Goal: Task Accomplishment & Management: Use online tool/utility

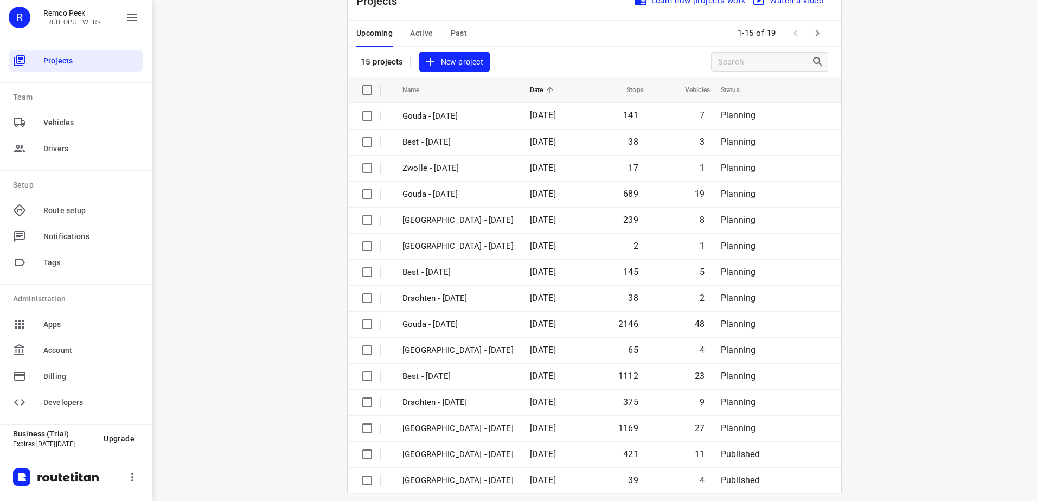
scroll to position [47, 0]
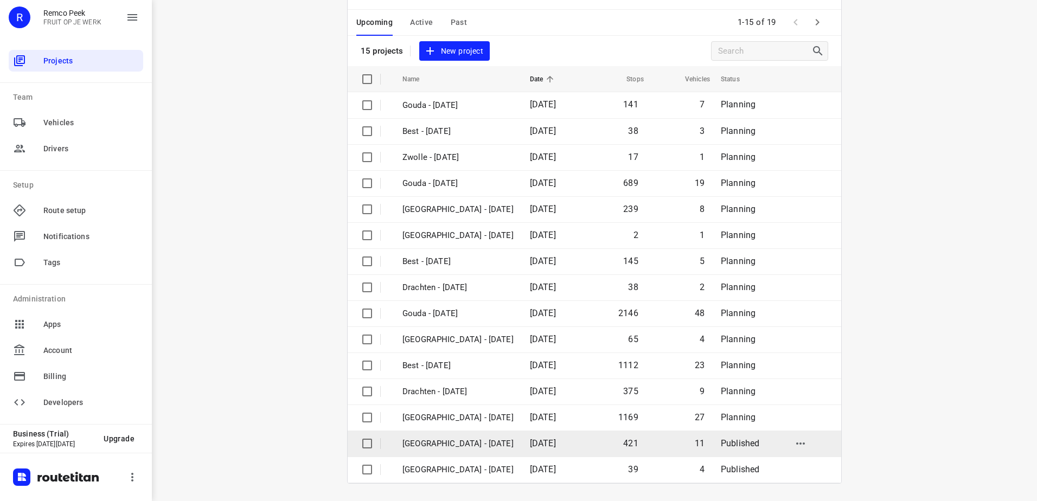
click at [468, 444] on p "[GEOGRAPHIC_DATA] - [DATE]" at bounding box center [457, 444] width 111 height 12
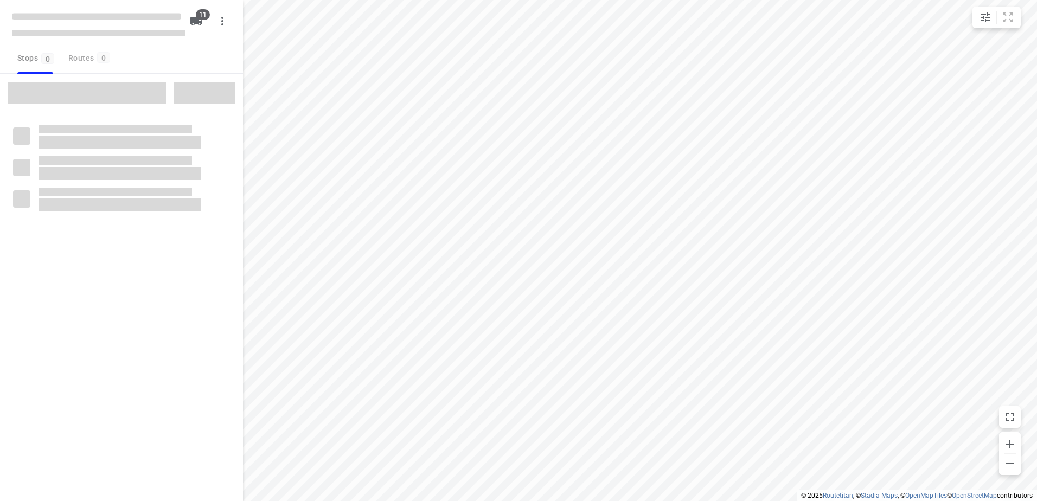
checkbox input "true"
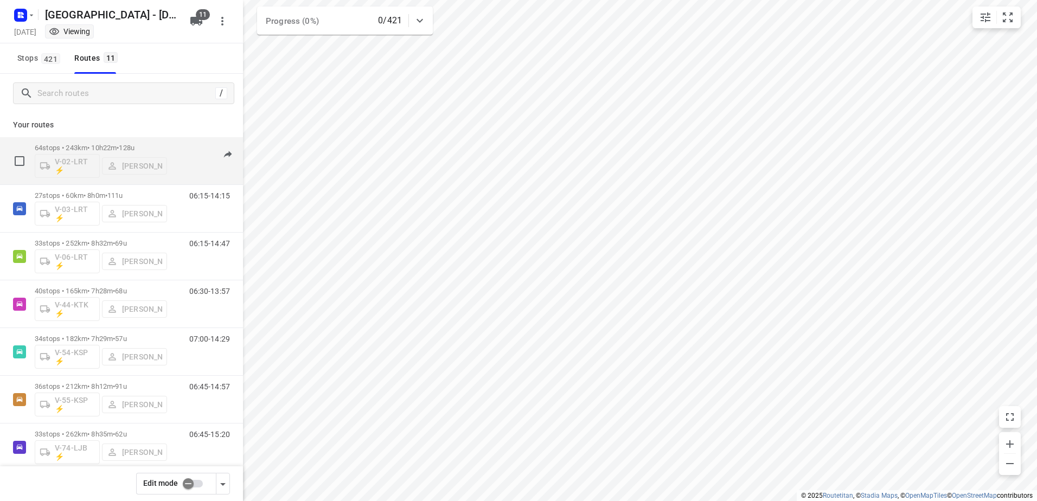
click at [159, 147] on p "64 stops • 243km • 10h22m • 128u" at bounding box center [101, 148] width 132 height 8
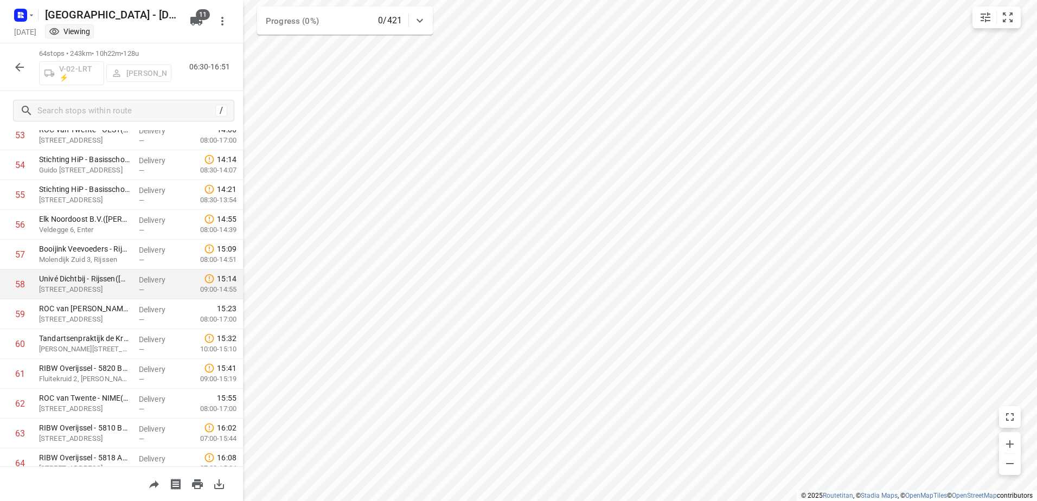
scroll to position [1656, 0]
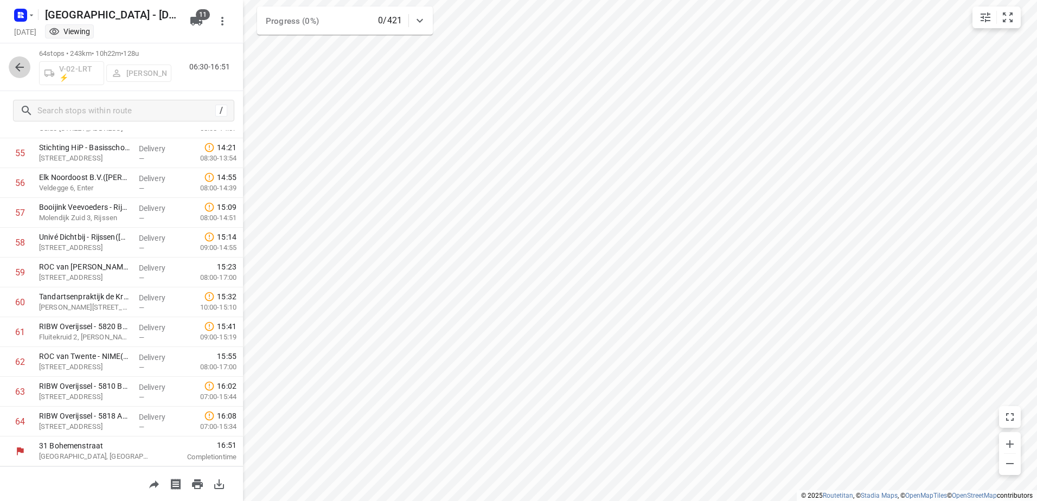
click at [15, 69] on icon "button" at bounding box center [19, 67] width 13 height 13
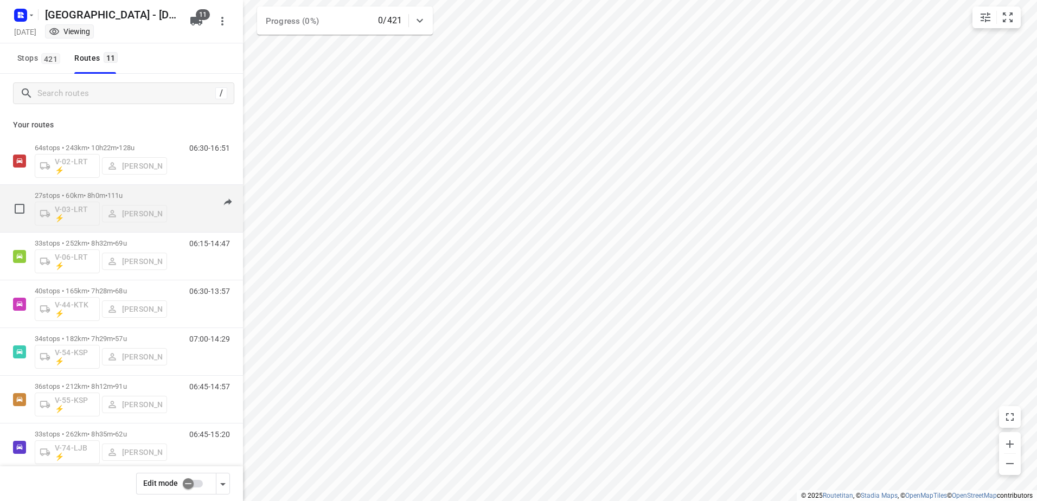
click at [167, 195] on div "27 stops • 60km • 8h0m • 111u V-03-LRT ⚡ [PERSON_NAME] 06:15-14:15" at bounding box center [139, 208] width 208 height 45
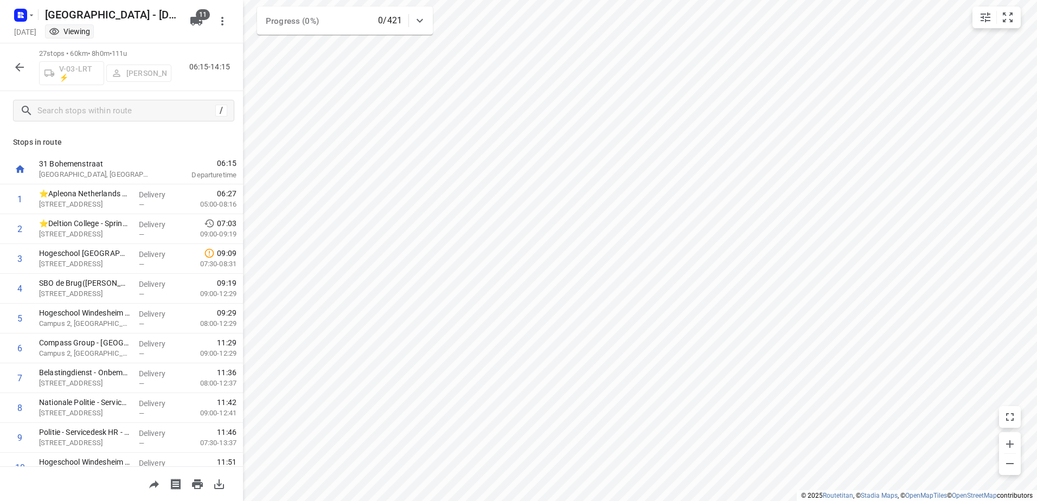
click at [27, 62] on button "button" at bounding box center [20, 67] width 22 height 22
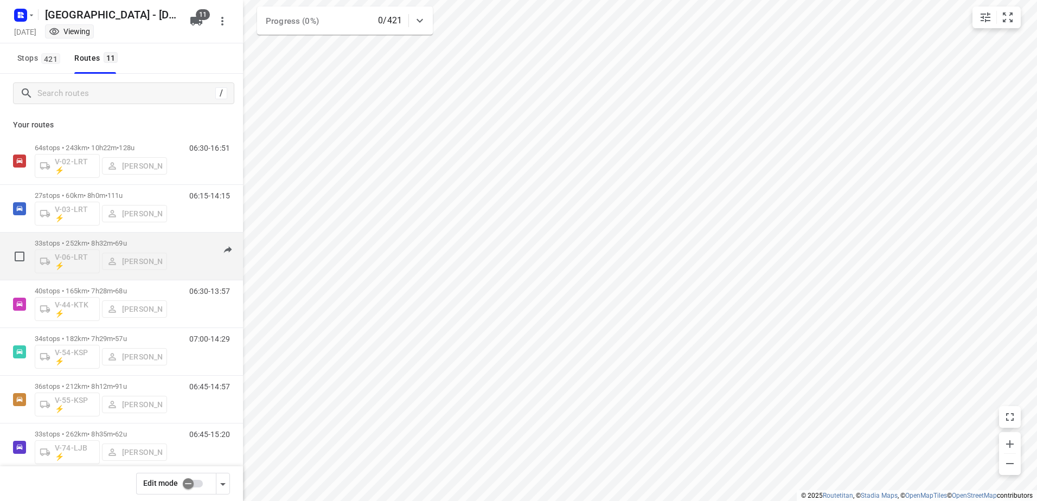
click at [177, 245] on div "06:15-14:47" at bounding box center [203, 259] width 54 height 40
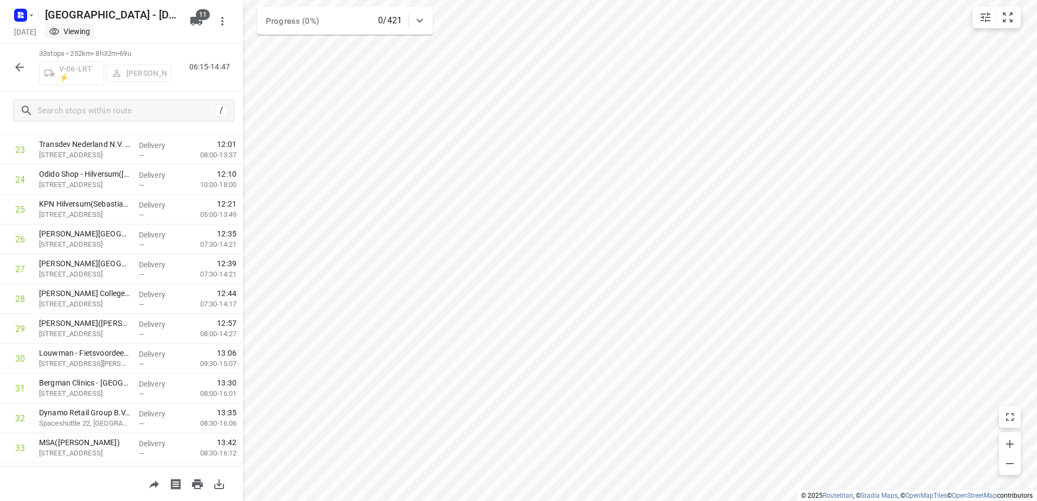
scroll to position [732, 0]
click at [17, 70] on icon "button" at bounding box center [19, 67] width 13 height 13
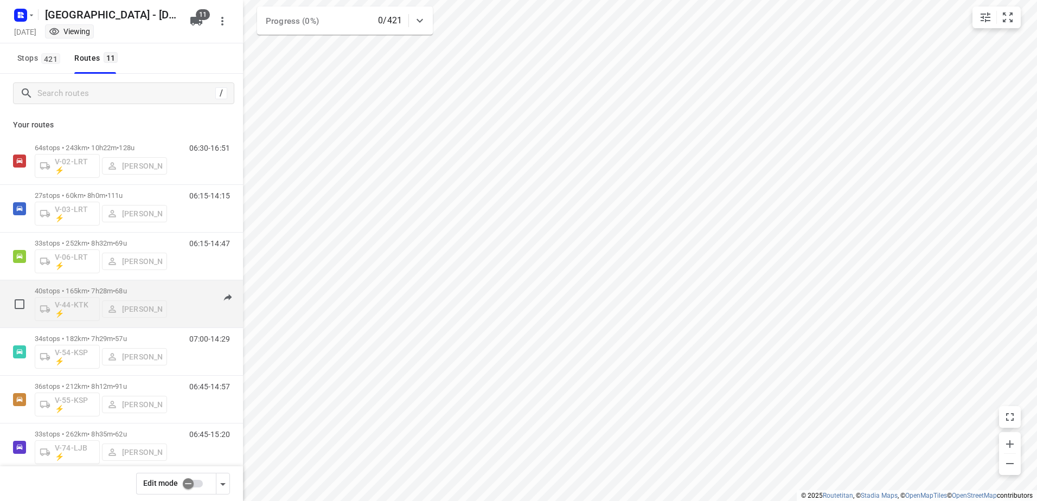
click at [178, 295] on div "06:30-13:57" at bounding box center [203, 307] width 54 height 40
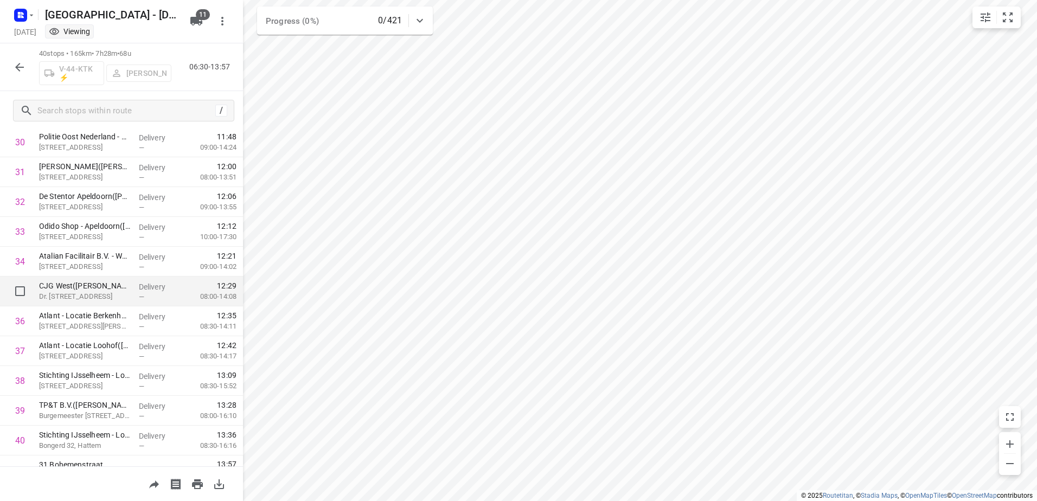
scroll to position [941, 0]
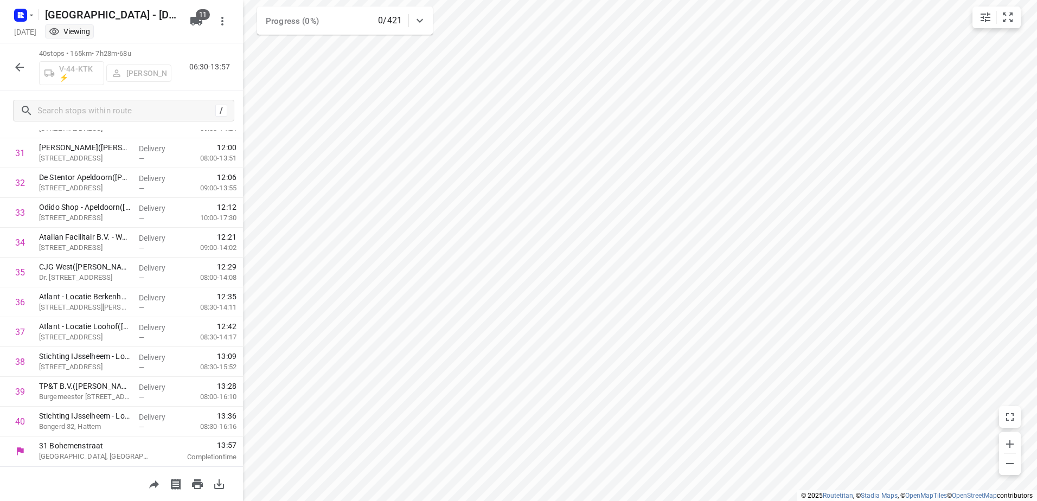
click at [18, 74] on button "button" at bounding box center [20, 67] width 22 height 22
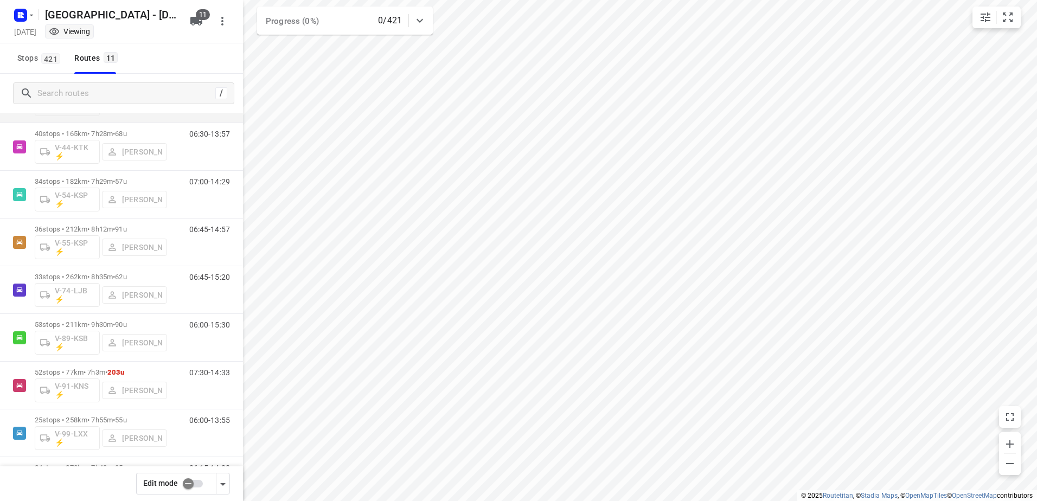
scroll to position [207, 0]
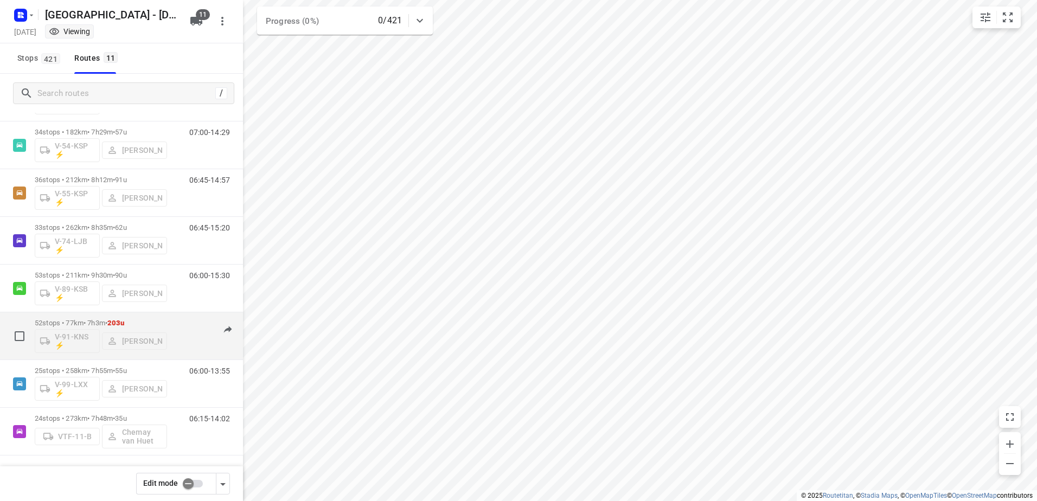
click at [176, 329] on div "07:30-14:33" at bounding box center [203, 339] width 54 height 40
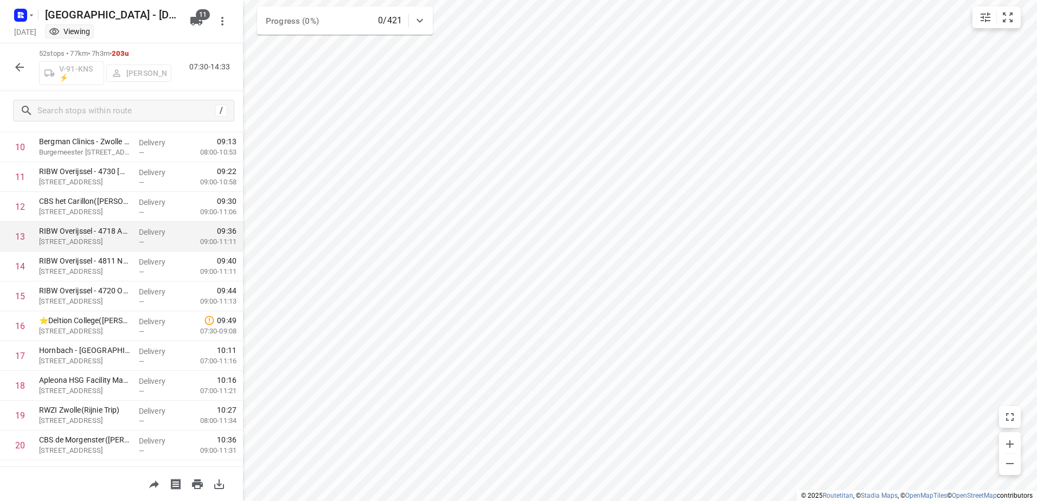
scroll to position [325, 0]
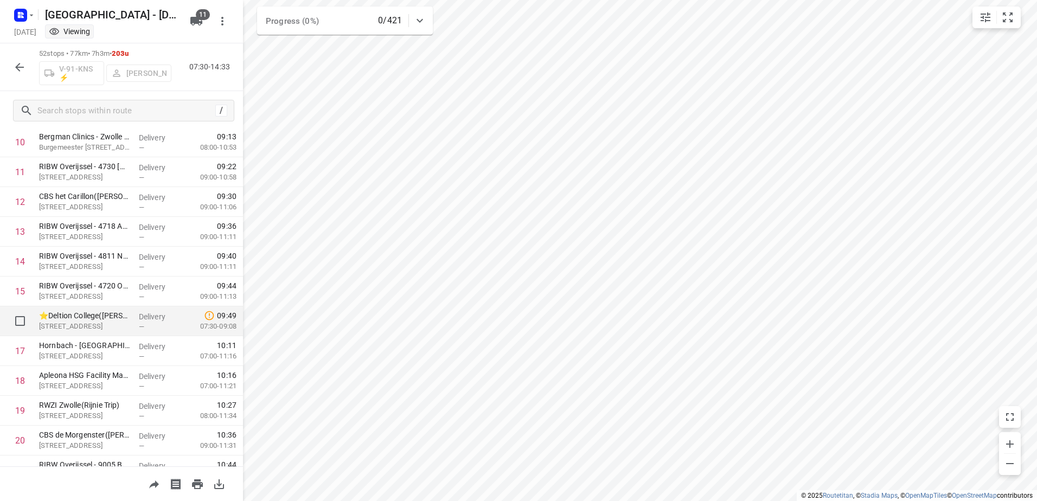
click at [149, 326] on div "—" at bounding box center [159, 327] width 40 height 8
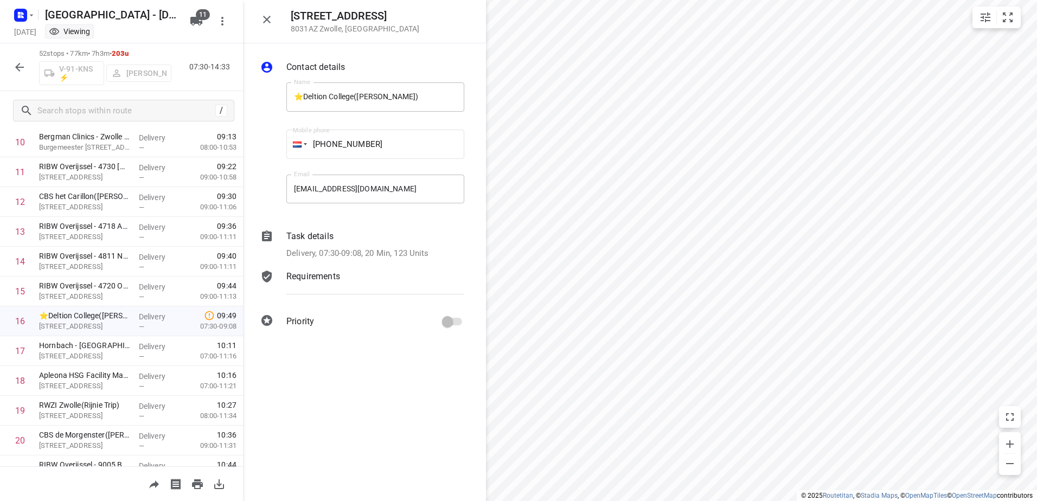
click at [303, 242] on p "Task details" at bounding box center [309, 236] width 47 height 13
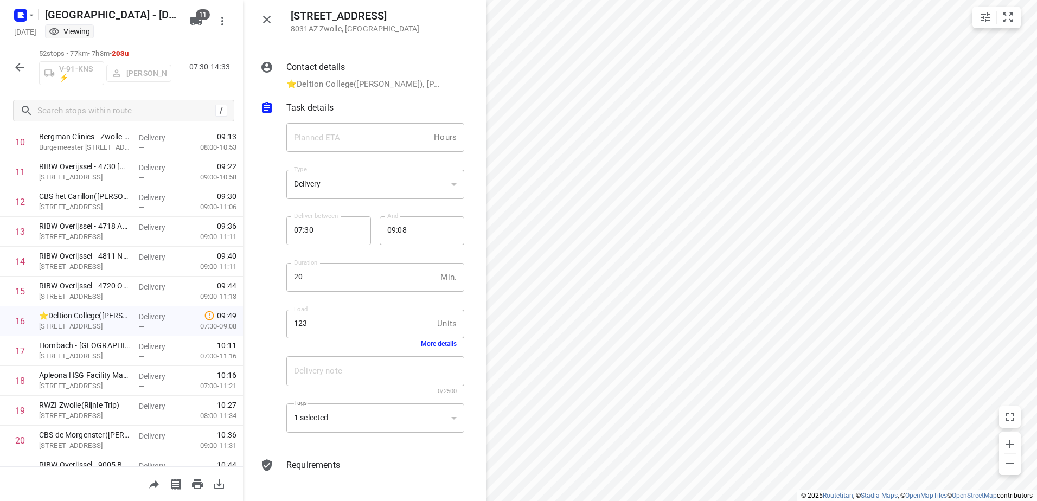
click at [435, 345] on button "More details" at bounding box center [439, 344] width 36 height 8
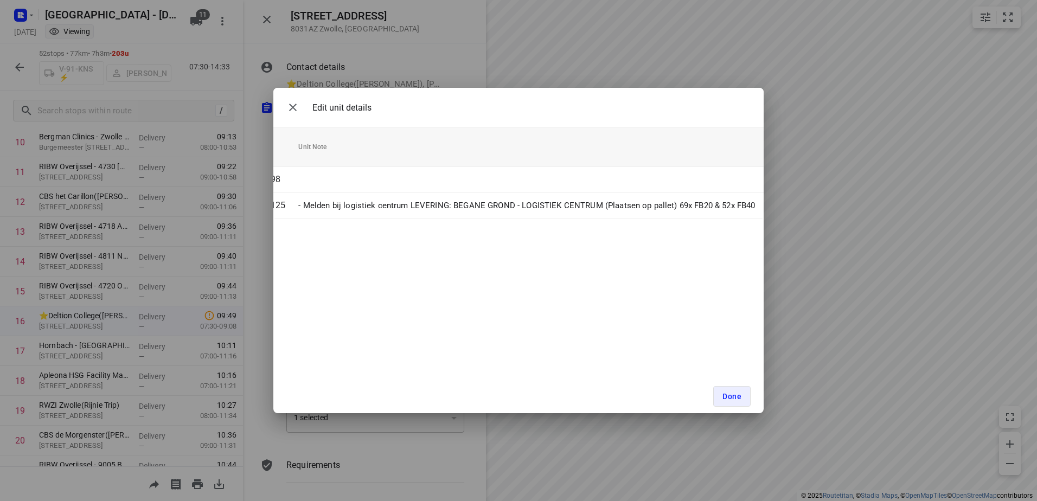
scroll to position [0, 198]
click at [734, 392] on span "Done" at bounding box center [731, 396] width 19 height 9
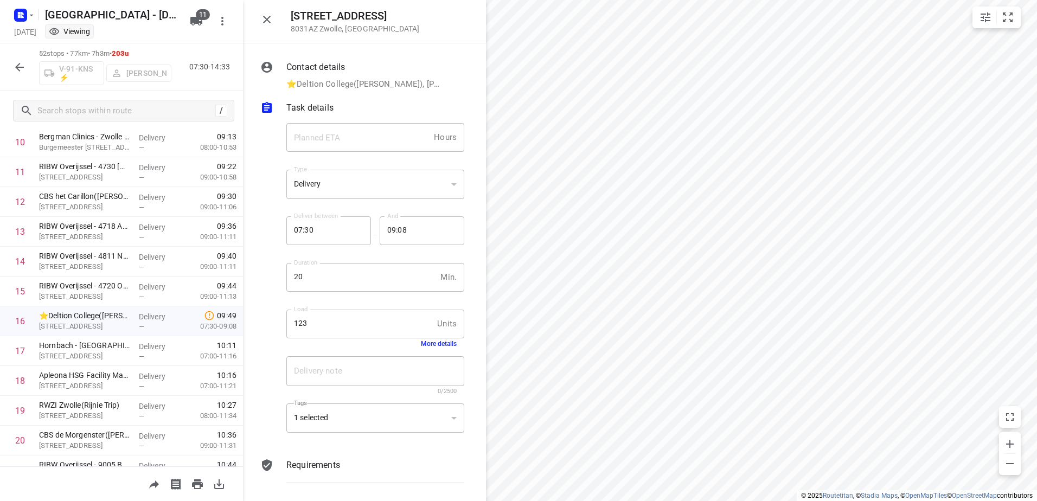
click at [16, 68] on icon "button" at bounding box center [19, 67] width 13 height 13
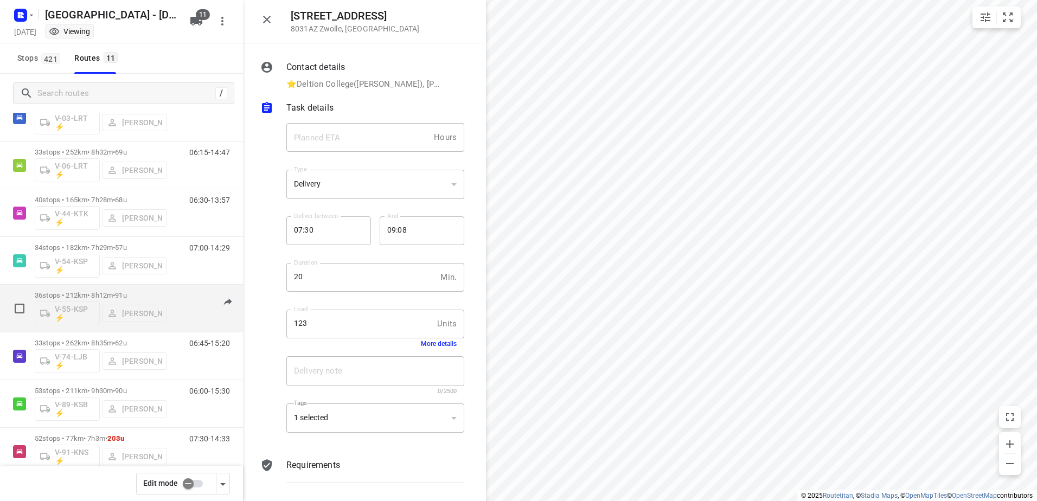
scroll to position [108, 0]
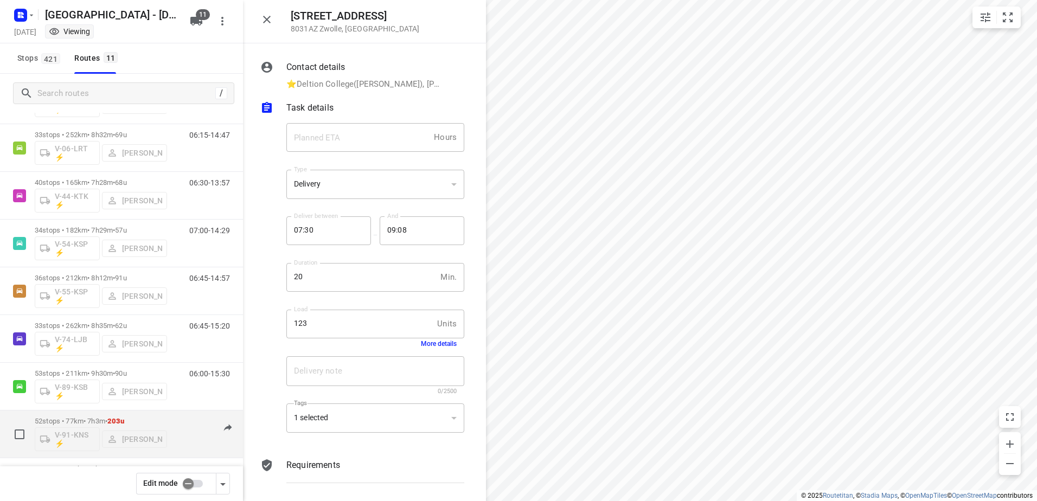
click at [178, 412] on div "52 stops • 77km • 7h3m • 203u V-91-KNS ⚡ [PERSON_NAME] 07:30-14:33" at bounding box center [139, 434] width 208 height 45
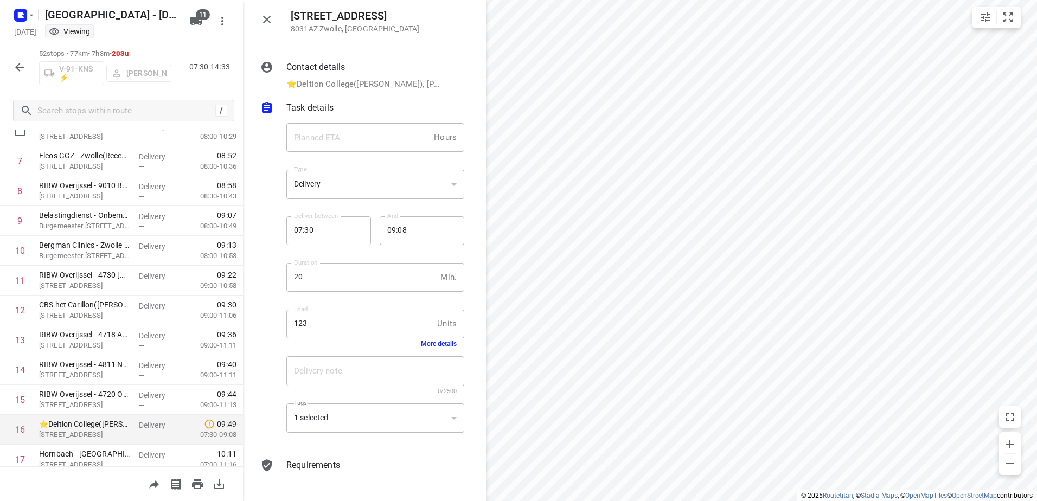
scroll to position [271, 0]
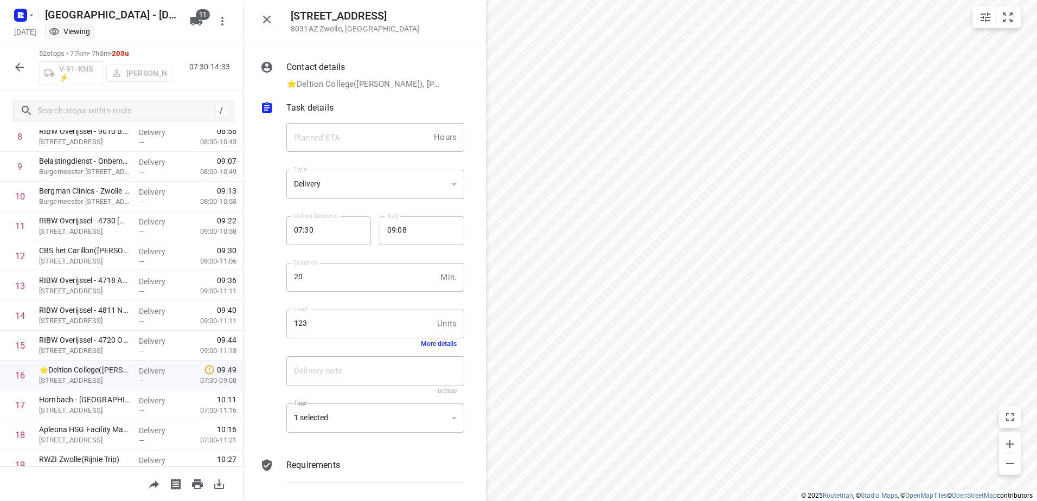
click at [23, 65] on icon "button" at bounding box center [19, 67] width 13 height 13
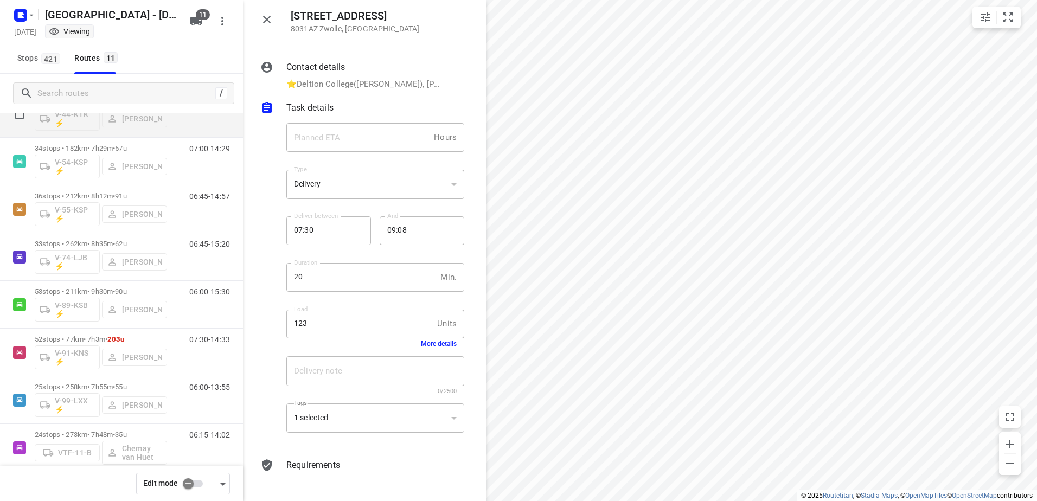
scroll to position [207, 0]
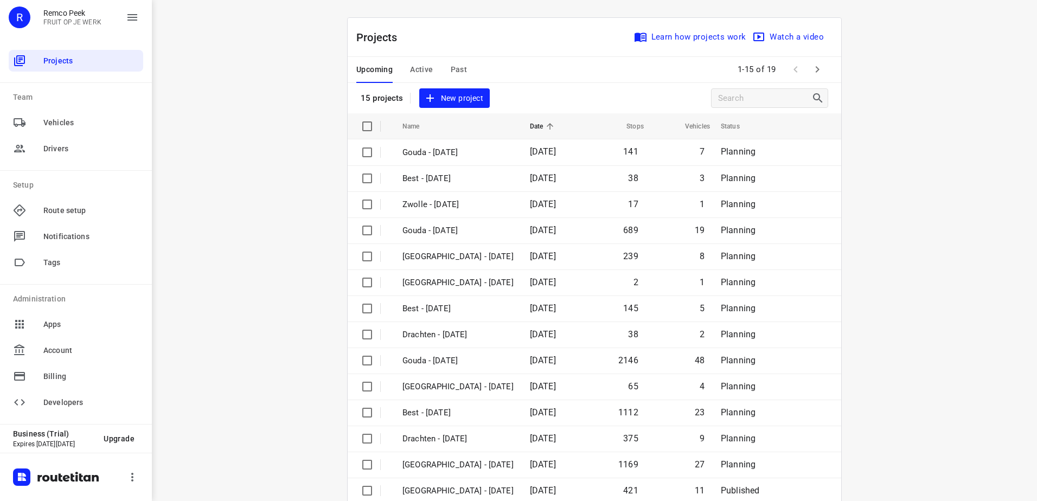
click at [425, 76] on span "Active" at bounding box center [421, 70] width 23 height 14
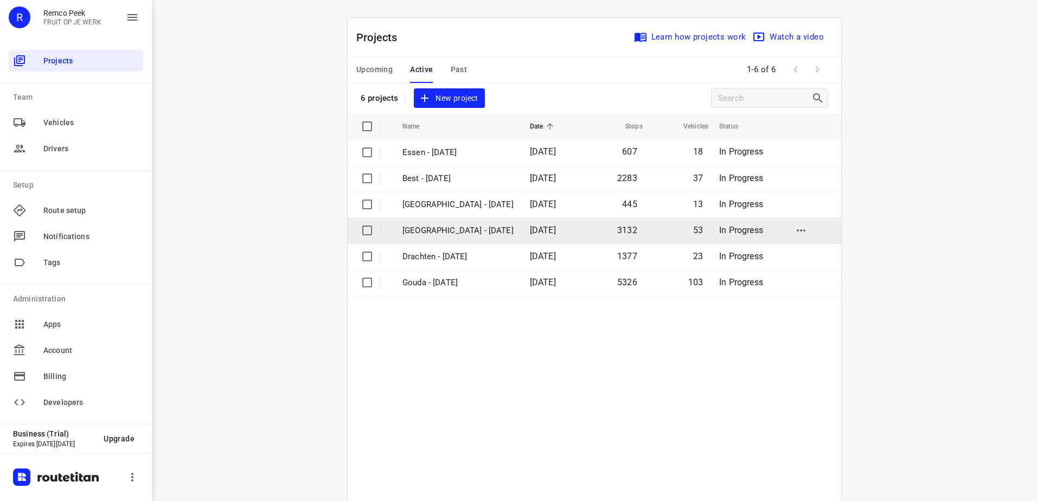
click at [447, 227] on p "[GEOGRAPHIC_DATA] - [DATE]" at bounding box center [457, 230] width 111 height 12
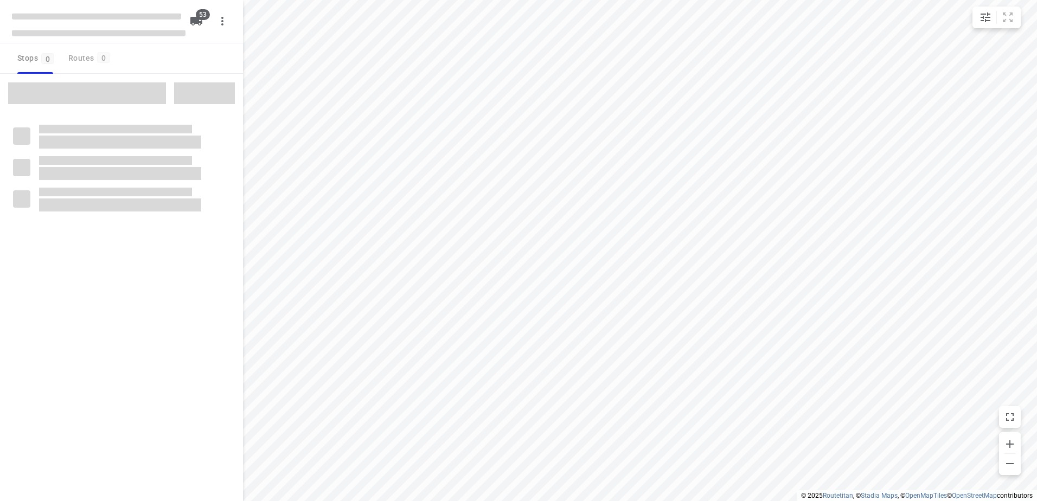
checkbox input "true"
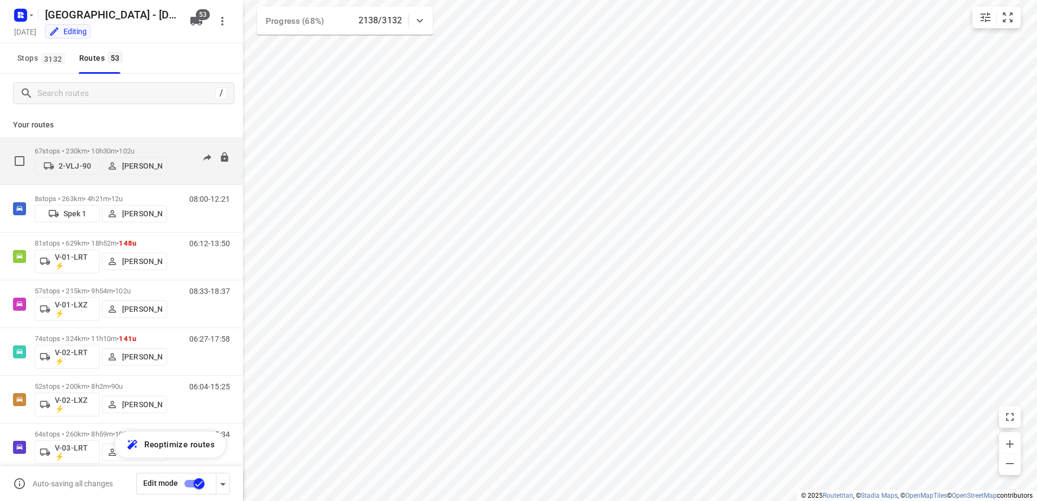
click at [122, 144] on div "67 stops • 230km • 10h30m • 102u 2-VLJ-90 [PERSON_NAME]" at bounding box center [101, 161] width 132 height 38
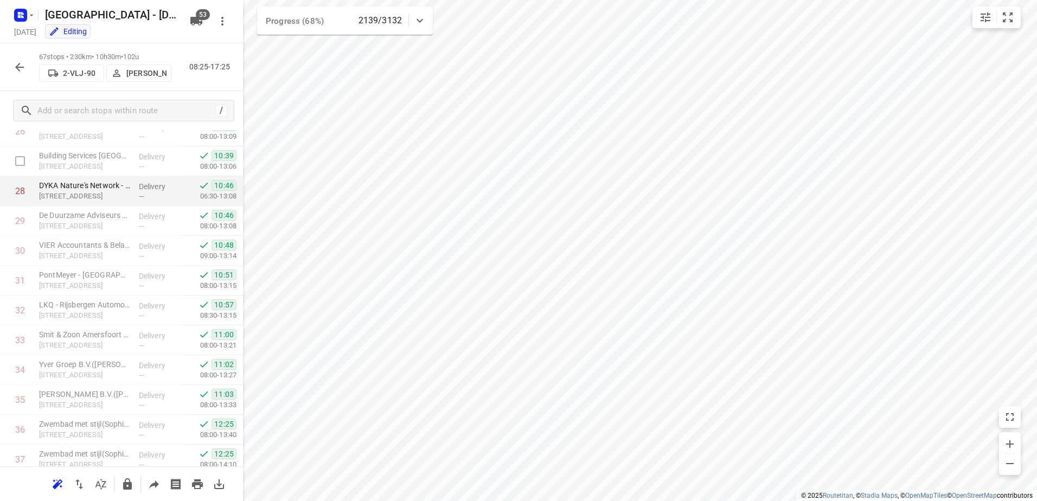
scroll to position [651, 0]
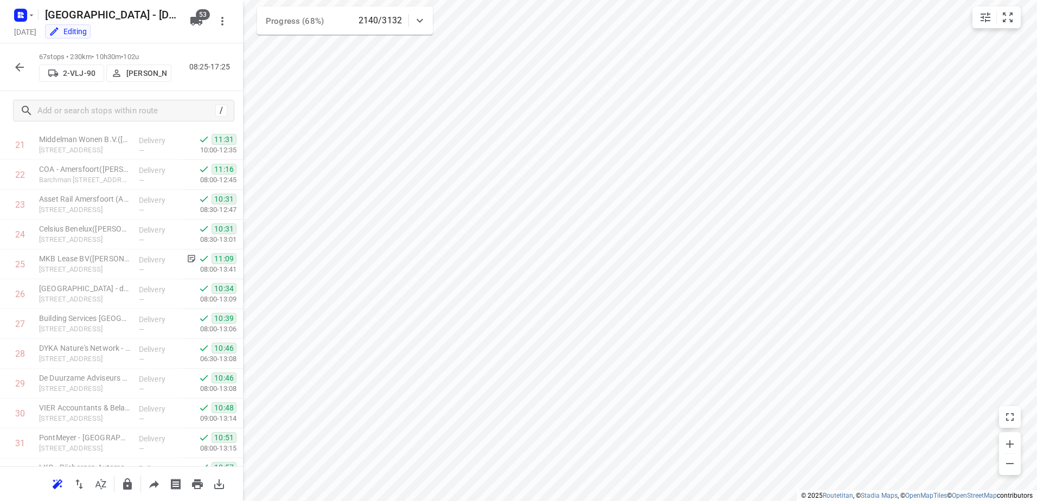
click at [18, 65] on icon "button" at bounding box center [19, 67] width 9 height 9
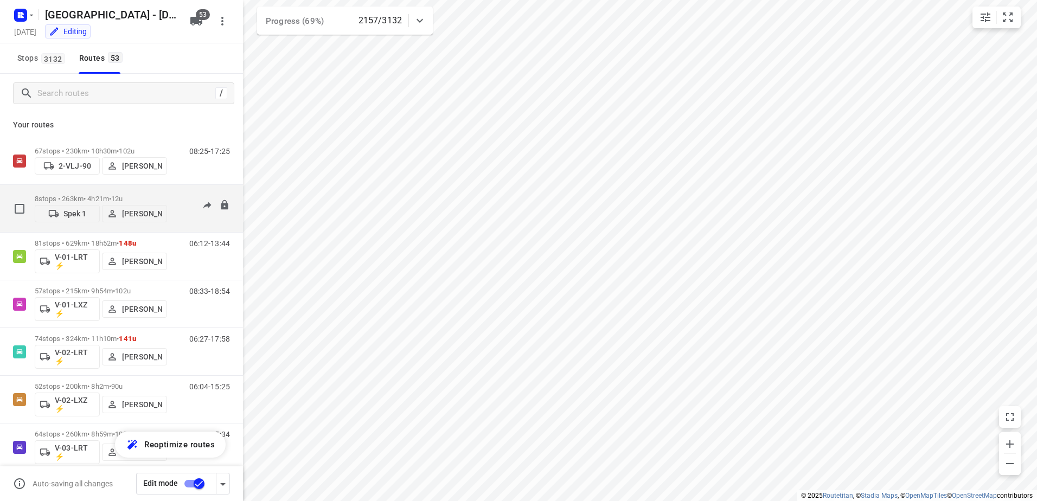
click at [178, 195] on div "08:00-12:21" at bounding box center [203, 211] width 54 height 33
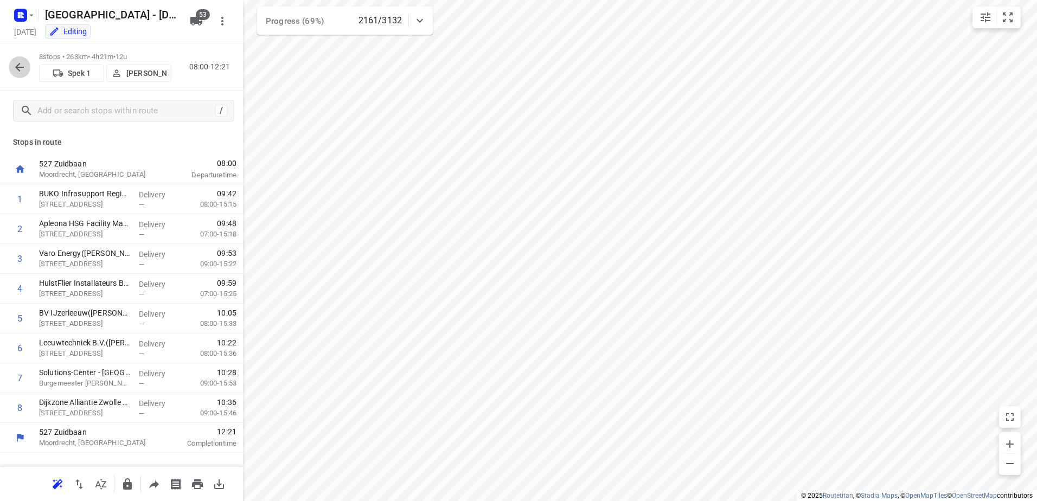
click at [10, 68] on button "button" at bounding box center [20, 67] width 22 height 22
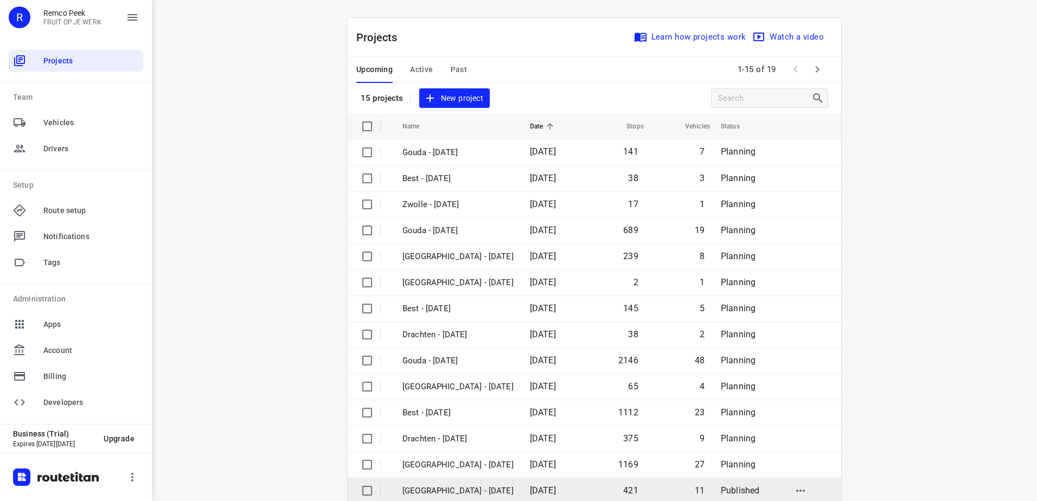
scroll to position [47, 0]
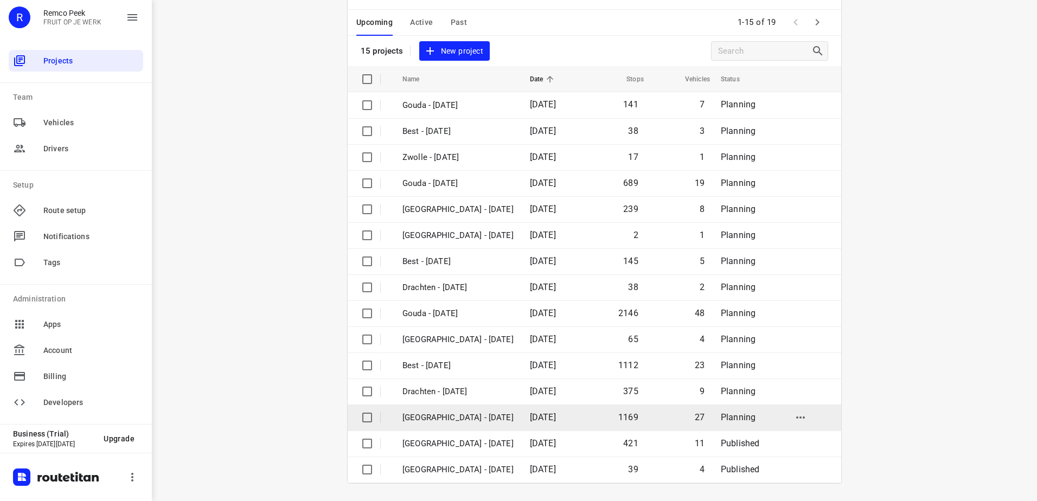
click at [444, 422] on p "[GEOGRAPHIC_DATA] - [DATE]" at bounding box center [457, 418] width 111 height 12
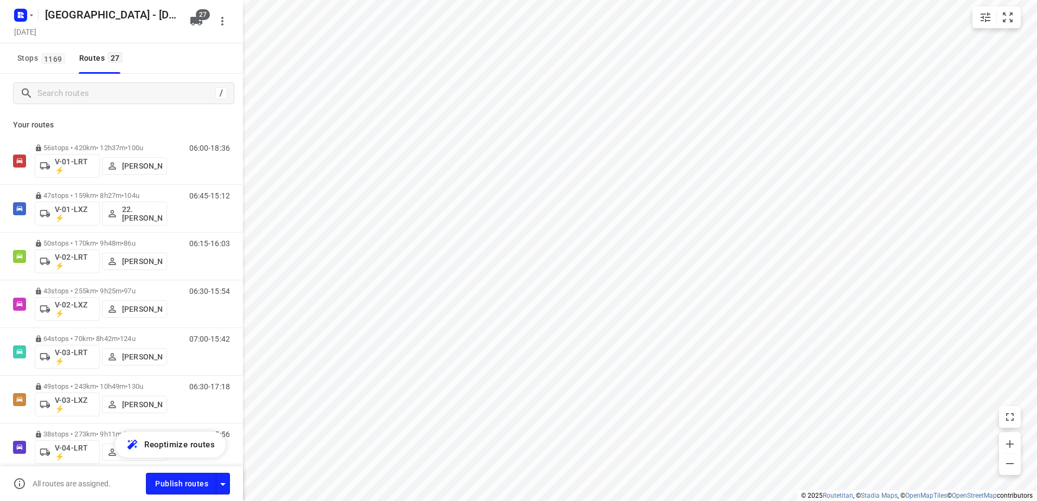
checkbox input "true"
click at [114, 92] on input "Search routes" at bounding box center [125, 93] width 174 height 17
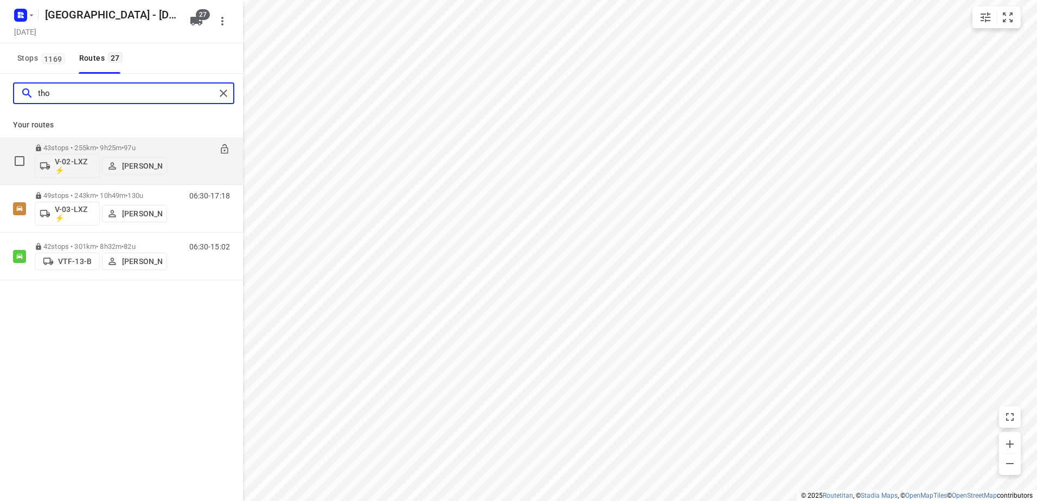
type input "tho"
click at [129, 138] on div "43 stops • 255km • 9h25m • 97u V-02-LXZ ⚡ [PERSON_NAME]" at bounding box center [101, 160] width 132 height 45
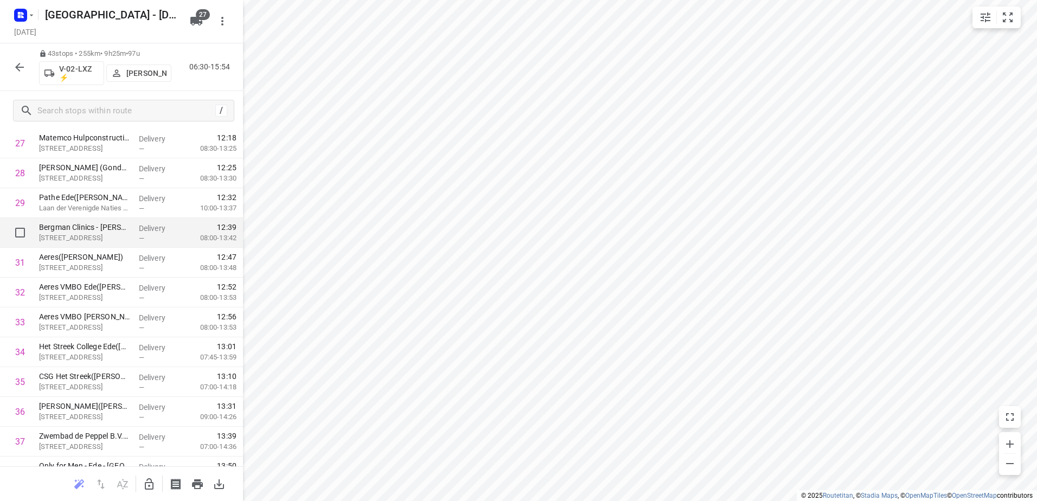
scroll to position [813, 0]
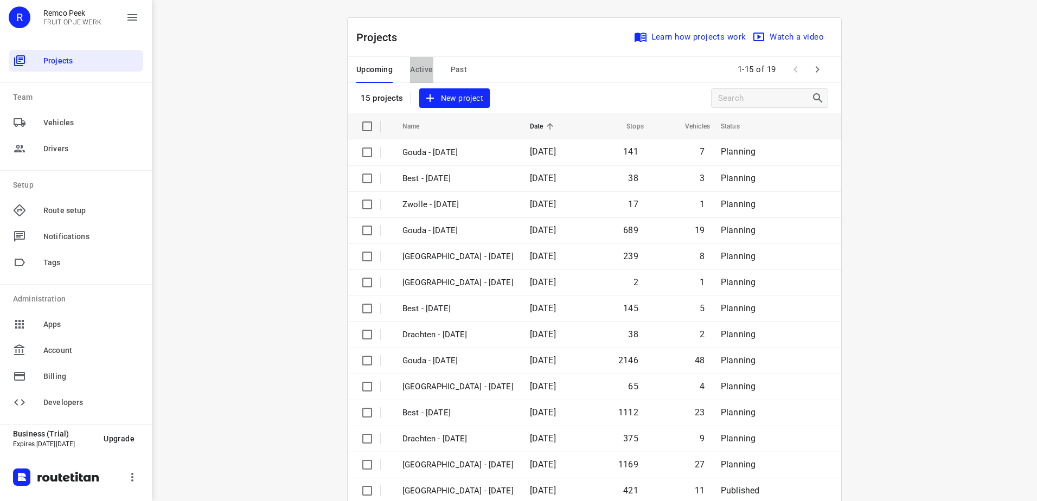
click at [427, 76] on span "Active" at bounding box center [421, 70] width 23 height 14
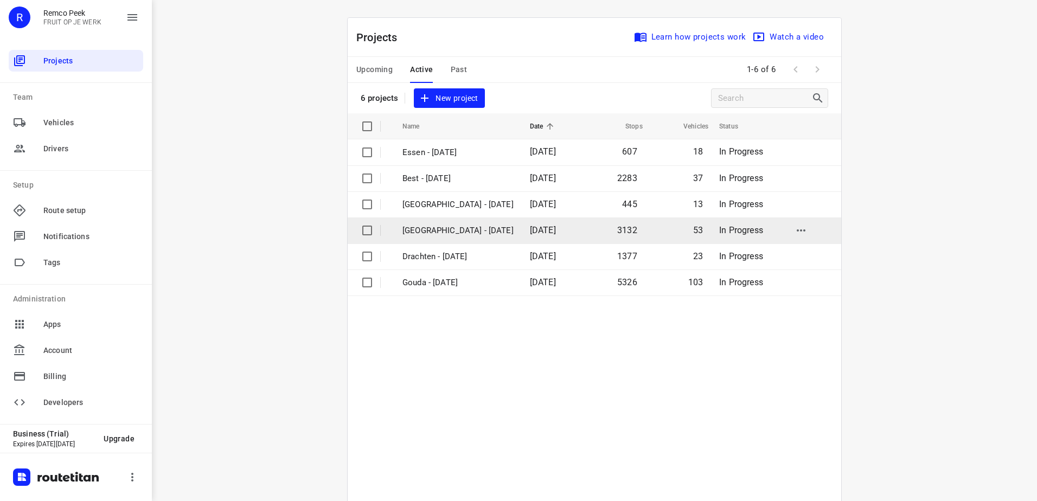
click at [440, 226] on p "[GEOGRAPHIC_DATA] - [DATE]" at bounding box center [457, 230] width 111 height 12
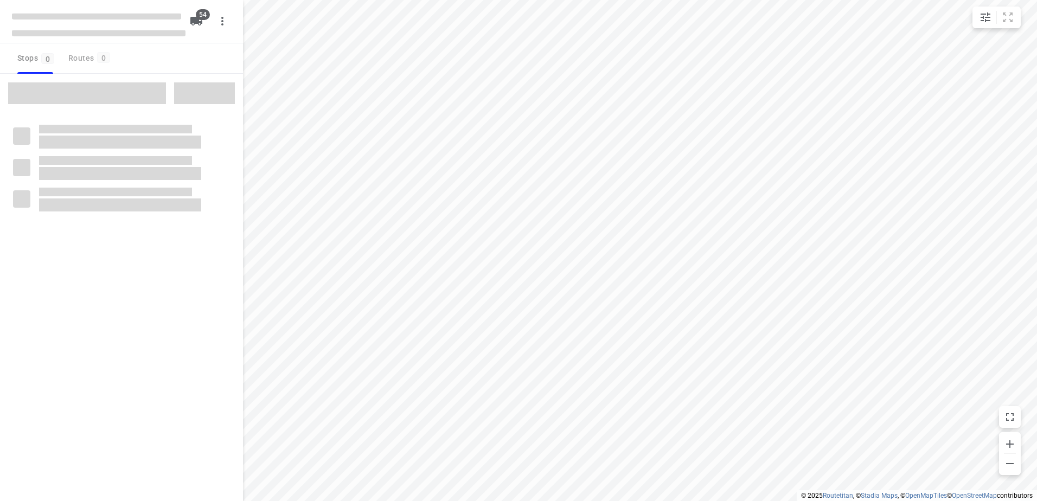
checkbox input "true"
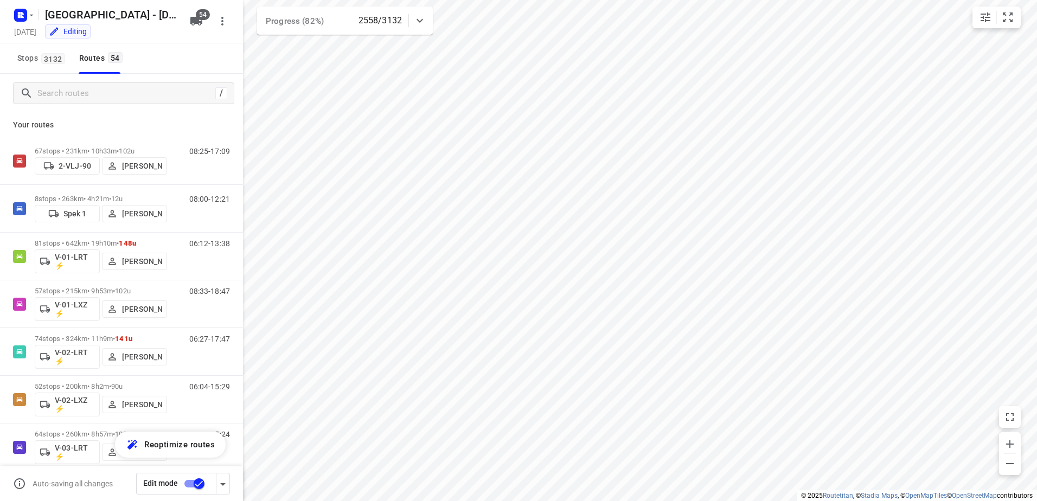
click at [131, 76] on div "/" at bounding box center [121, 93] width 243 height 39
click at [115, 89] on input "Search routes" at bounding box center [125, 93] width 174 height 17
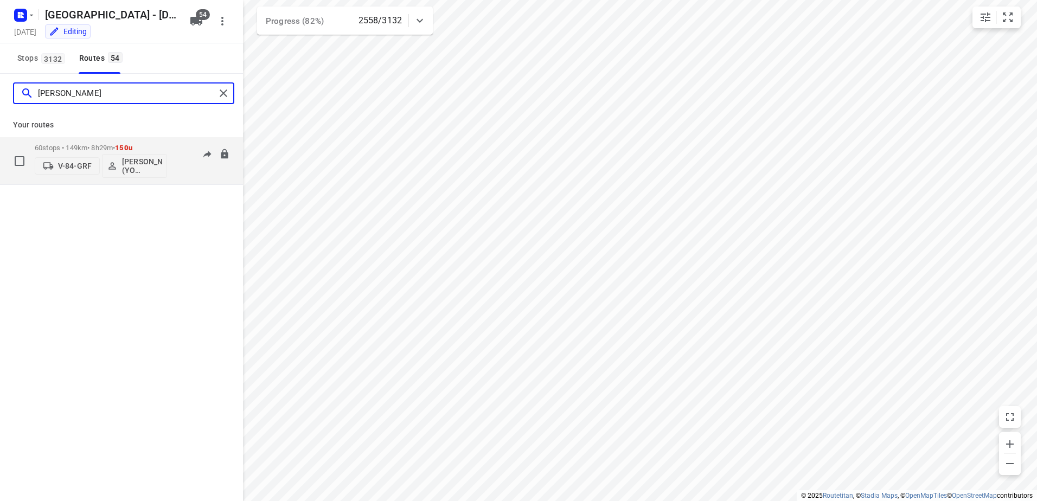
type input "[PERSON_NAME]"
click at [159, 143] on div "60 stops • 149km • 8h29m • 150u V-84-GRF [PERSON_NAME] (YO [GEOGRAPHIC_DATA])" at bounding box center [101, 160] width 132 height 45
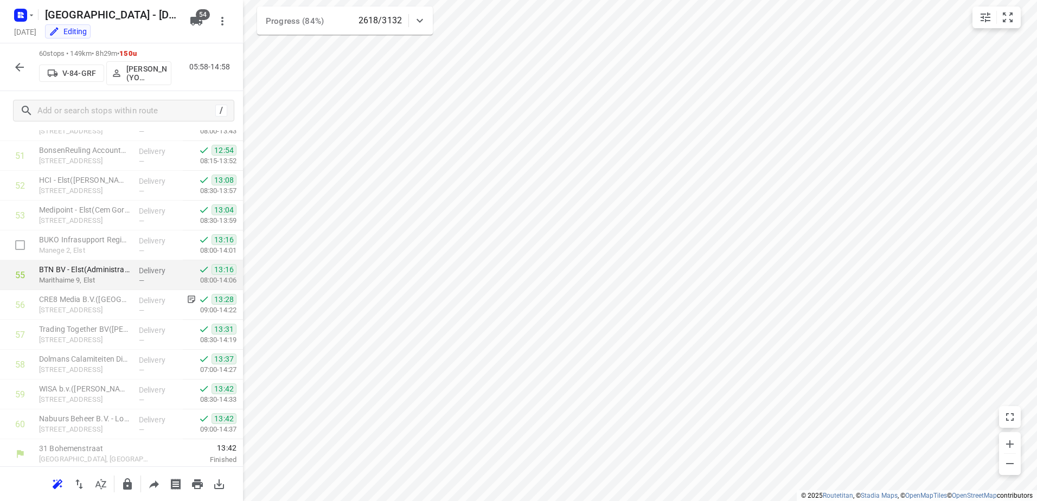
scroll to position [1537, 0]
click at [16, 62] on icon "button" at bounding box center [19, 67] width 13 height 13
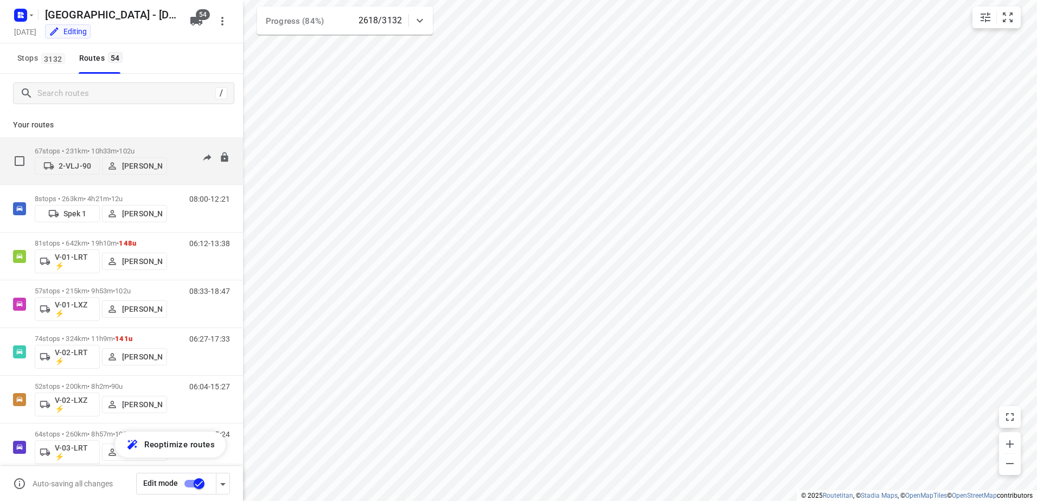
click at [155, 143] on div "67 stops • 231km • 10h33m • 102u 2-VLJ-90 Fikri Mizaz" at bounding box center [101, 161] width 132 height 38
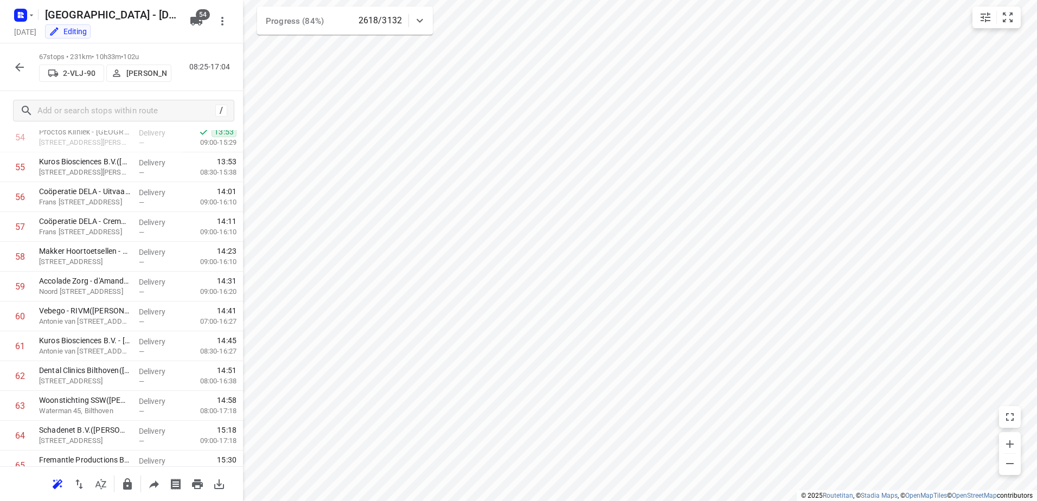
scroll to position [1746, 0]
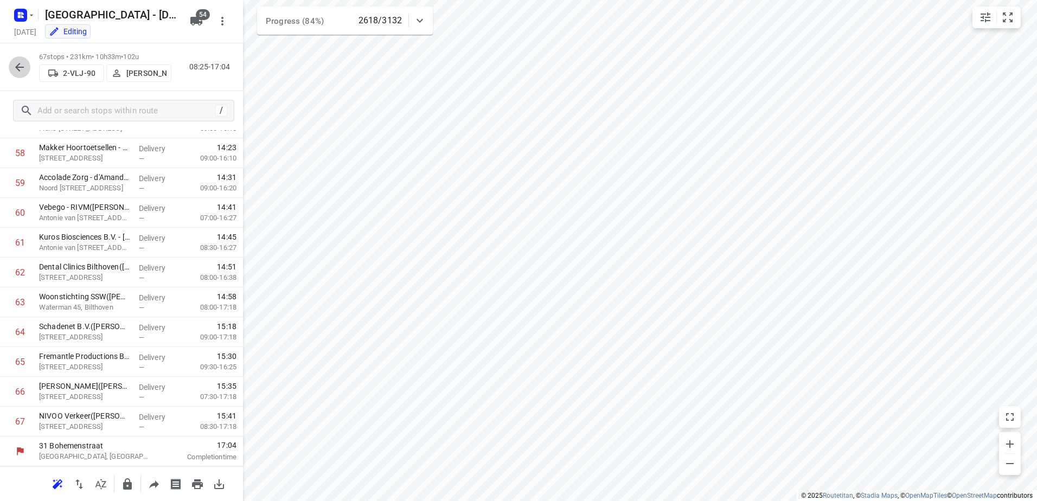
click at [22, 61] on icon "button" at bounding box center [19, 67] width 13 height 13
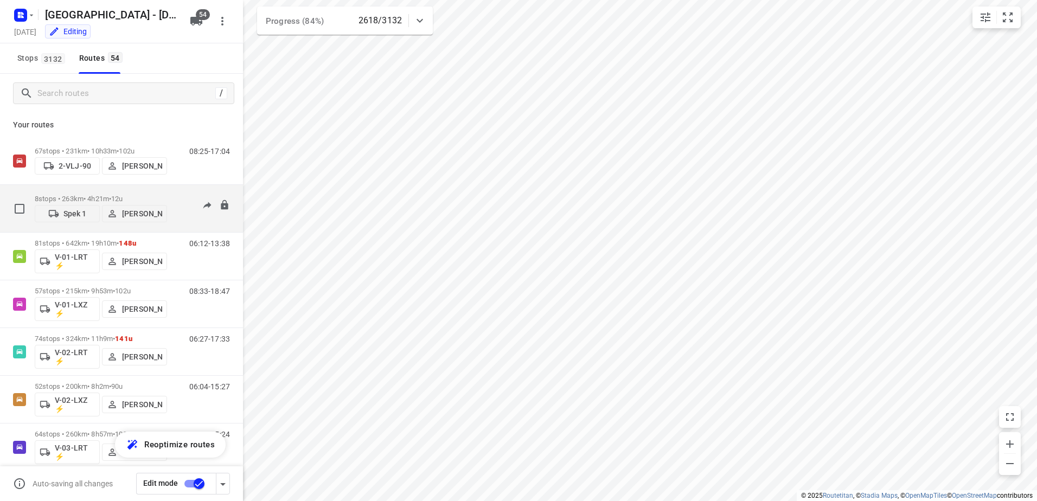
click at [165, 195] on p "8 stops • 263km • 4h21m • 12u" at bounding box center [101, 199] width 132 height 8
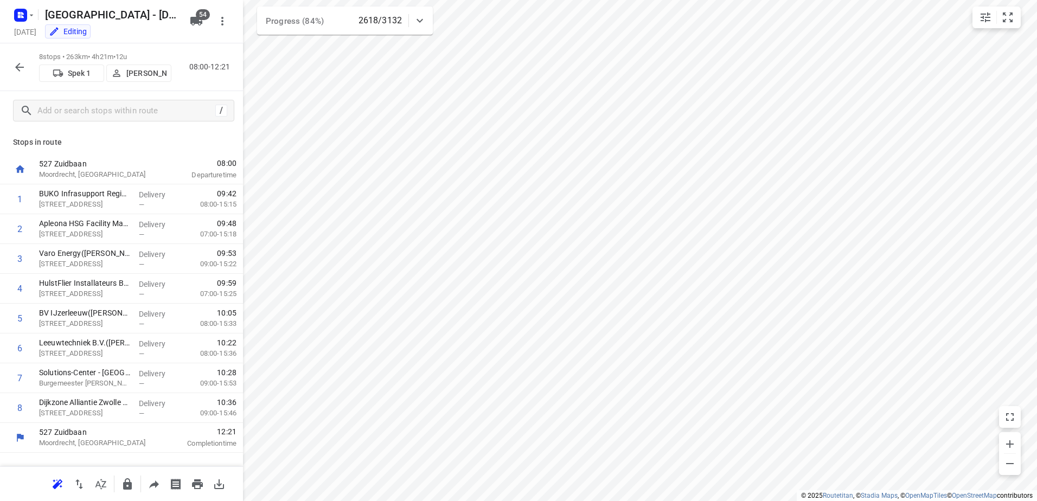
click at [20, 70] on icon "button" at bounding box center [19, 67] width 9 height 9
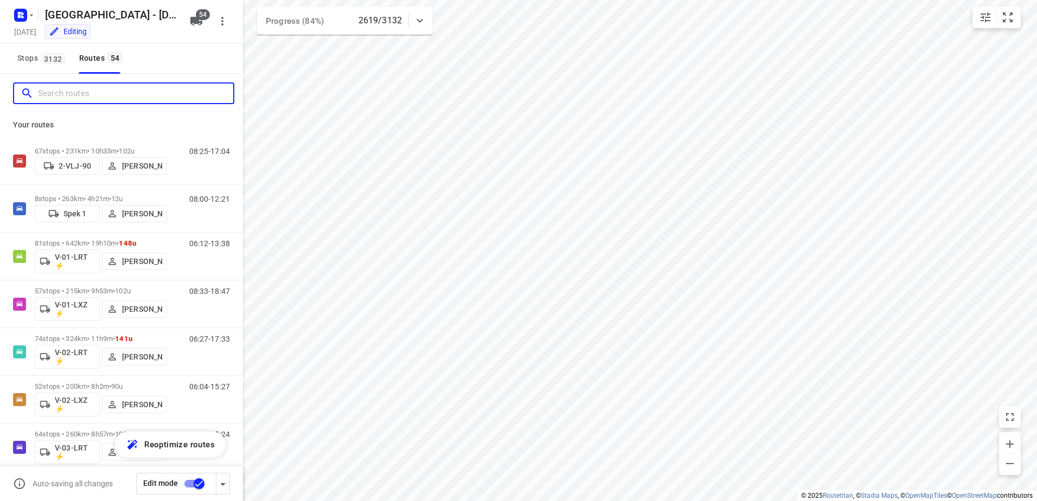
click at [137, 93] on input "Search routes" at bounding box center [135, 93] width 195 height 17
click at [419, 11] on div at bounding box center [420, 21] width 22 height 22
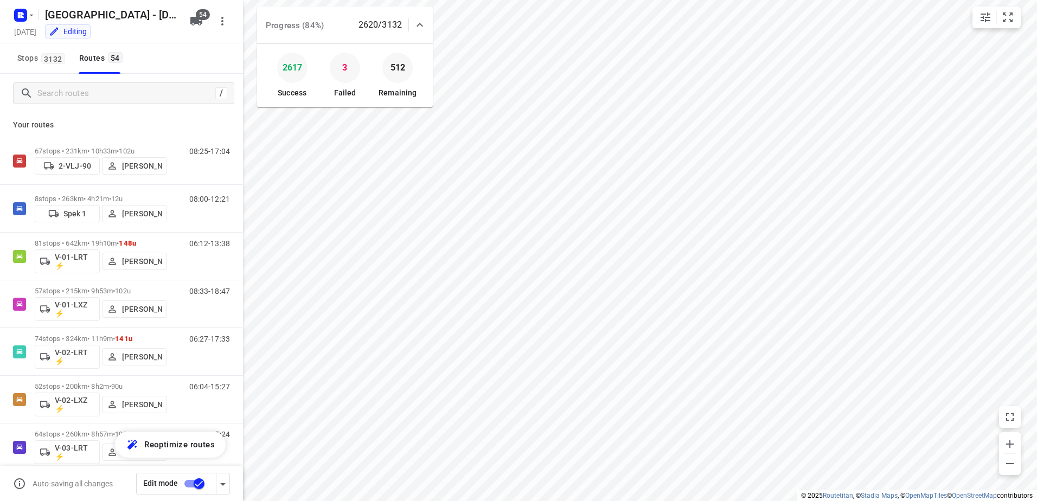
click at [419, 14] on div at bounding box center [420, 25] width 22 height 22
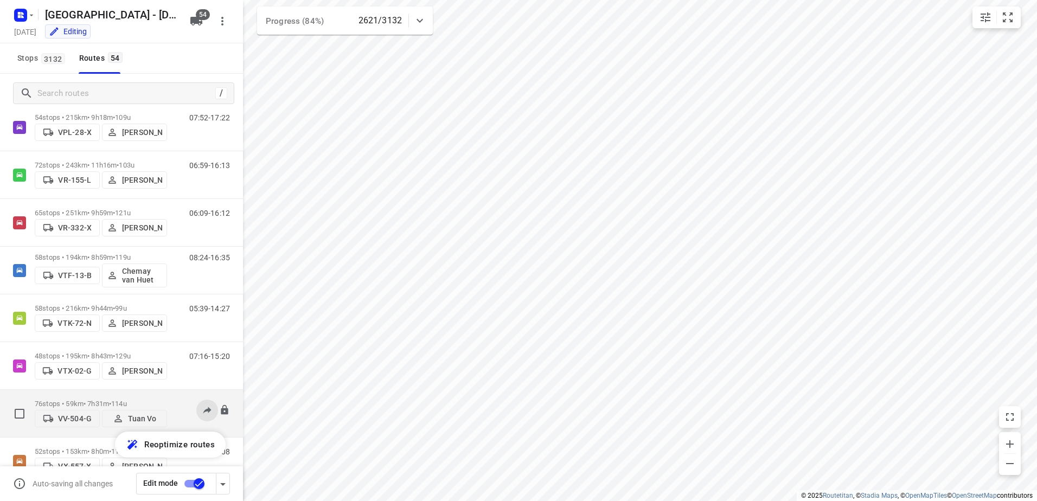
scroll to position [2258, 0]
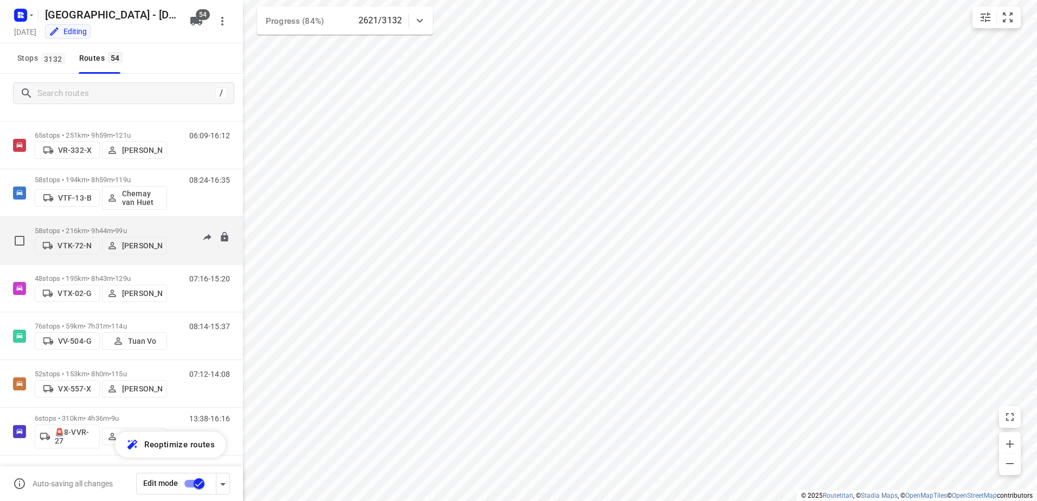
click at [156, 227] on p "58 stops • 216km • 9h44m • 99u" at bounding box center [101, 231] width 132 height 8
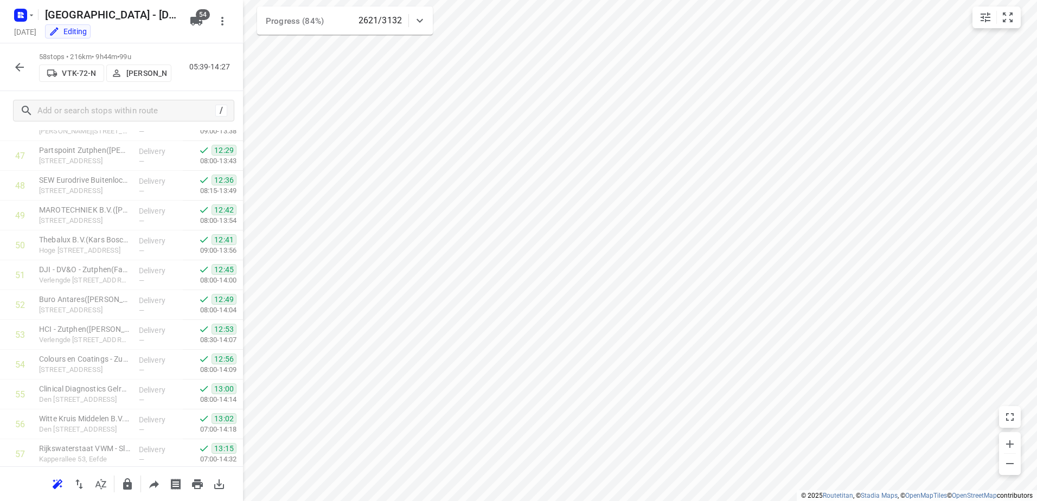
scroll to position [1477, 0]
click at [18, 60] on button "button" at bounding box center [20, 67] width 22 height 22
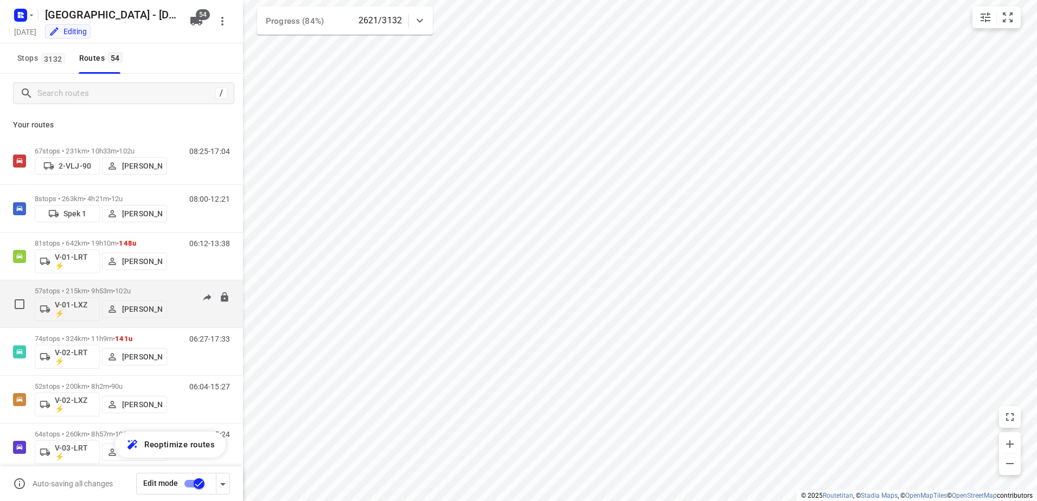
click at [165, 286] on div "57 stops • 215km • 9h53m • 102u V-01-LXZ ⚡ [PERSON_NAME]" at bounding box center [101, 303] width 132 height 45
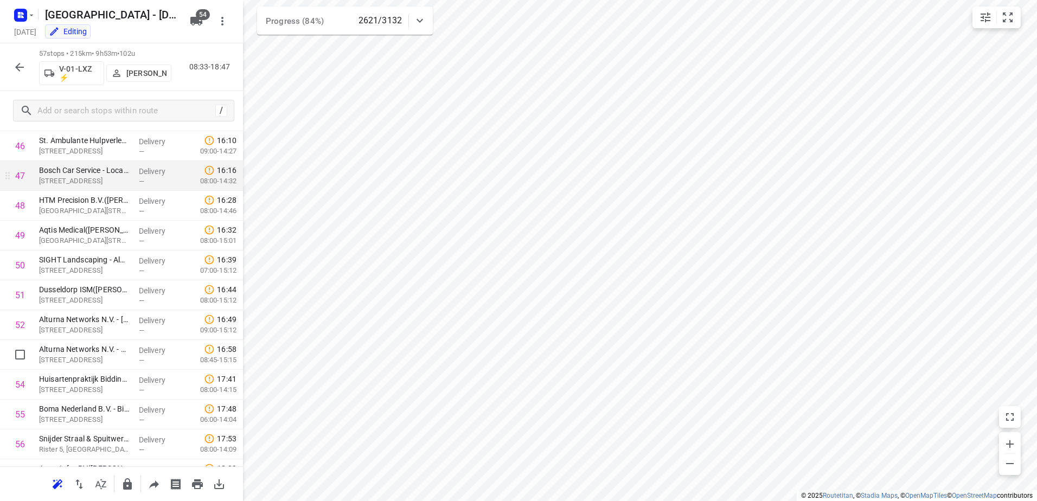
scroll to position [1448, 0]
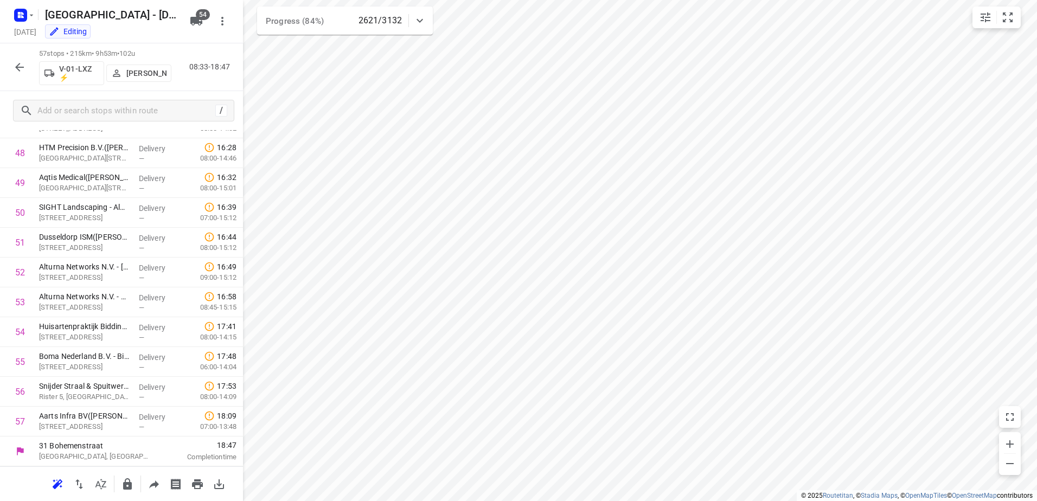
click at [22, 63] on icon "button" at bounding box center [19, 67] width 13 height 13
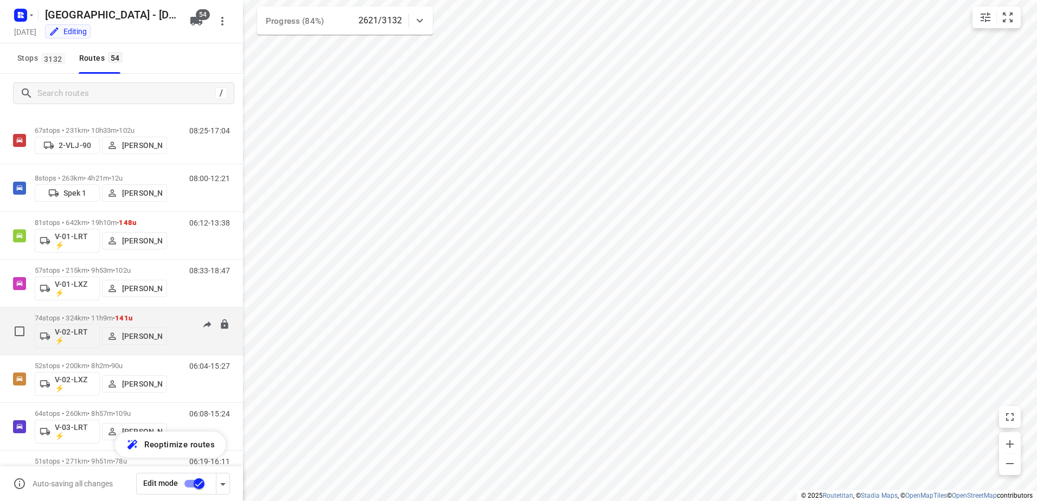
scroll to position [54, 0]
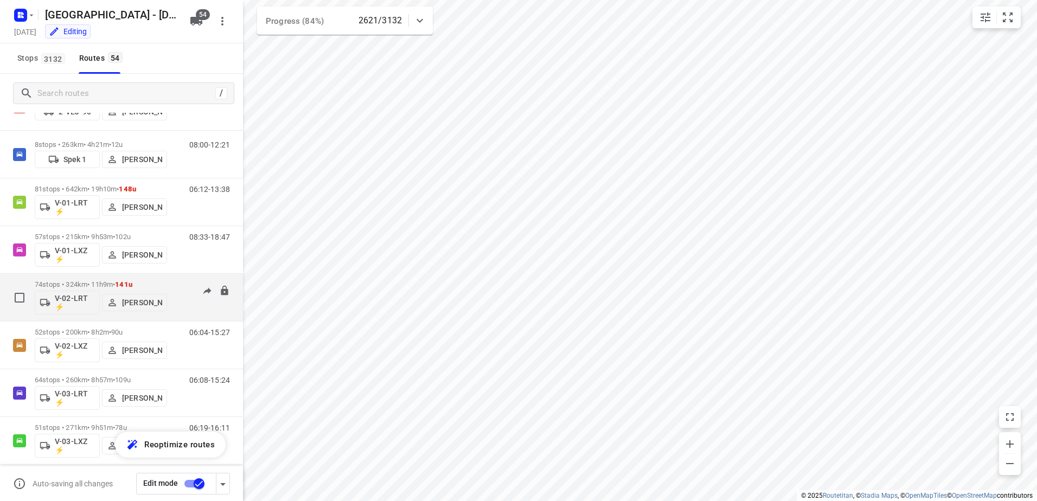
click at [166, 285] on p "74 stops • 324km • 11h9m • 141u" at bounding box center [101, 284] width 132 height 8
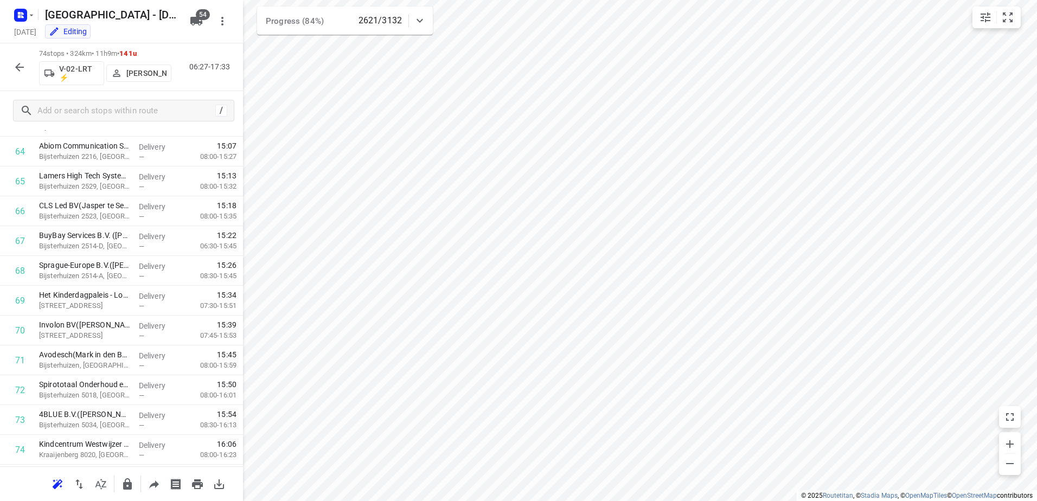
scroll to position [1955, 0]
click at [24, 72] on icon "button" at bounding box center [19, 67] width 13 height 13
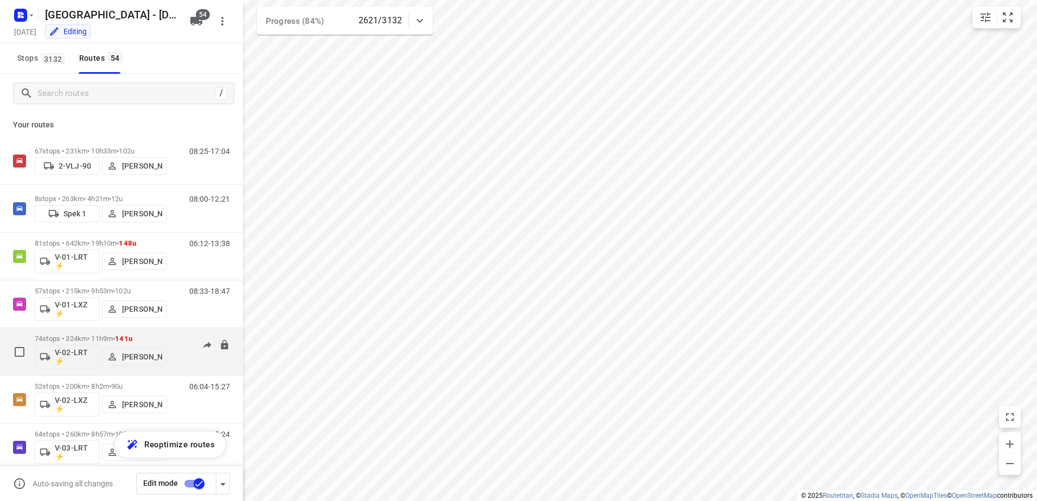
scroll to position [54, 0]
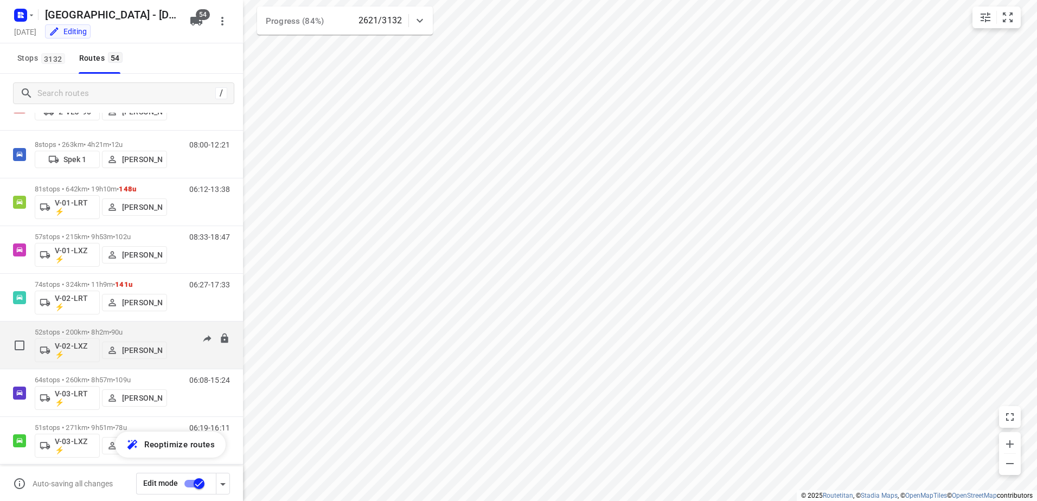
click at [160, 330] on p "52 stops • 200km • 8h2m • 90u" at bounding box center [101, 332] width 132 height 8
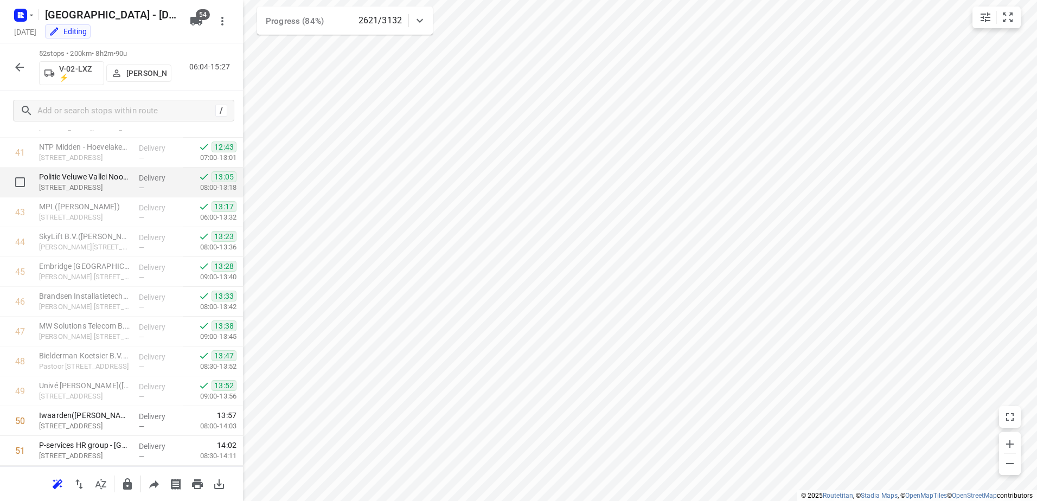
scroll to position [1299, 0]
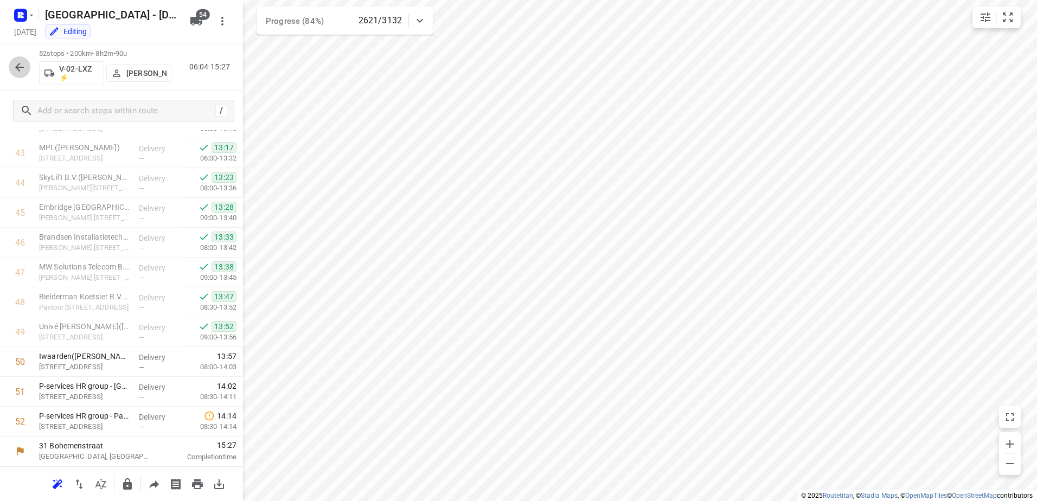
click at [21, 65] on icon "button" at bounding box center [19, 67] width 13 height 13
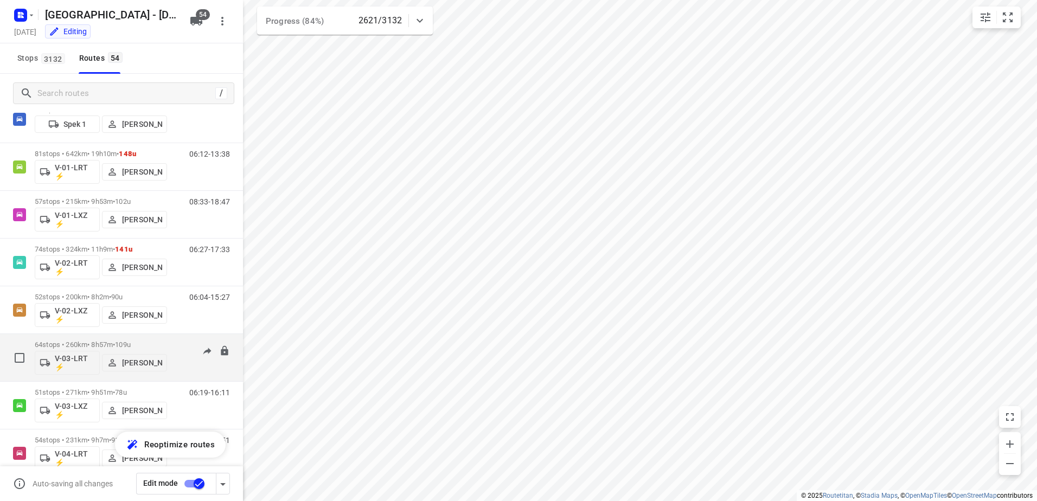
scroll to position [108, 0]
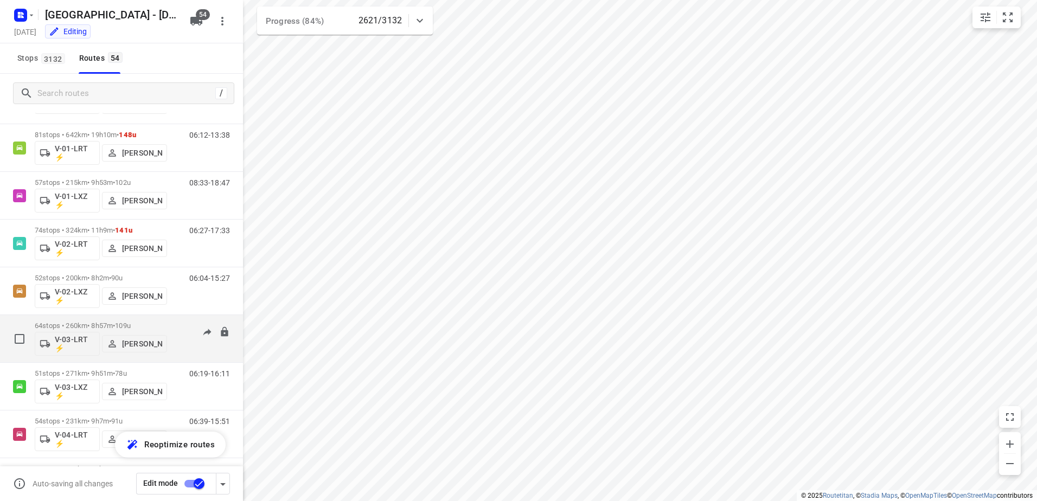
click at [171, 321] on div "64 stops • 260km • 8h57m • 109u V-03-LRT ⚡ [PERSON_NAME] 06:08-15:24" at bounding box center [139, 338] width 208 height 45
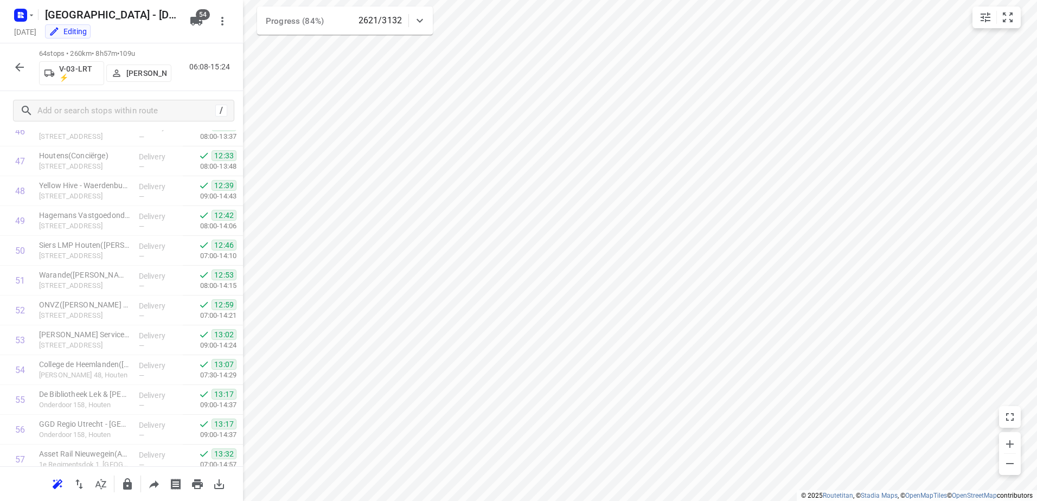
scroll to position [1656, 0]
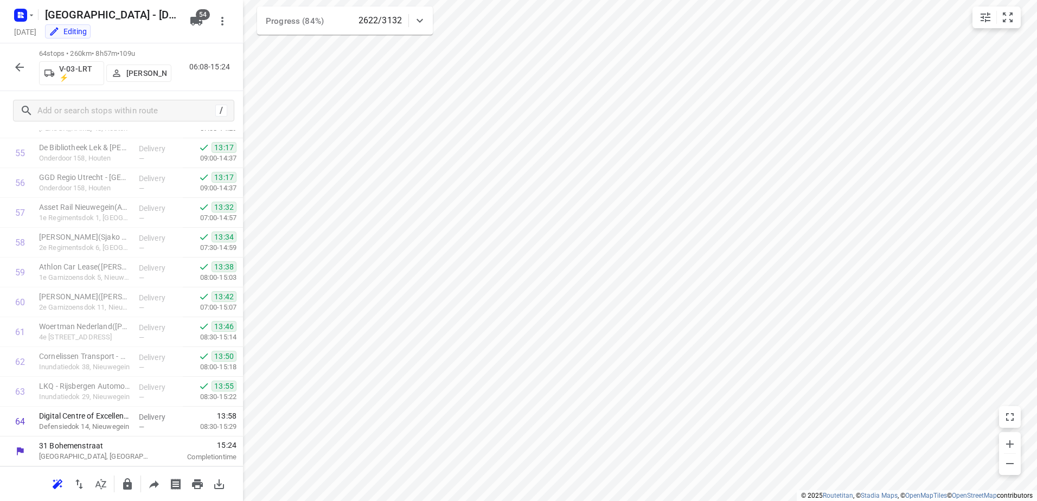
click at [19, 61] on icon "button" at bounding box center [19, 67] width 13 height 13
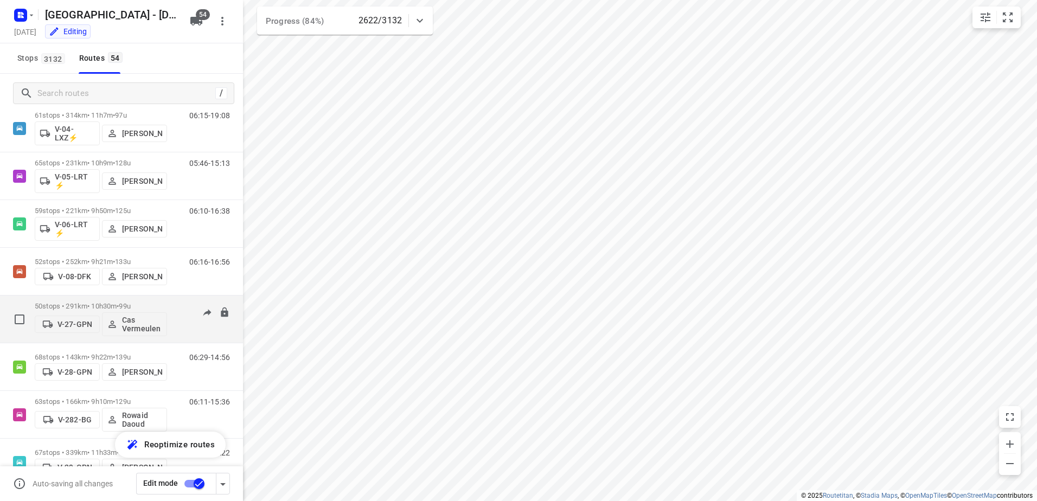
scroll to position [488, 0]
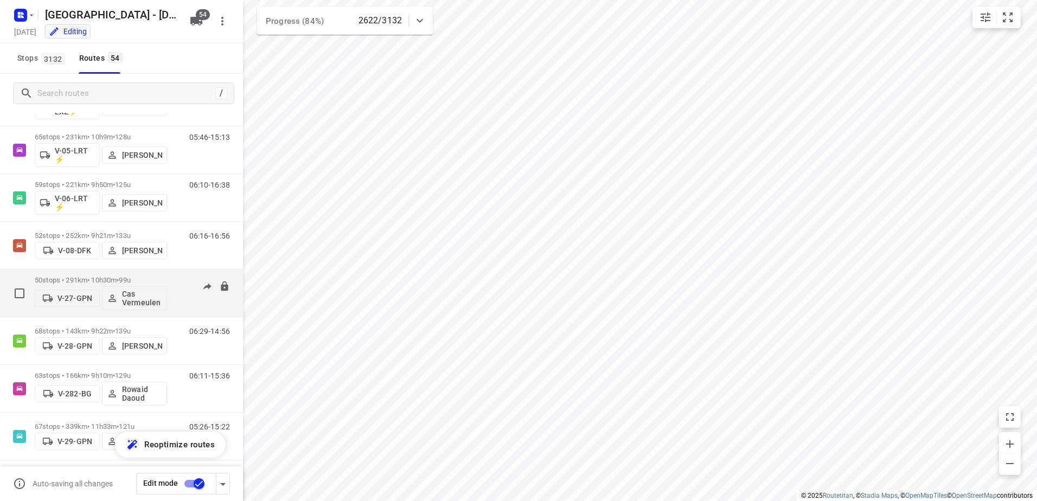
click at [177, 281] on div "05:56-15:19" at bounding box center [203, 296] width 54 height 40
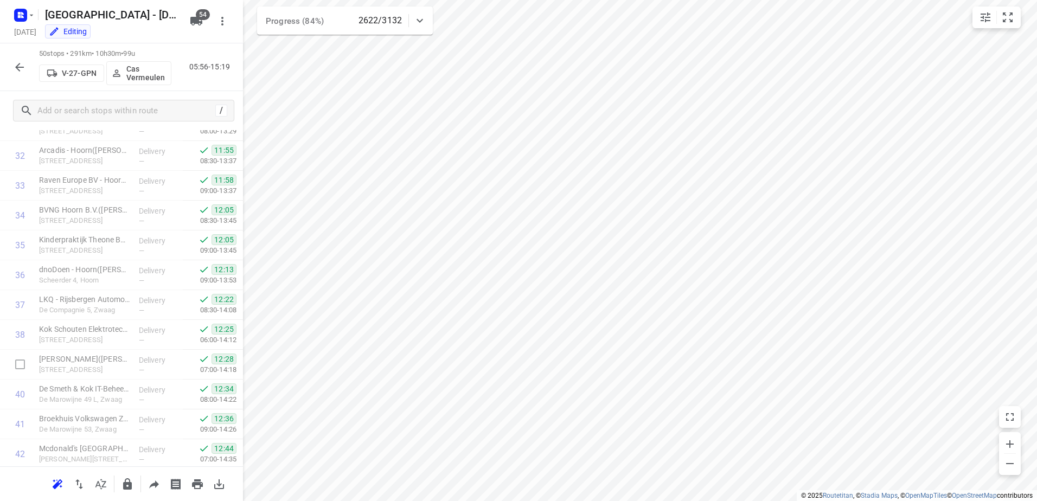
scroll to position [1239, 0]
click at [22, 65] on icon "button" at bounding box center [19, 67] width 13 height 13
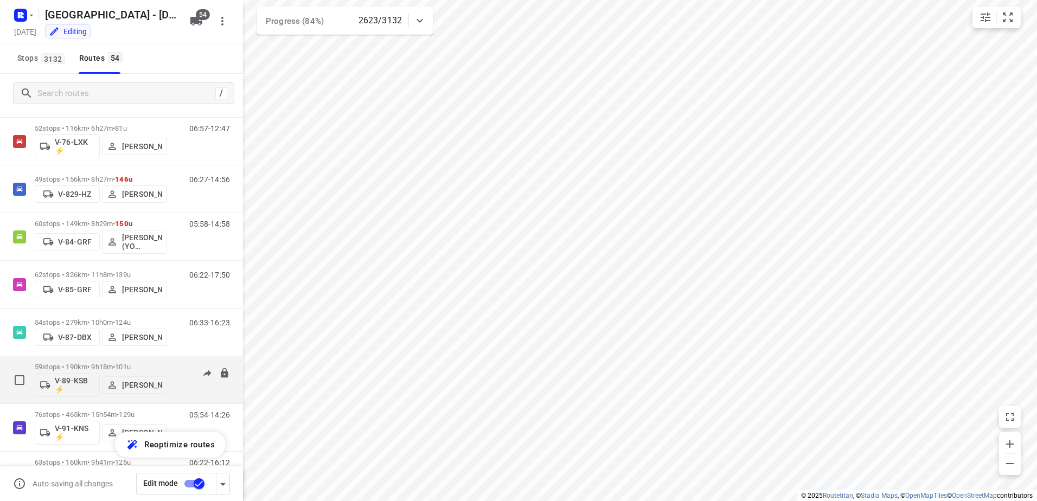
scroll to position [1410, 0]
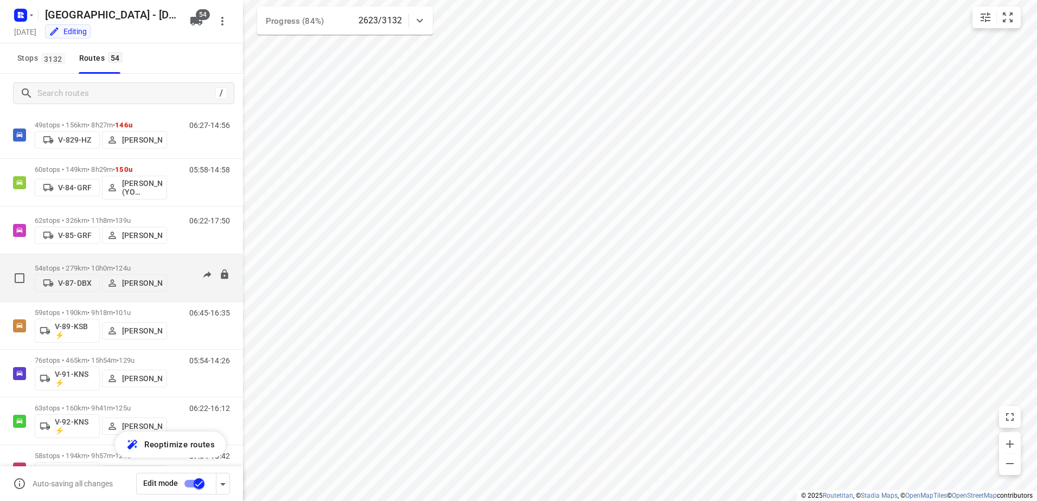
click at [176, 266] on div "06:33-16:23" at bounding box center [203, 280] width 54 height 33
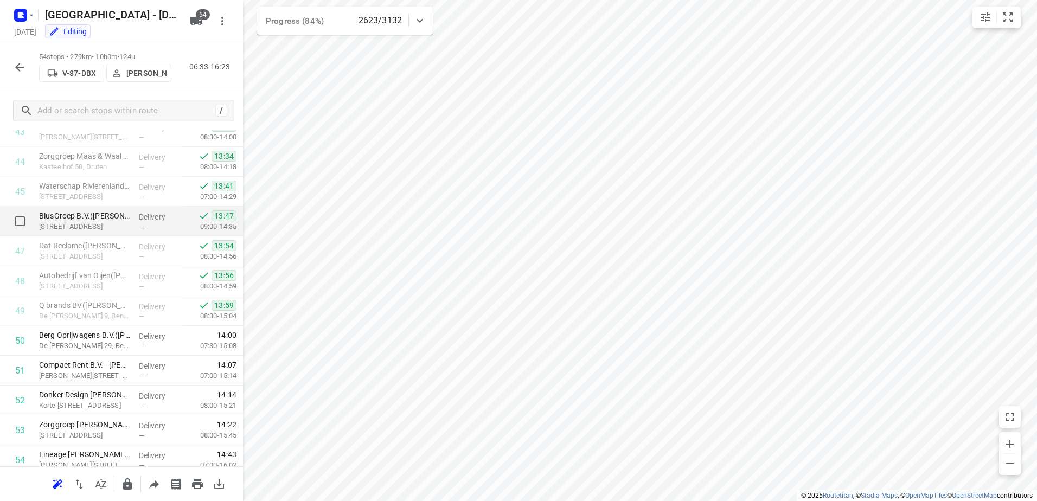
scroll to position [1358, 0]
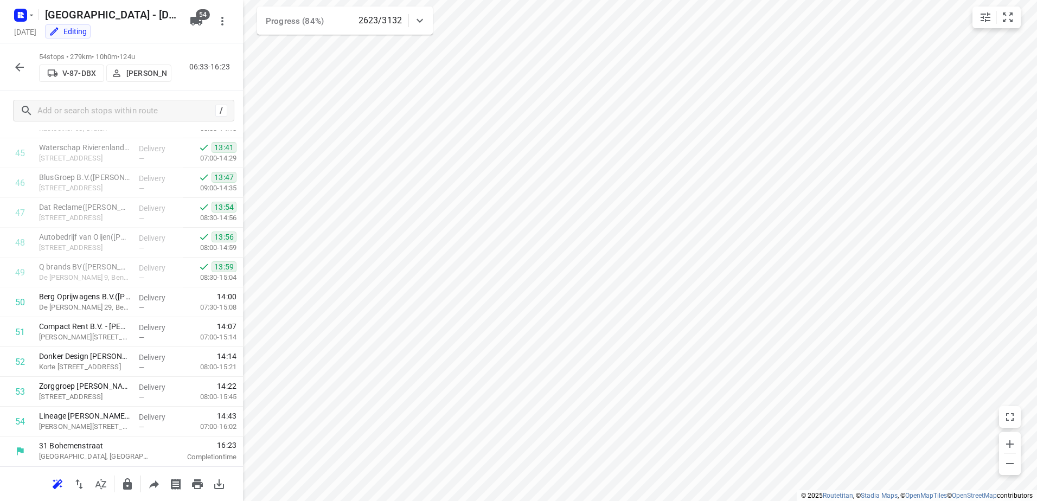
click at [15, 66] on icon "button" at bounding box center [19, 67] width 13 height 13
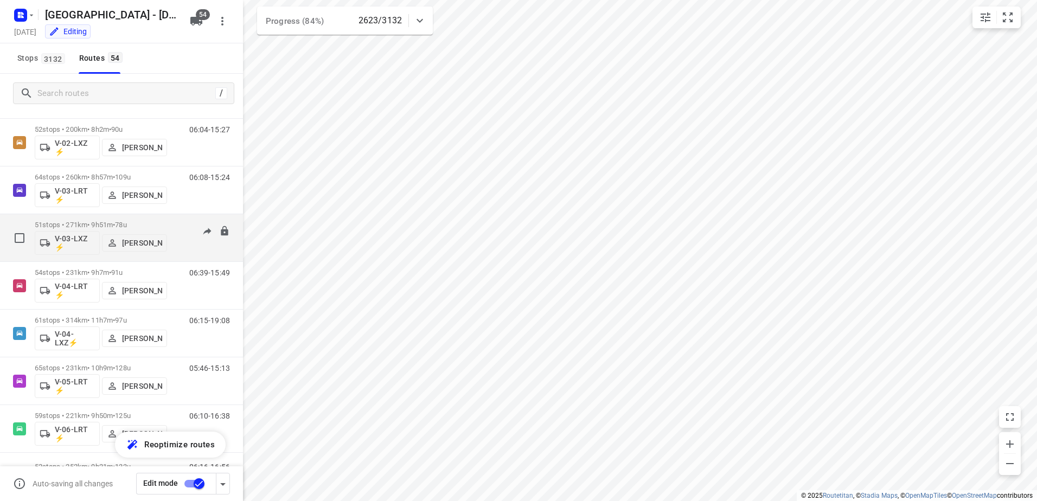
scroll to position [271, 0]
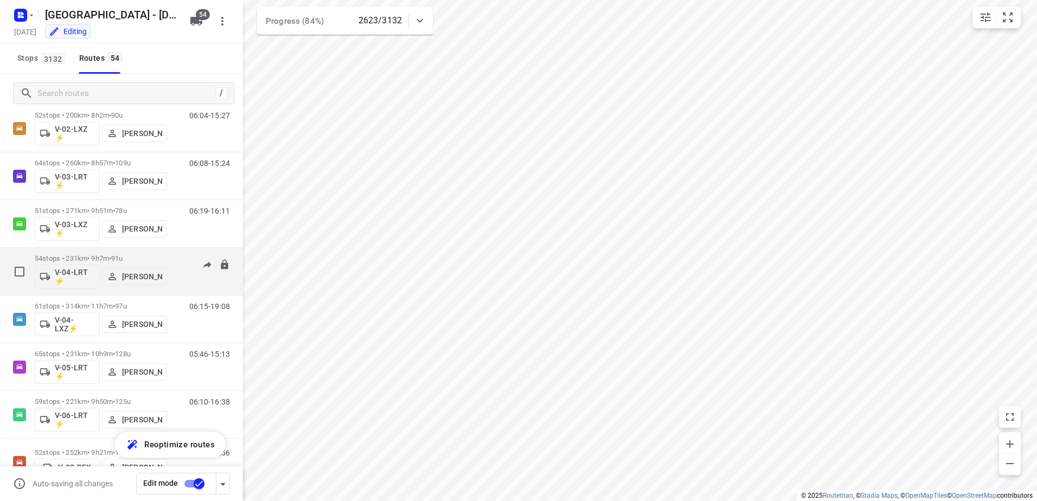
click at [96, 259] on p "54 stops • 231km • 9h7m • 91u" at bounding box center [101, 258] width 132 height 8
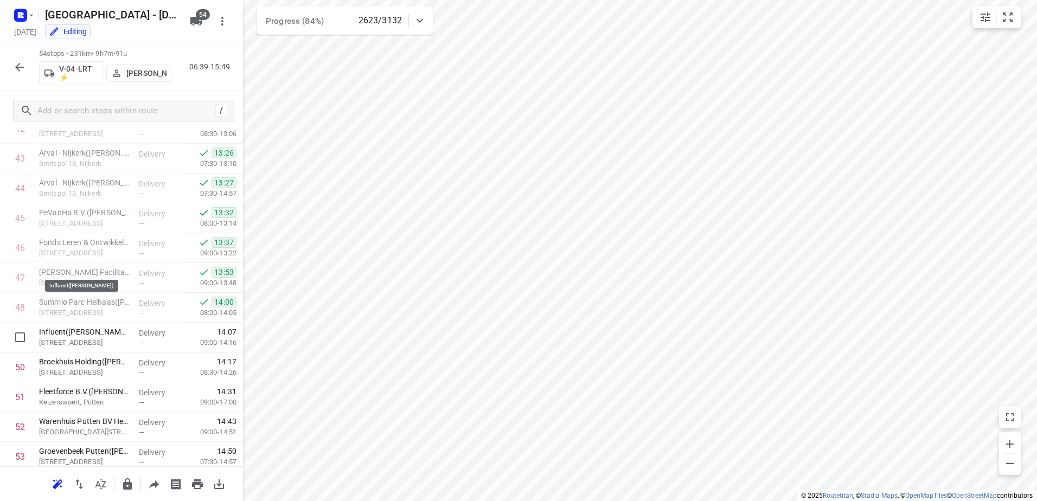
scroll to position [1358, 0]
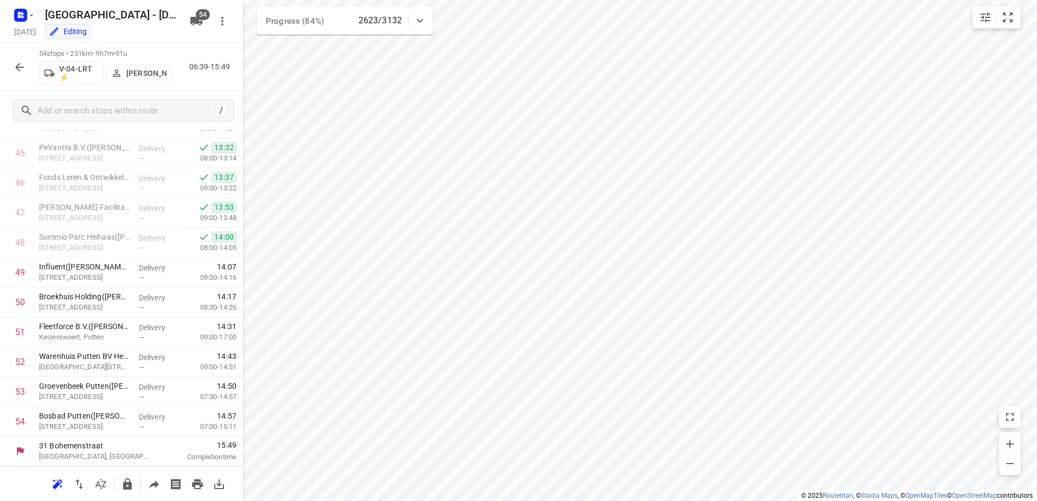
click at [15, 64] on icon "button" at bounding box center [19, 67] width 13 height 13
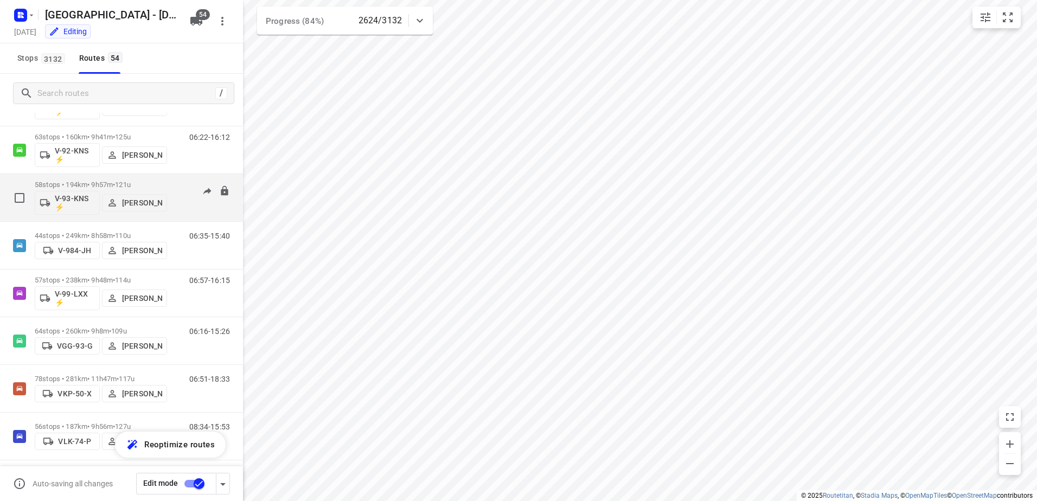
scroll to position [1627, 0]
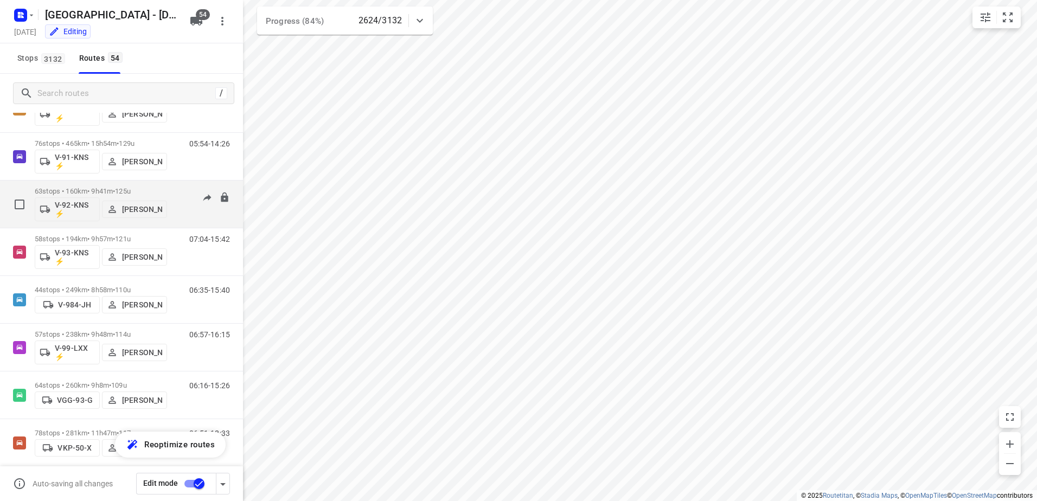
click at [141, 184] on div "63 stops • 160km • 9h41m • 125u V-92-KNS ⚡ [PERSON_NAME]" at bounding box center [101, 204] width 132 height 45
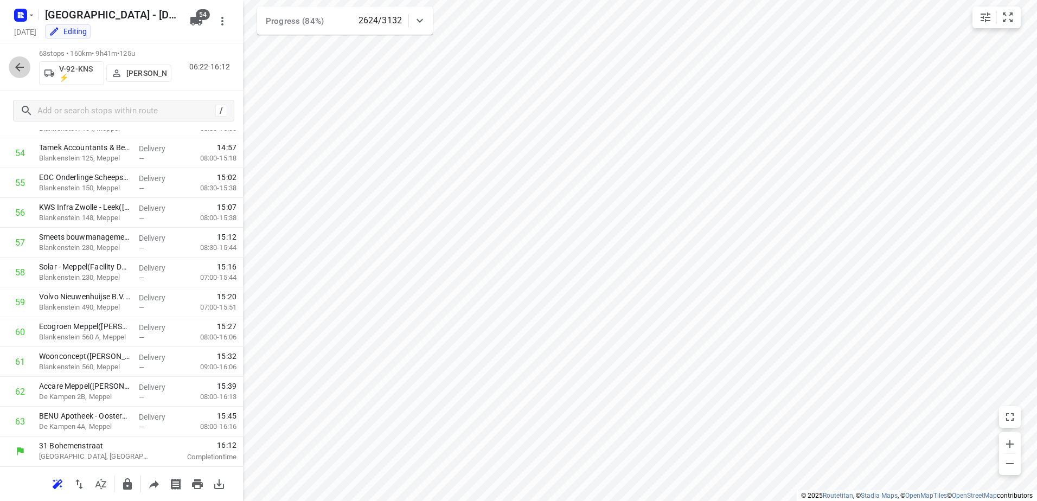
click at [20, 57] on button "button" at bounding box center [20, 67] width 22 height 22
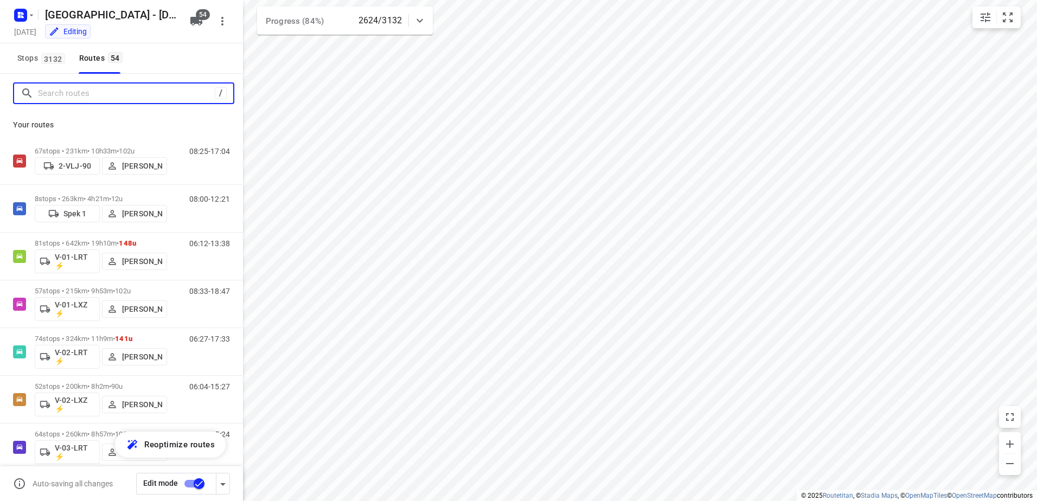
click at [85, 95] on input "Search routes" at bounding box center [126, 93] width 177 height 17
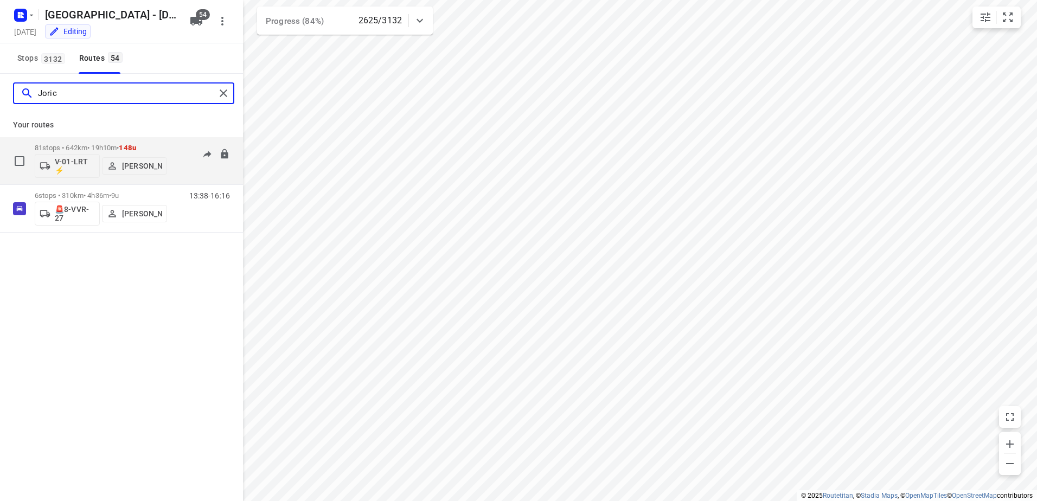
type input "Joric"
click at [179, 147] on div "06:12-13:38" at bounding box center [203, 164] width 54 height 40
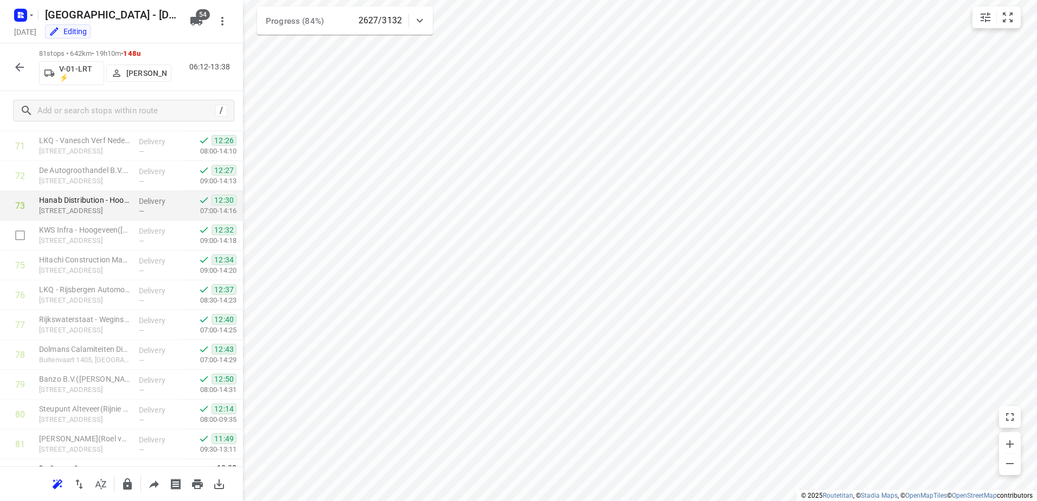
scroll to position [2163, 0]
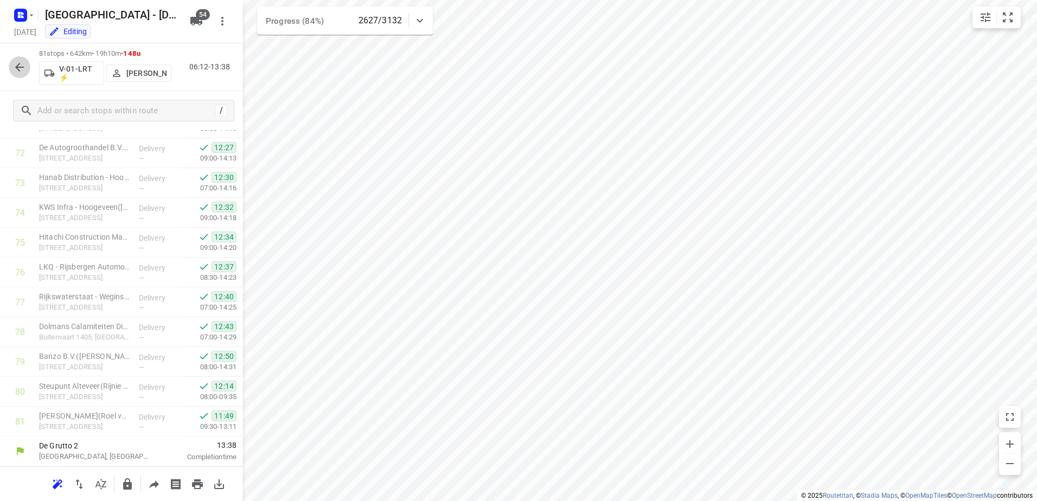
click at [20, 59] on button "button" at bounding box center [20, 67] width 22 height 22
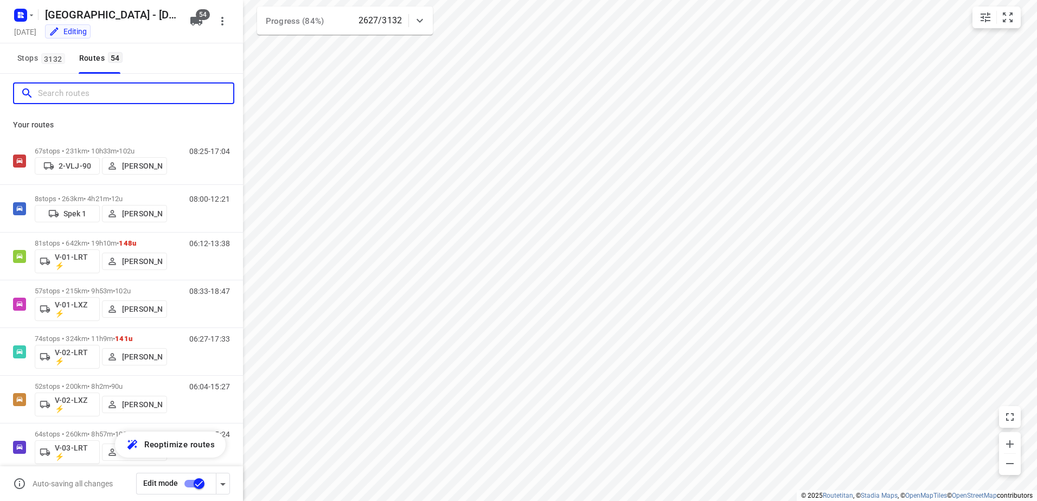
click at [99, 100] on input "Search routes" at bounding box center [135, 93] width 195 height 17
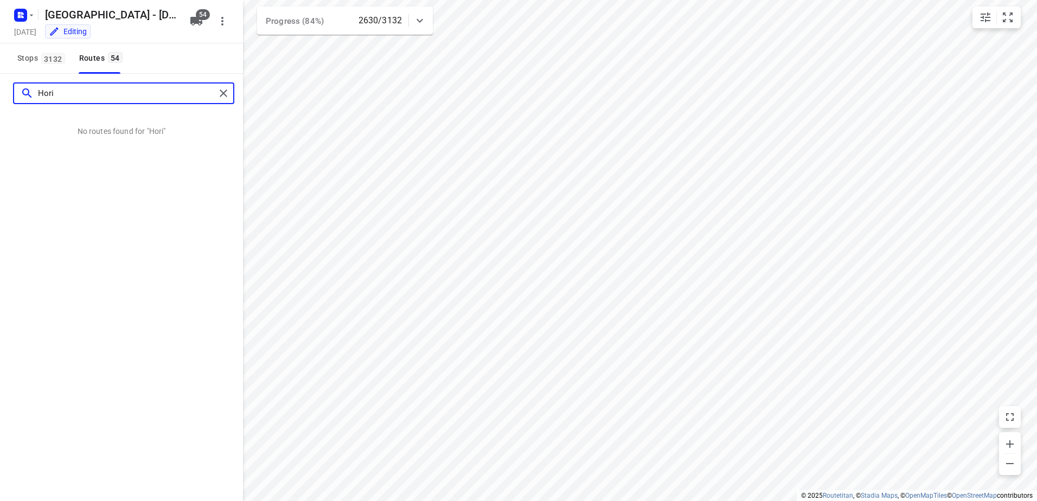
drag, startPoint x: 99, startPoint y: 100, endPoint x: 0, endPoint y: 114, distance: 99.7
click at [0, 114] on html "i © 2025 Routetitan , © Stadia Maps , © OpenMapTiles © OpenStreetMap contributo…" at bounding box center [518, 250] width 1037 height 501
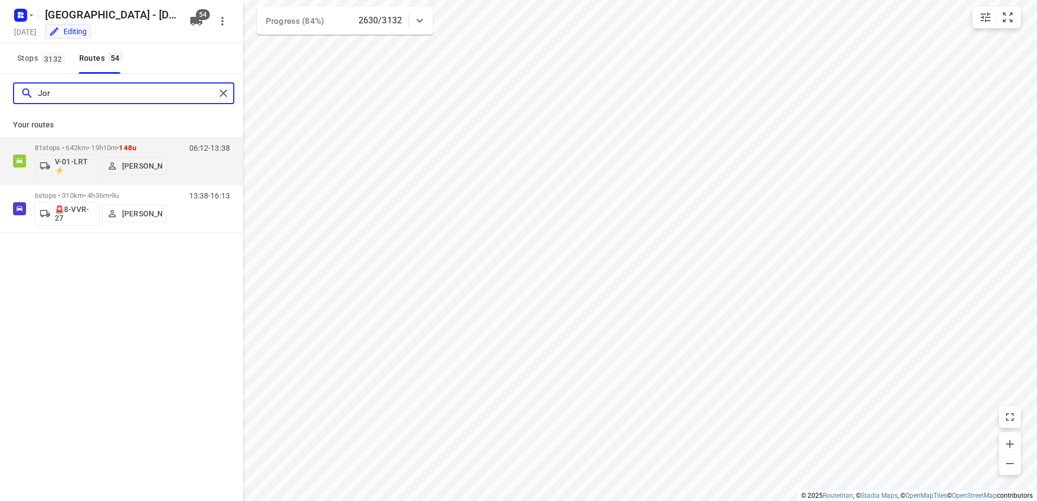
type input "Jori"
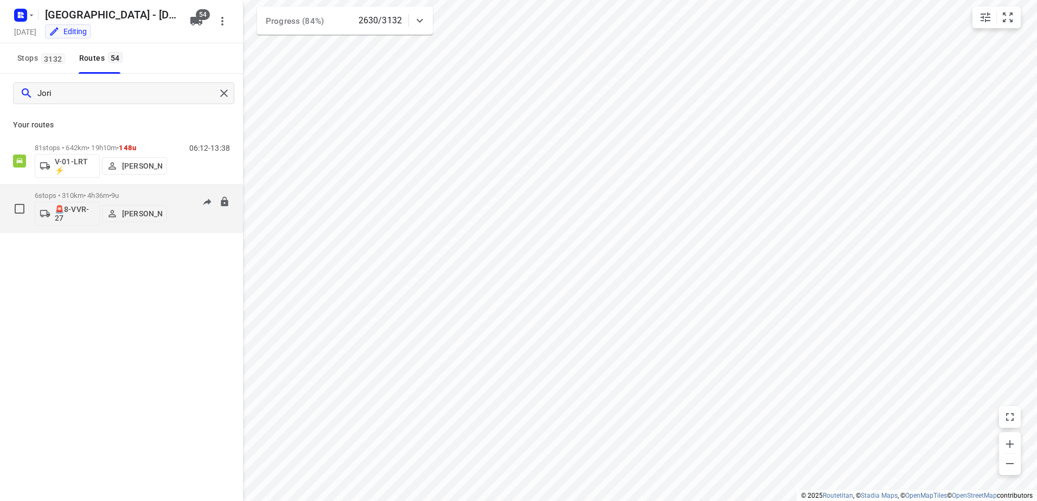
click at [131, 191] on p "6 stops • 310km • 4h36m • 9u" at bounding box center [101, 195] width 132 height 8
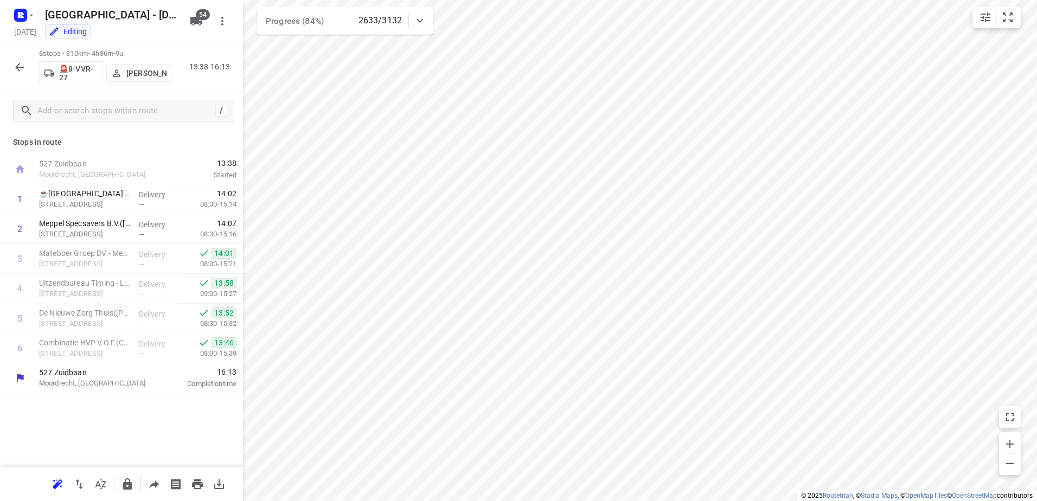
click at [21, 63] on icon "button" at bounding box center [19, 67] width 13 height 13
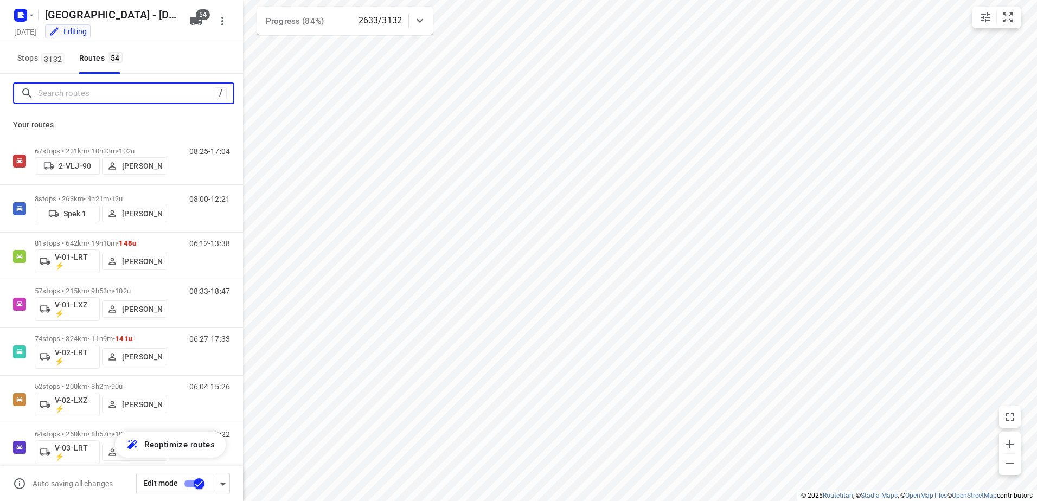
click at [101, 93] on input "Search routes" at bounding box center [126, 93] width 177 height 17
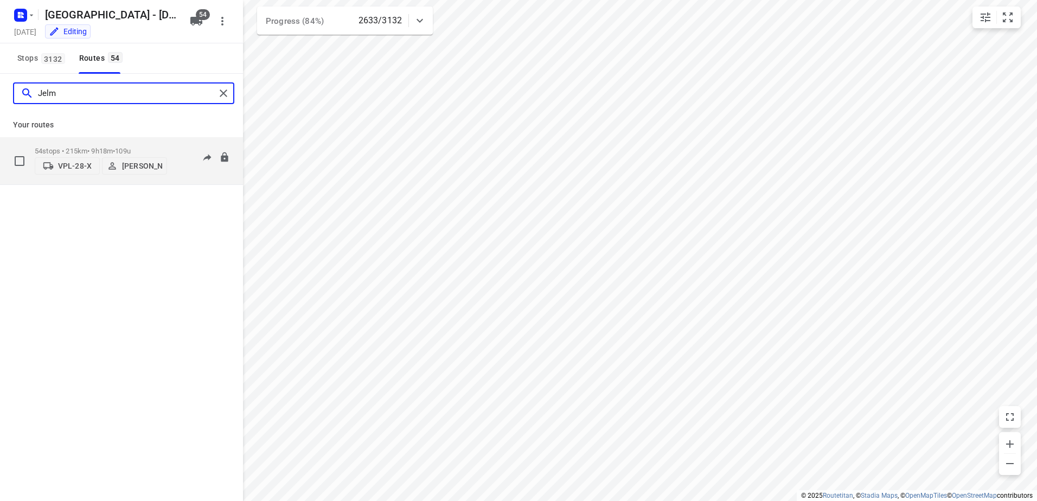
type input "Jelm"
click at [157, 142] on div "54 stops • 215km • 9h18m • 109u VPL-28-X [PERSON_NAME]" at bounding box center [101, 161] width 132 height 38
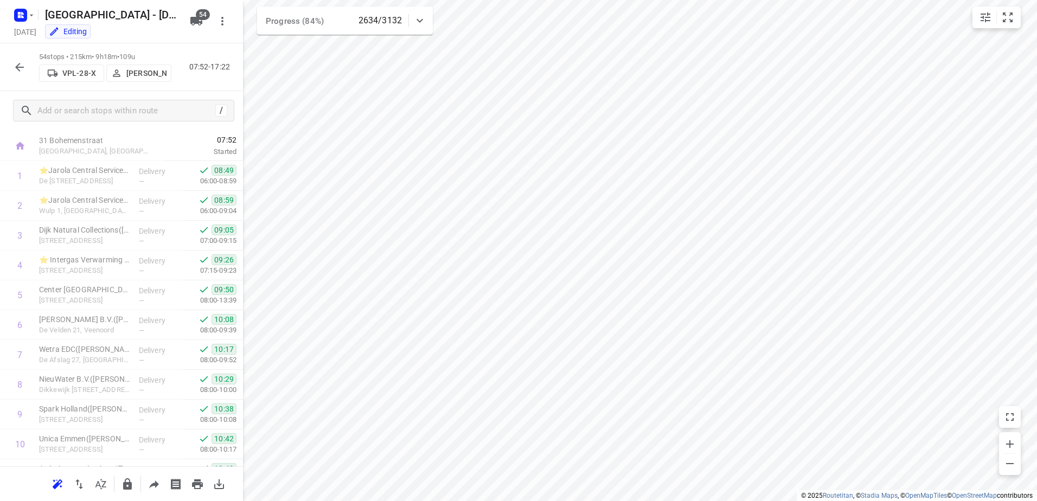
scroll to position [0, 0]
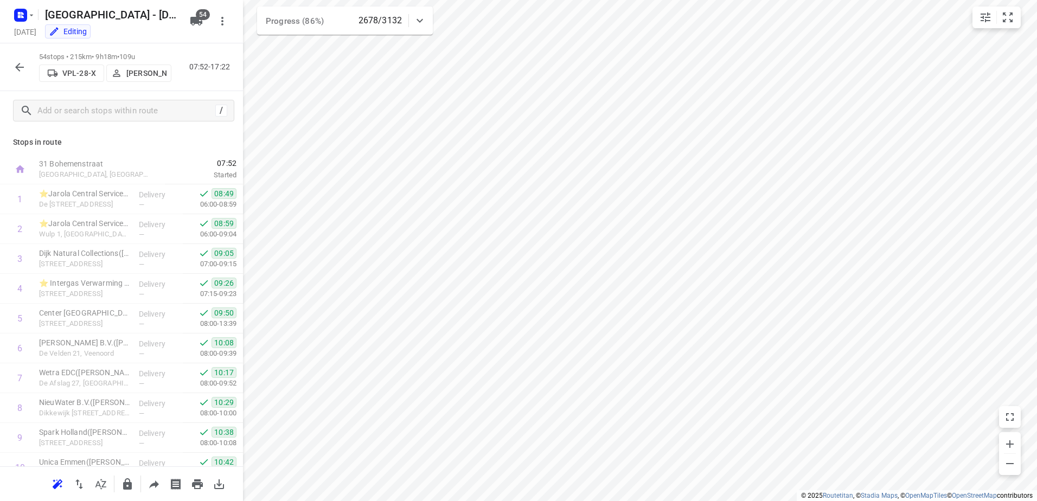
click at [14, 68] on icon "button" at bounding box center [19, 67] width 13 height 13
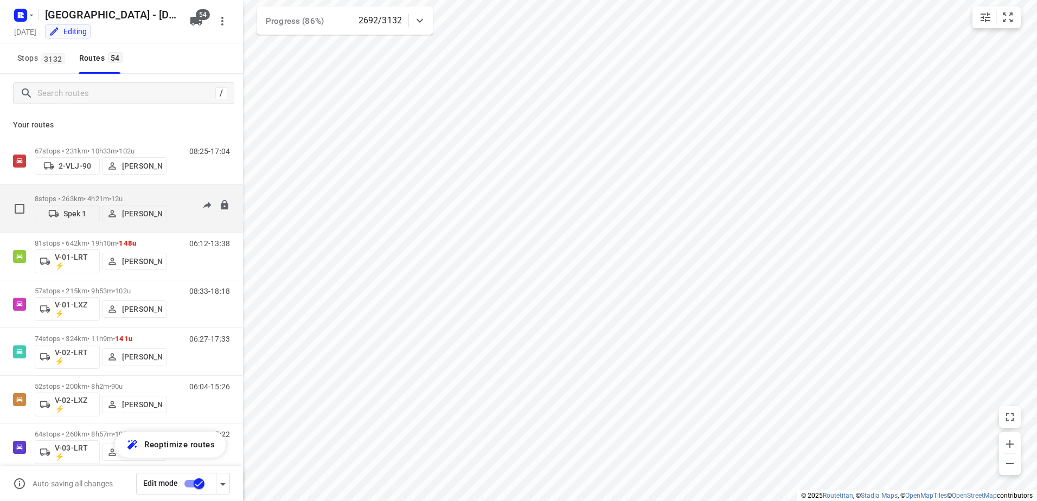
click at [163, 195] on p "8 stops • 263km • 4h21m • 12u" at bounding box center [101, 199] width 132 height 8
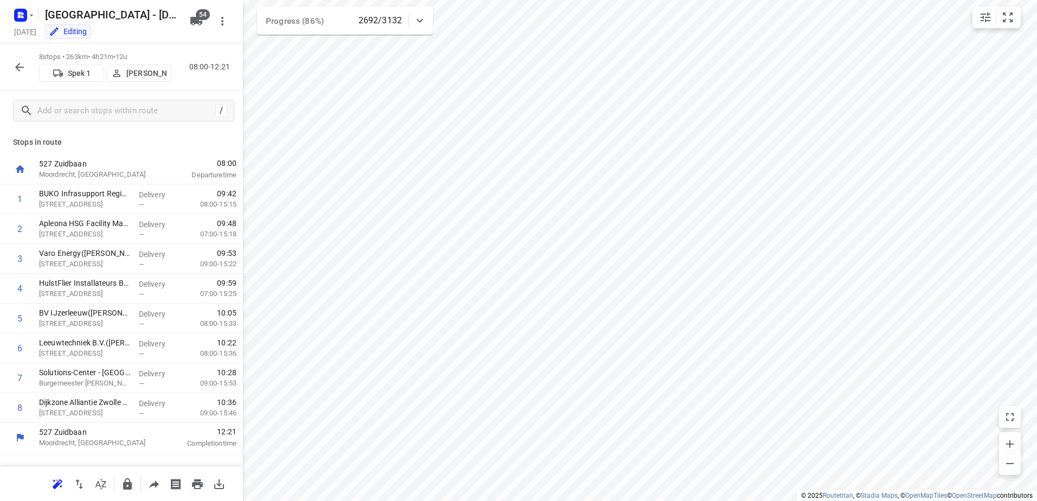
click at [16, 69] on icon "button" at bounding box center [19, 67] width 13 height 13
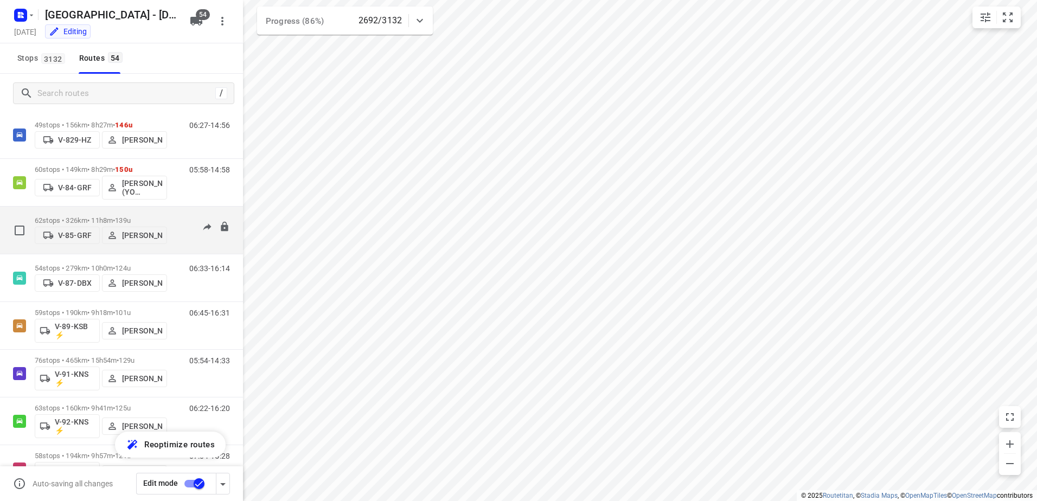
scroll to position [1464, 0]
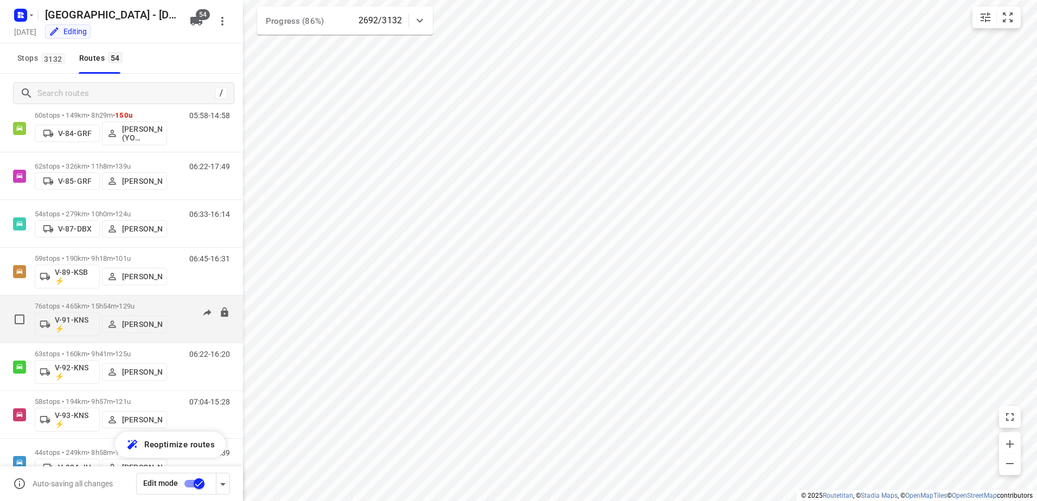
click at [176, 306] on div "05:54-14:33" at bounding box center [203, 322] width 54 height 40
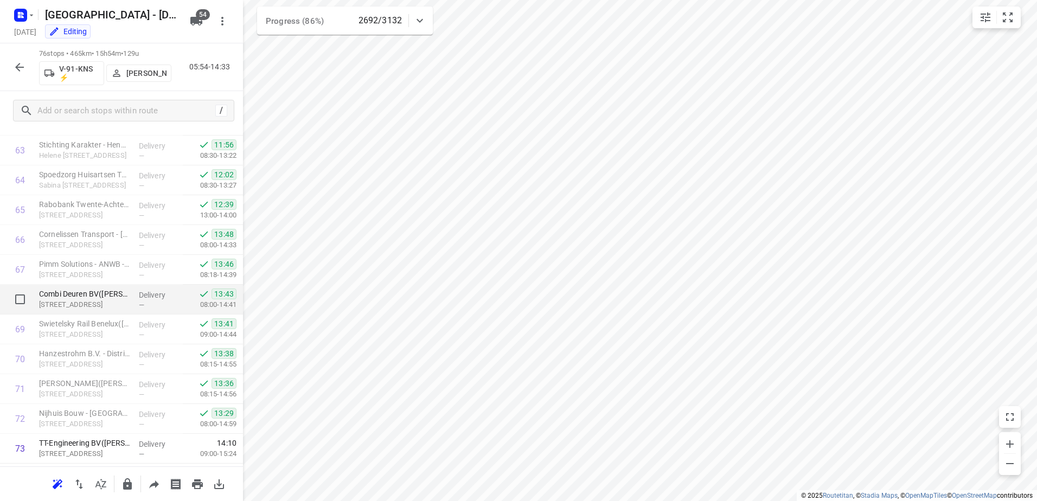
scroll to position [2014, 0]
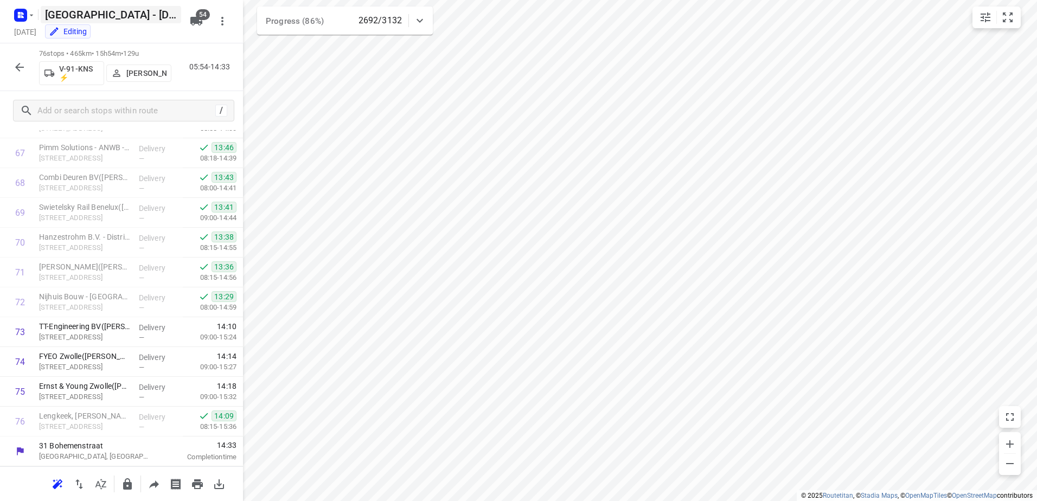
click at [18, 70] on icon "button" at bounding box center [19, 67] width 13 height 13
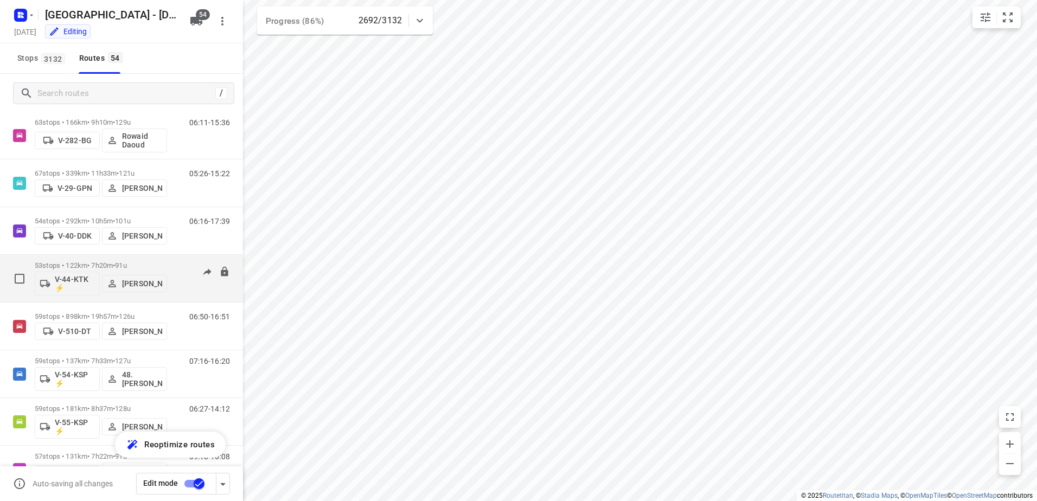
scroll to position [759, 0]
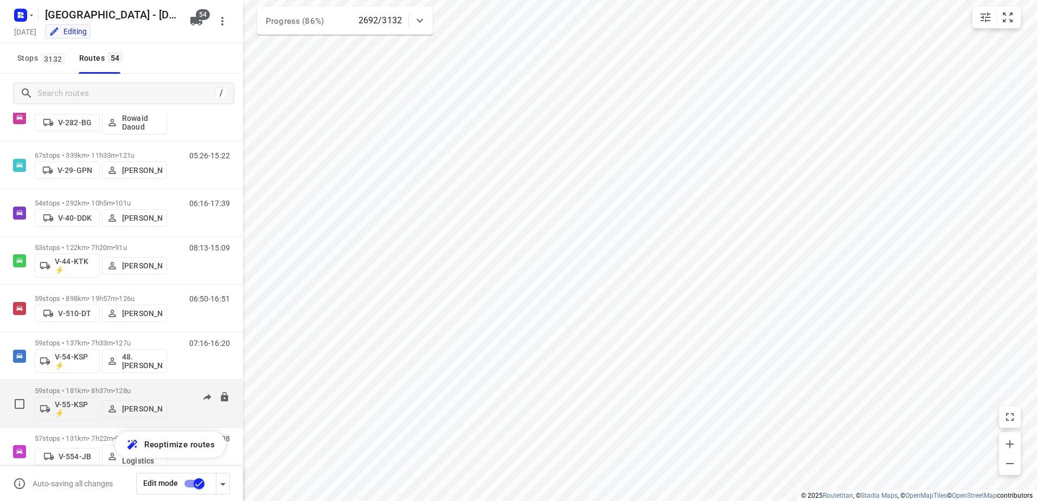
click at [176, 391] on div "06:27-14:12" at bounding box center [203, 407] width 54 height 40
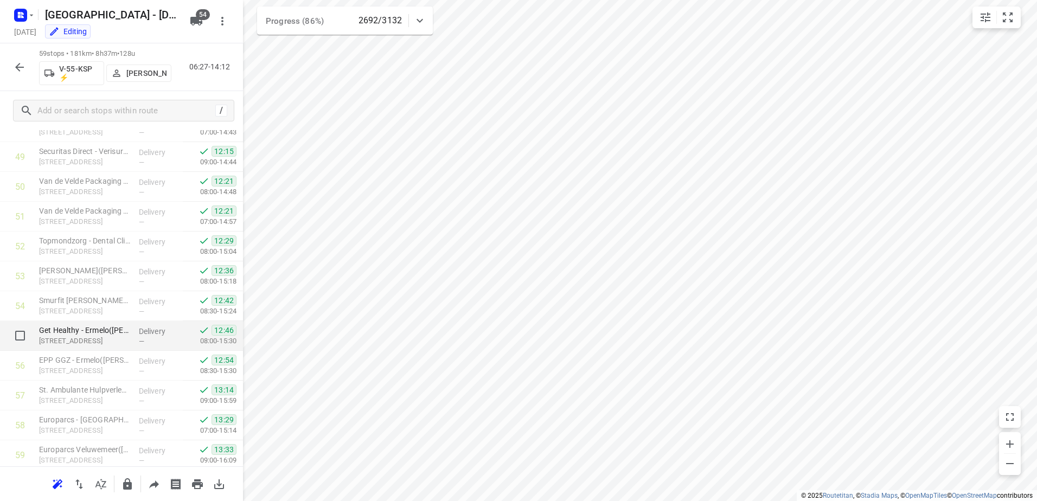
scroll to position [1507, 0]
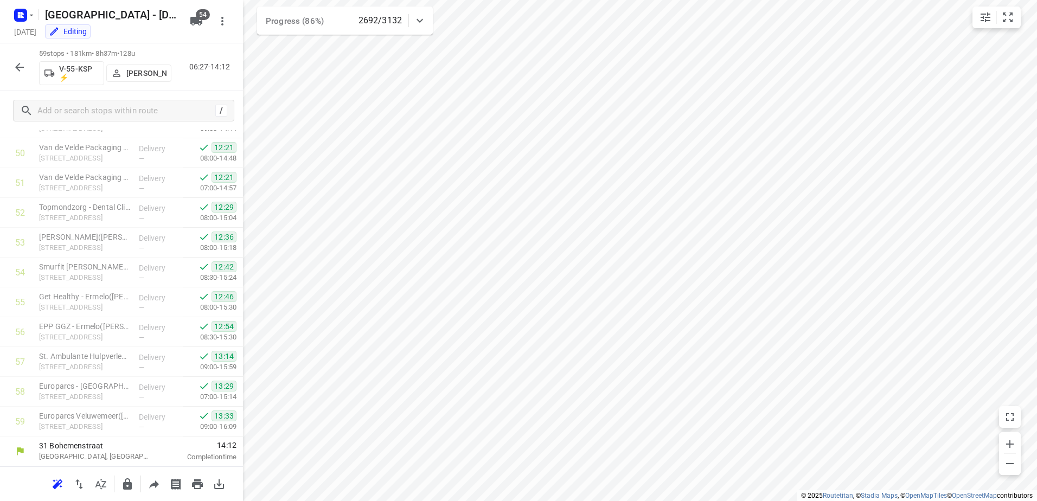
click at [21, 63] on icon "button" at bounding box center [19, 67] width 13 height 13
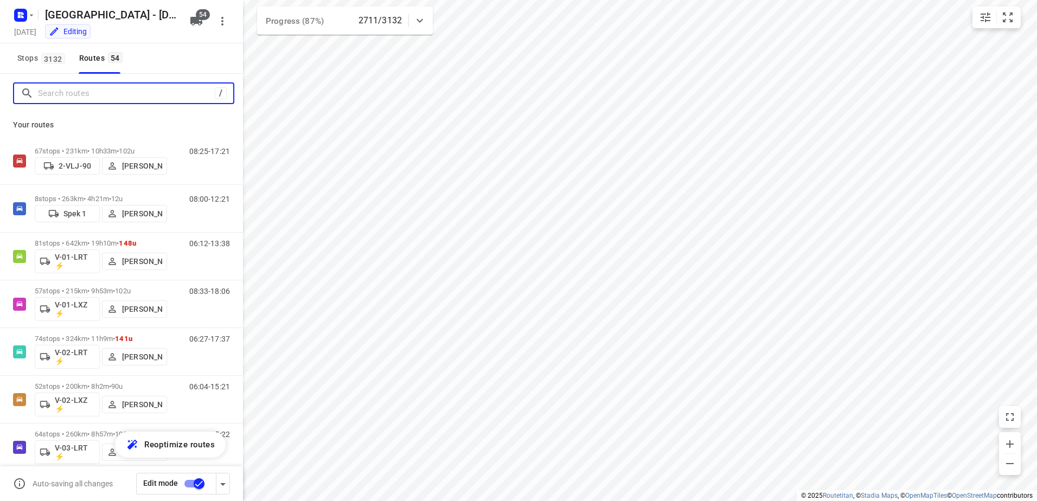
click at [131, 99] on input "Search routes" at bounding box center [126, 93] width 177 height 17
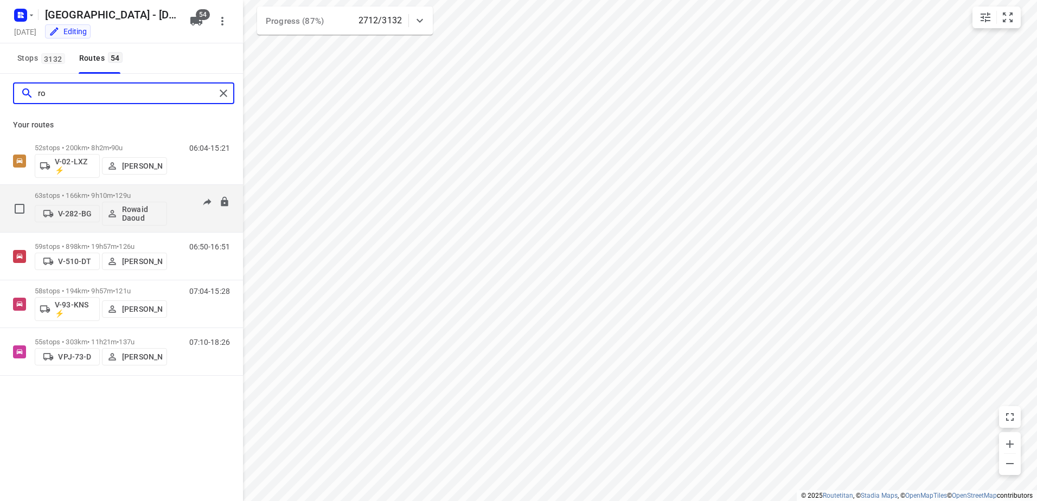
type input "ro"
click at [94, 190] on div "63 stops • 166km • 9h10m • 129u V-282-BG Rowaid Daoud" at bounding box center [101, 208] width 132 height 45
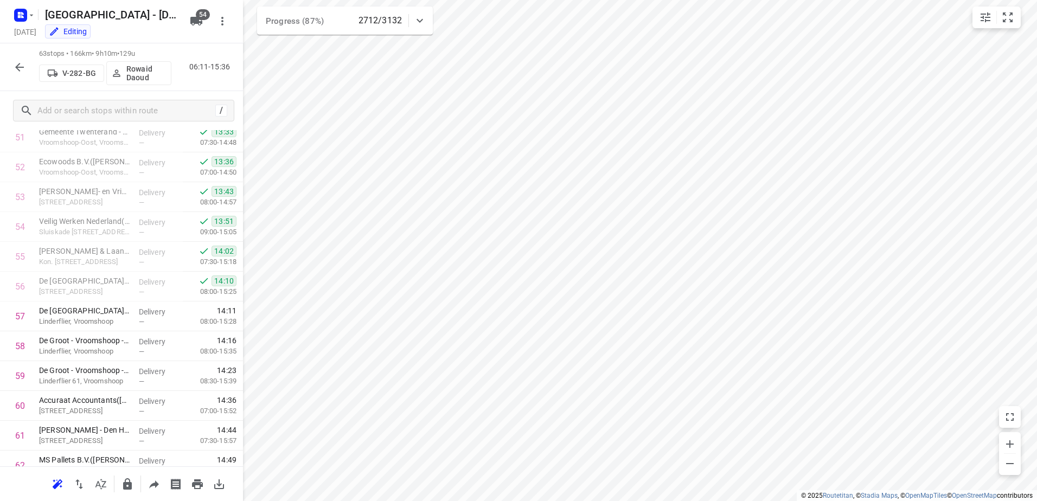
scroll to position [1627, 0]
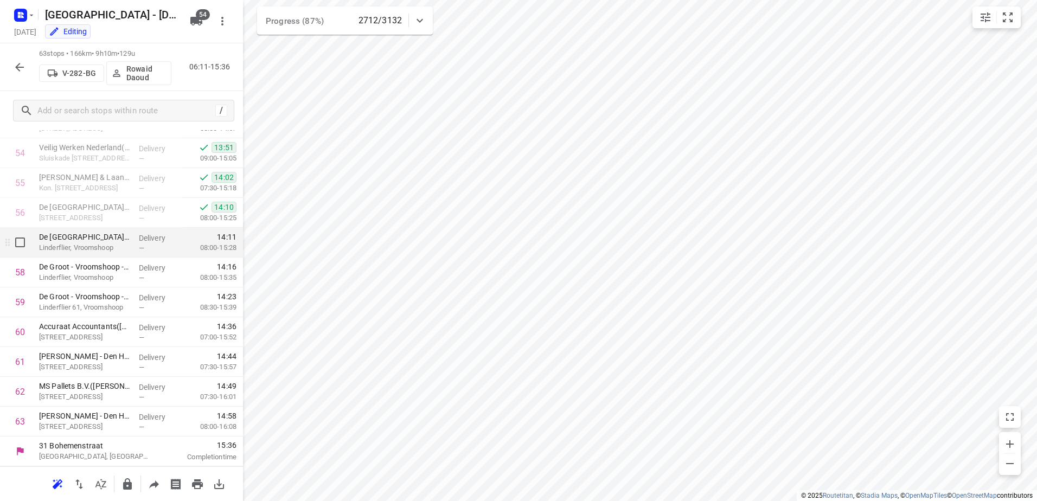
click at [99, 246] on p "Linderflier, Vroomshoop" at bounding box center [84, 247] width 91 height 11
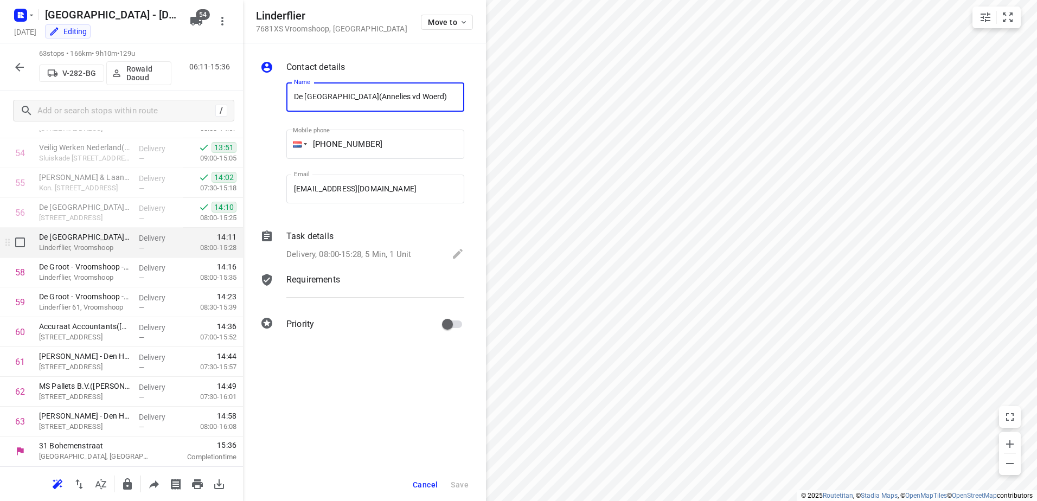
scroll to position [0, 43]
click at [428, 480] on span "Cancel" at bounding box center [425, 484] width 25 height 9
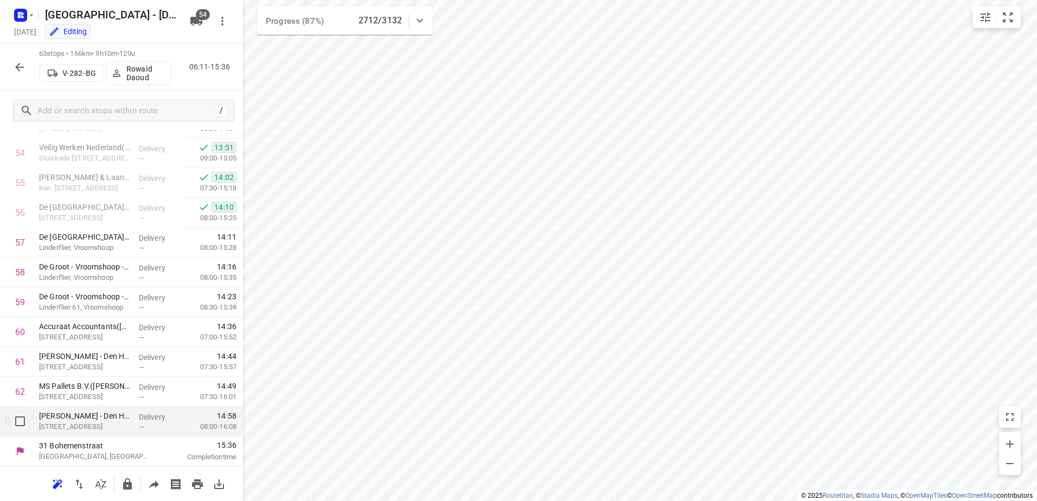
click at [134, 423] on div "Delivery —" at bounding box center [158, 422] width 49 height 30
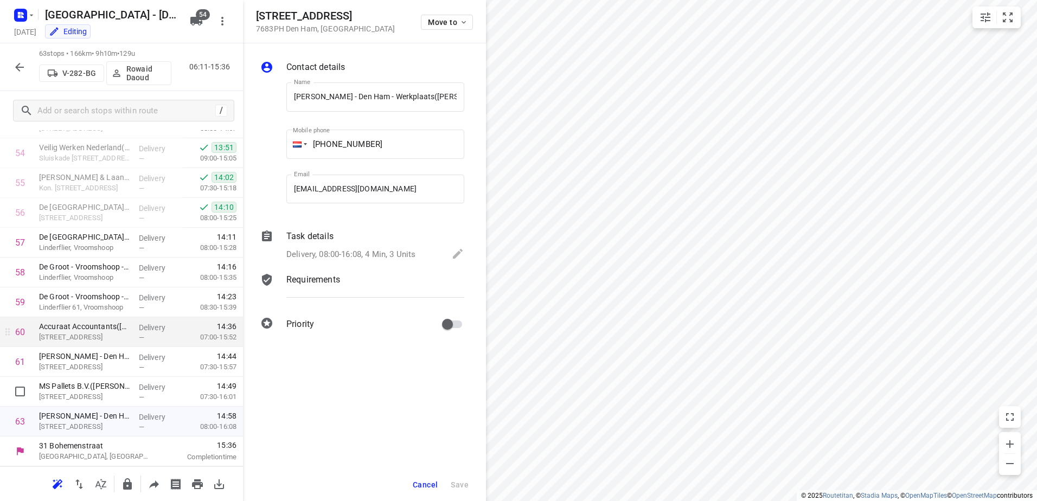
scroll to position [0, 75]
click at [315, 233] on p "Task details" at bounding box center [309, 236] width 47 height 13
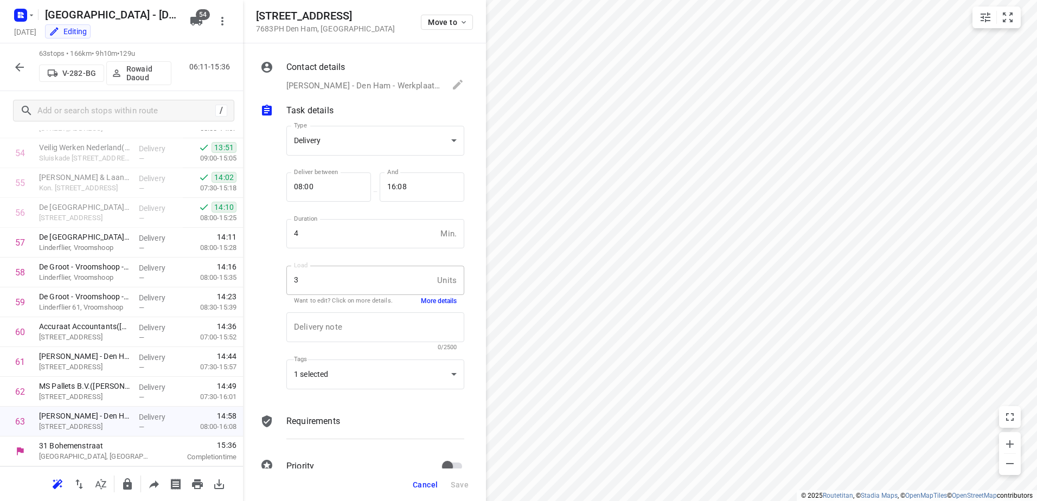
click at [441, 299] on button "More details" at bounding box center [439, 301] width 36 height 9
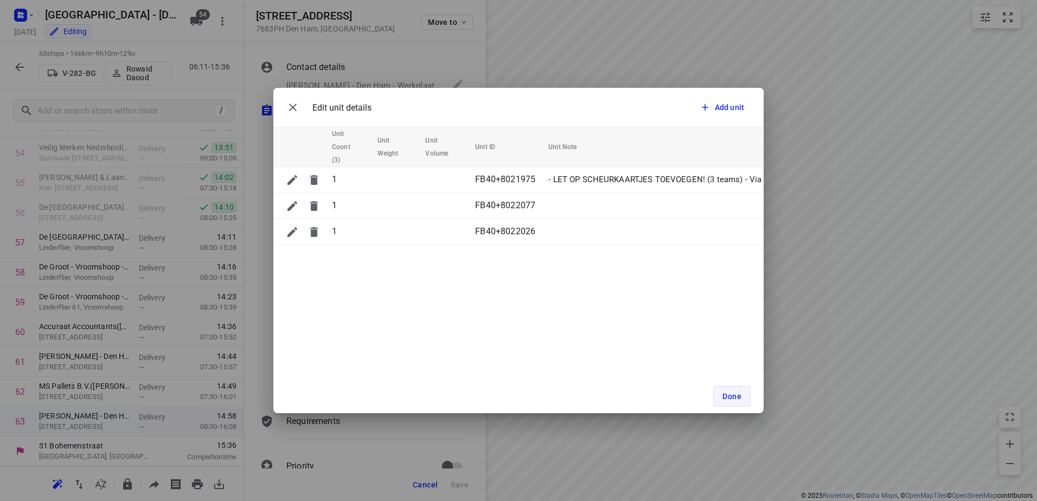
click at [743, 402] on button "Done" at bounding box center [731, 396] width 37 height 21
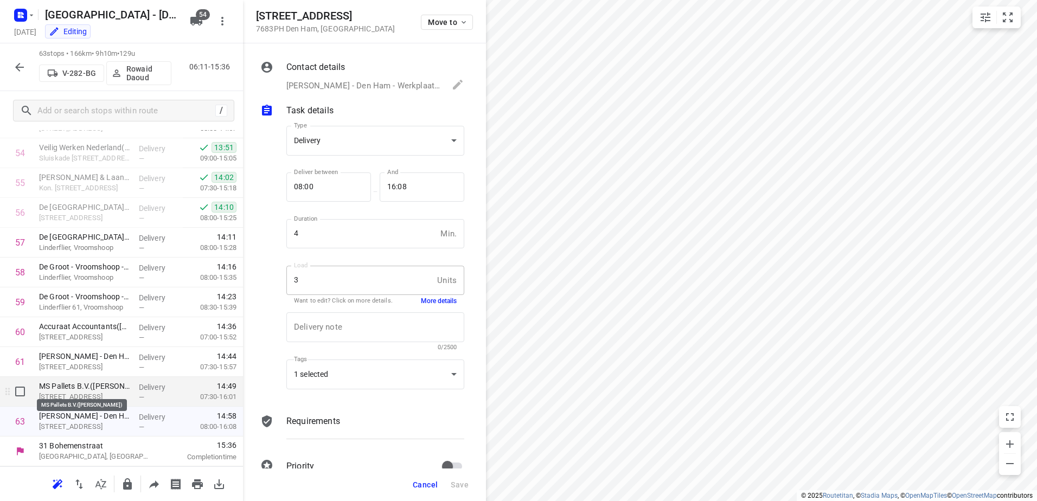
click at [121, 390] on p "MS Pallets B.V.([PERSON_NAME])" at bounding box center [84, 386] width 91 height 11
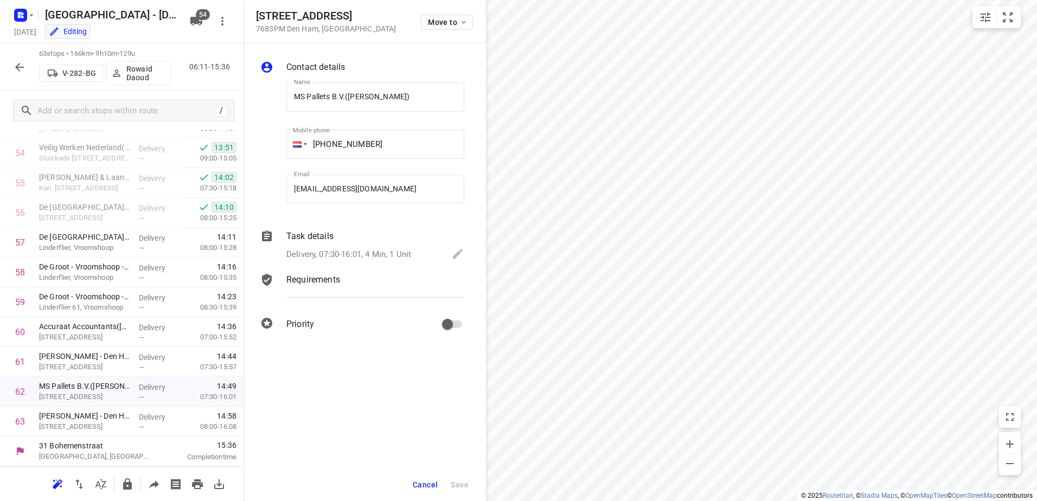
click at [348, 235] on div "Task details" at bounding box center [375, 236] width 178 height 13
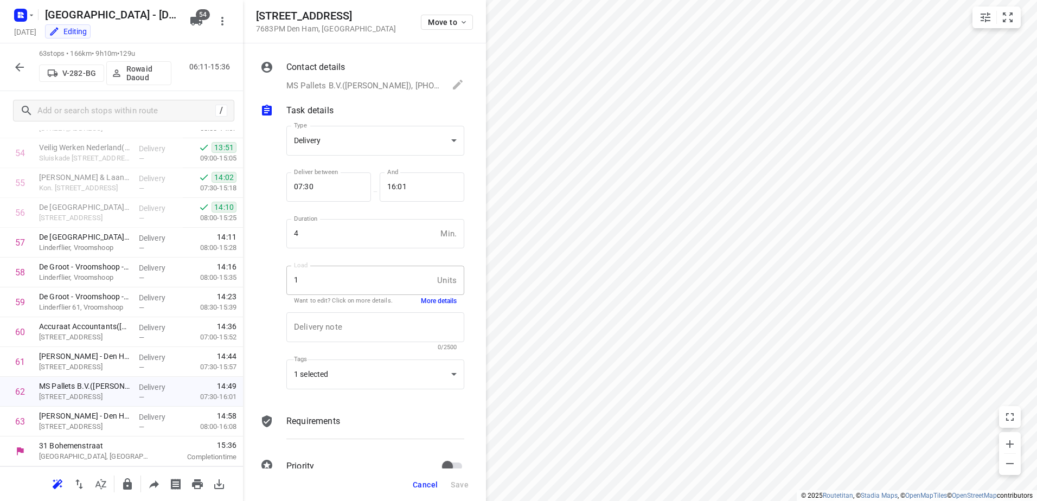
click at [432, 303] on button "More details" at bounding box center [439, 301] width 36 height 9
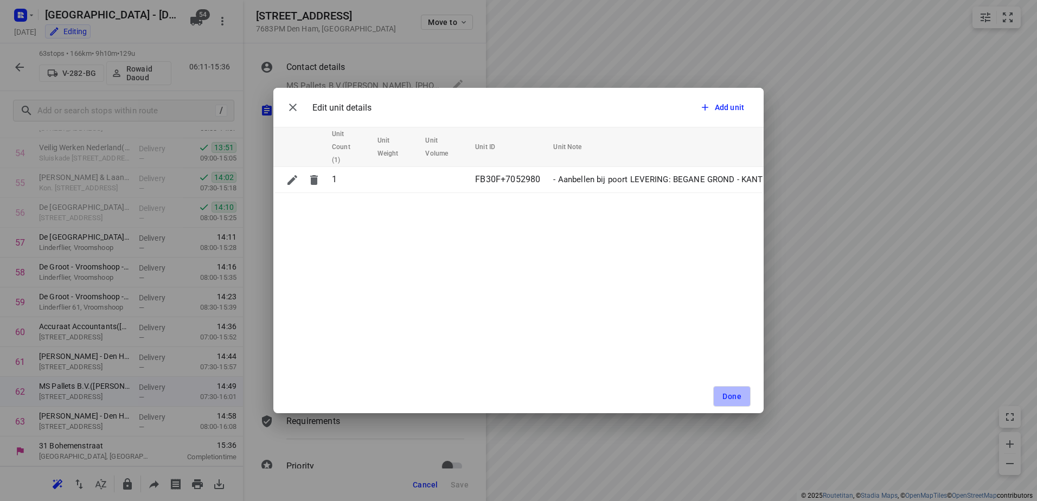
click at [742, 405] on button "Done" at bounding box center [731, 396] width 37 height 21
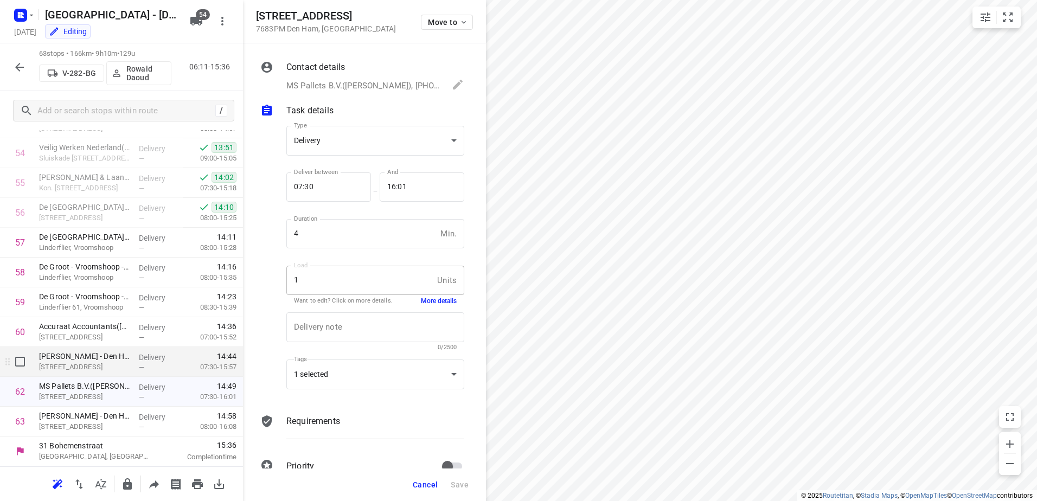
click at [134, 352] on div "Delivery —" at bounding box center [158, 362] width 49 height 30
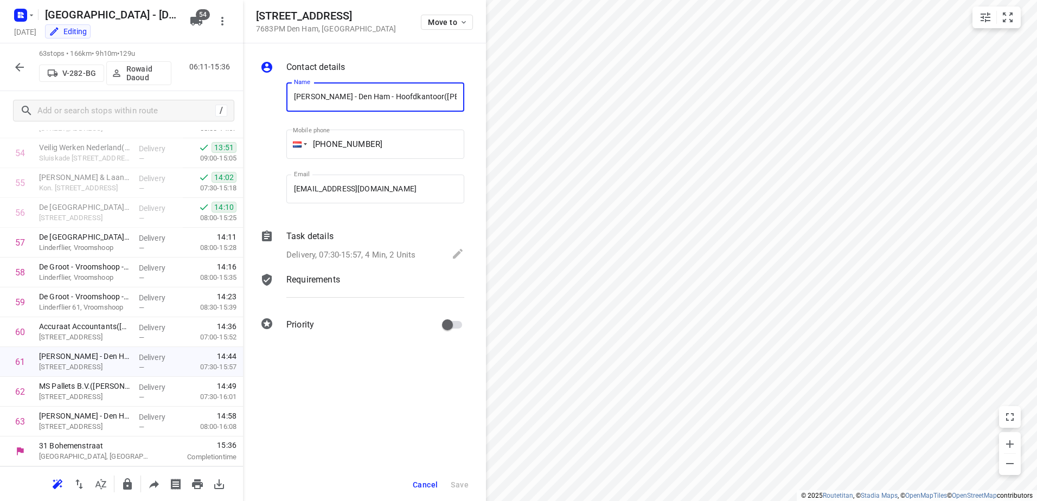
scroll to position [0, 85]
click at [335, 232] on div "Task details" at bounding box center [375, 236] width 178 height 13
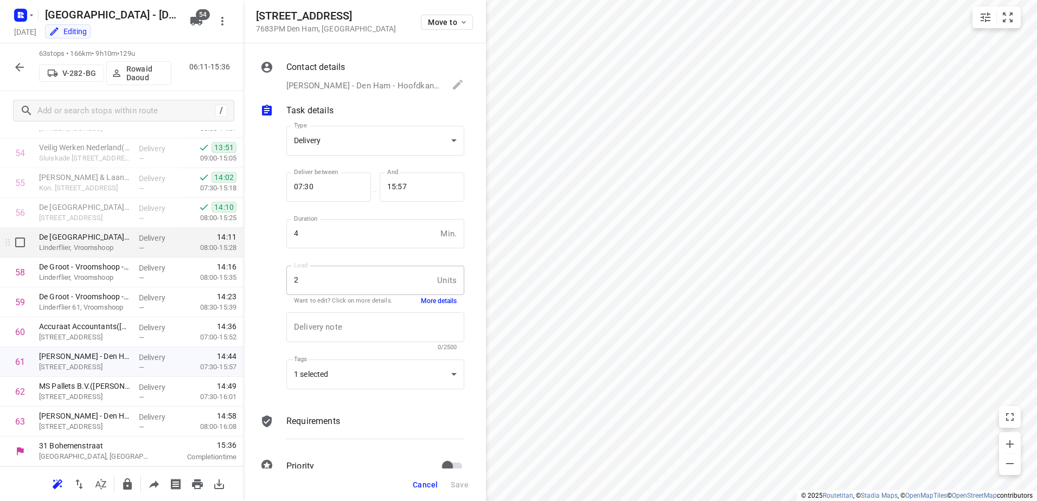
click at [115, 251] on p "Linderflier, Vroomshoop" at bounding box center [84, 247] width 91 height 11
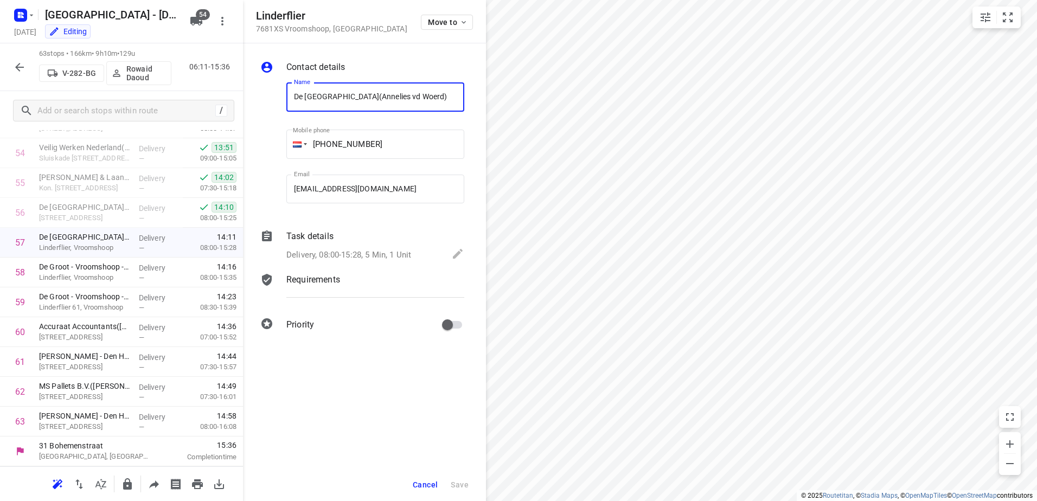
scroll to position [0, 43]
click at [334, 247] on div "Delivery, 08:00-15:28, 5 Min, 1 Unit" at bounding box center [375, 254] width 178 height 15
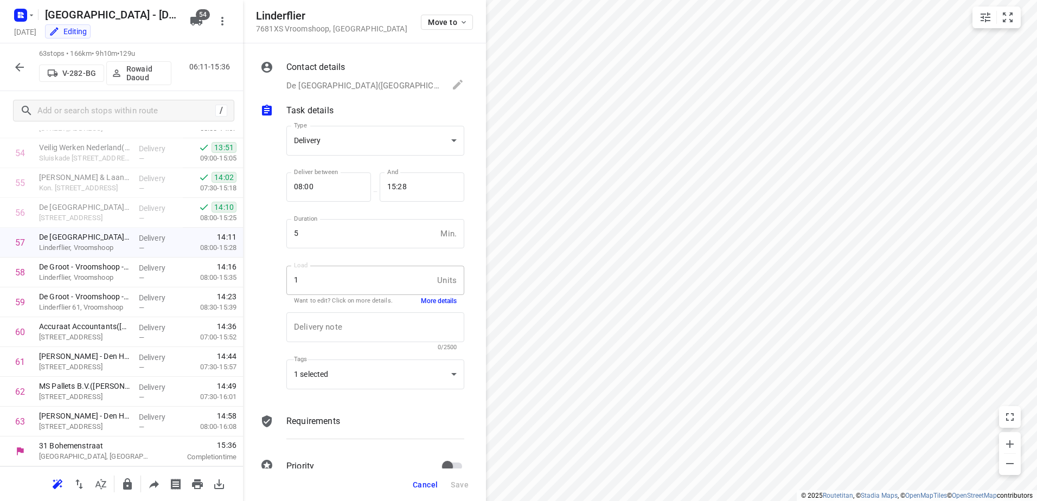
click at [440, 304] on button "More details" at bounding box center [439, 301] width 36 height 9
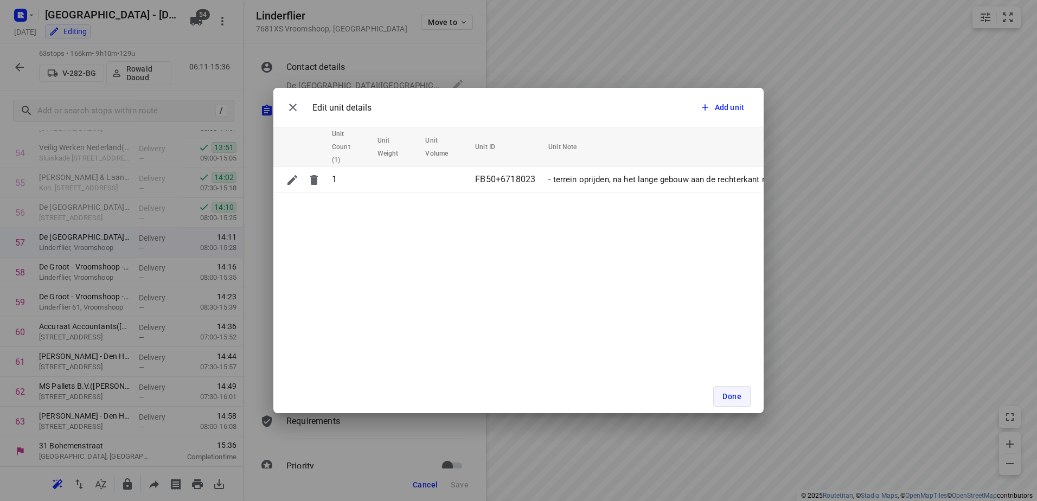
click at [738, 395] on span "Done" at bounding box center [731, 396] width 19 height 9
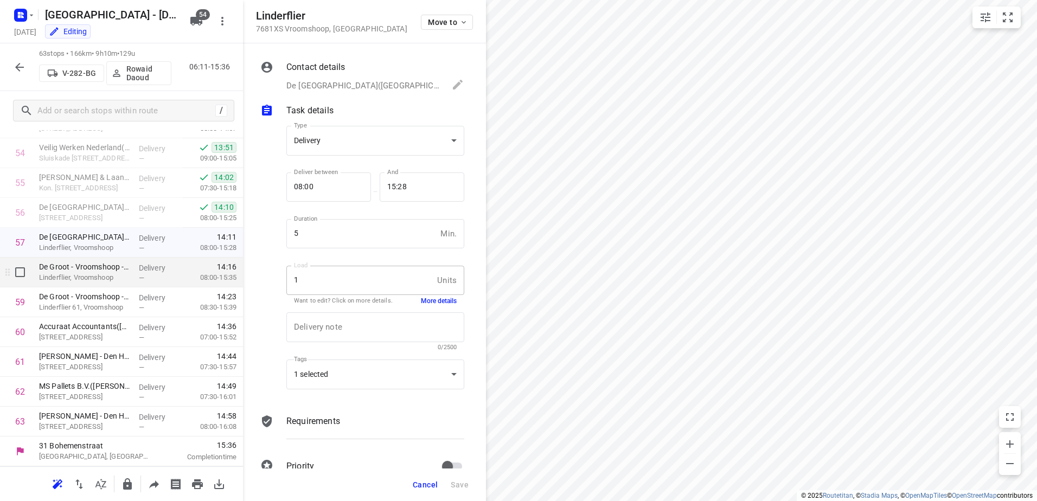
click at [139, 277] on span "—" at bounding box center [141, 278] width 5 height 8
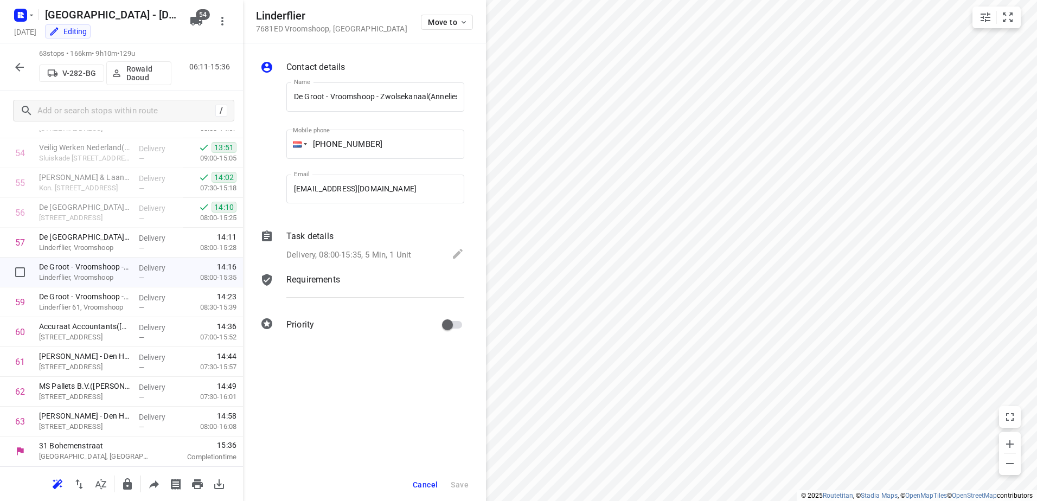
scroll to position [0, 41]
click at [384, 246] on div "Task details Delivery, 08:00-15:35, 5 Min, 1 Unit" at bounding box center [375, 246] width 182 height 37
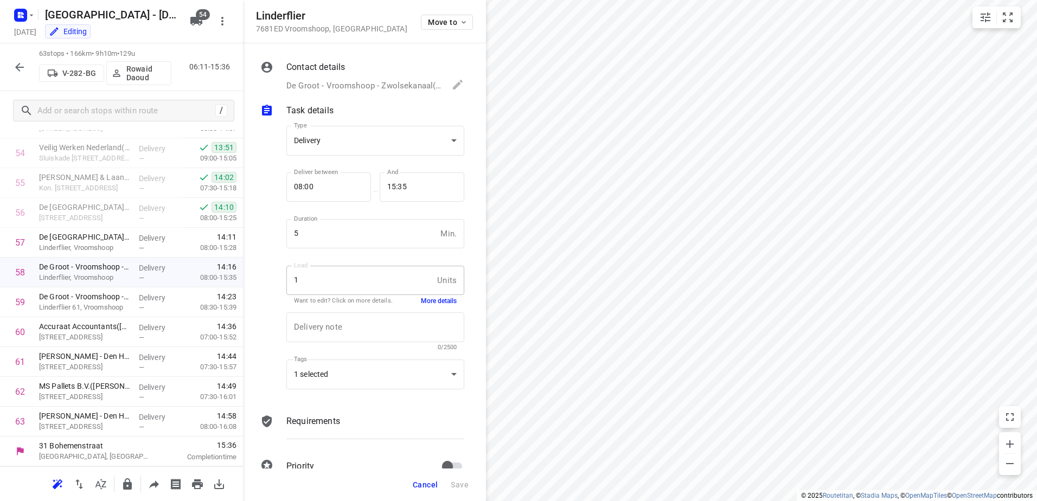
click at [439, 299] on button "More details" at bounding box center [439, 301] width 36 height 9
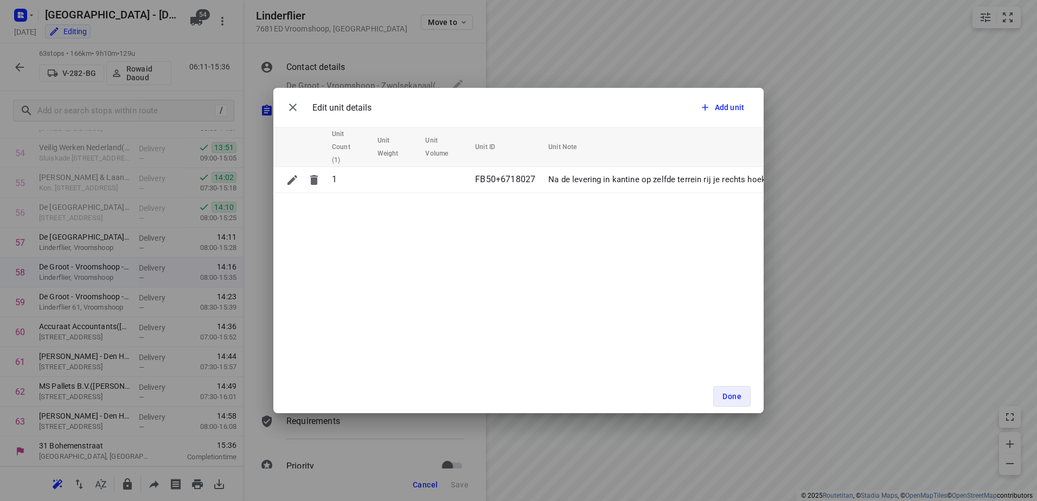
click at [388, 449] on div "Edit unit details Add unit Unit Count (1) Unit Weight Unit Volume Unit ID Unit …" at bounding box center [518, 250] width 1037 height 501
click at [736, 395] on span "Done" at bounding box center [731, 396] width 19 height 9
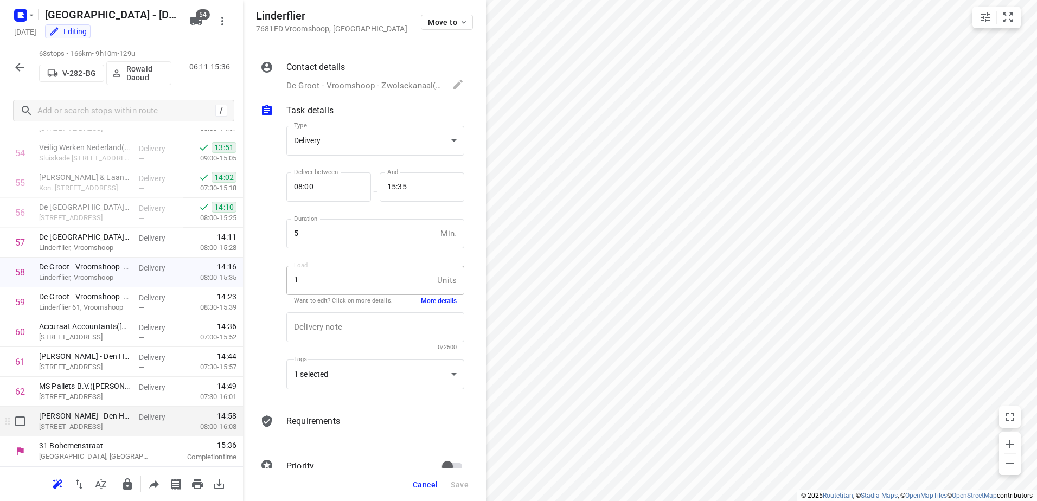
click at [87, 423] on p "[STREET_ADDRESS]" at bounding box center [84, 426] width 91 height 11
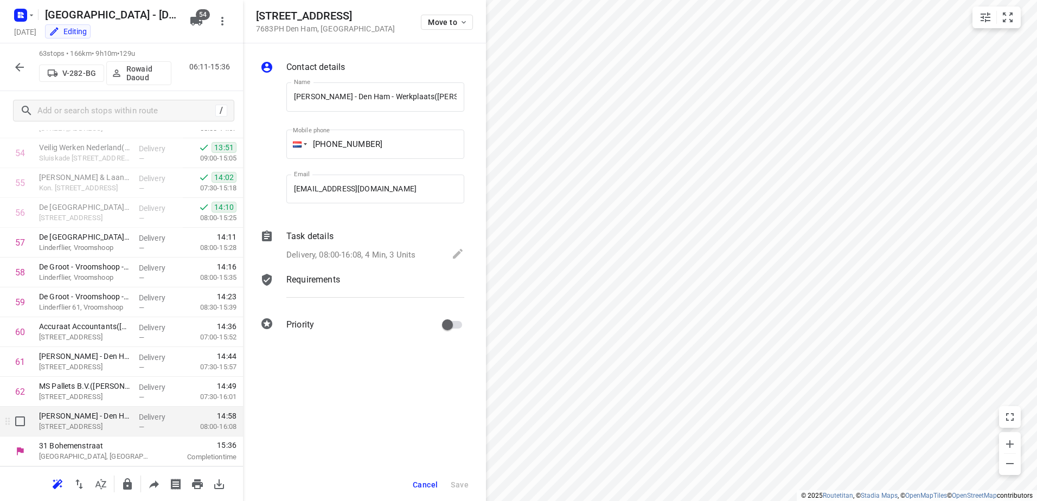
scroll to position [0, 75]
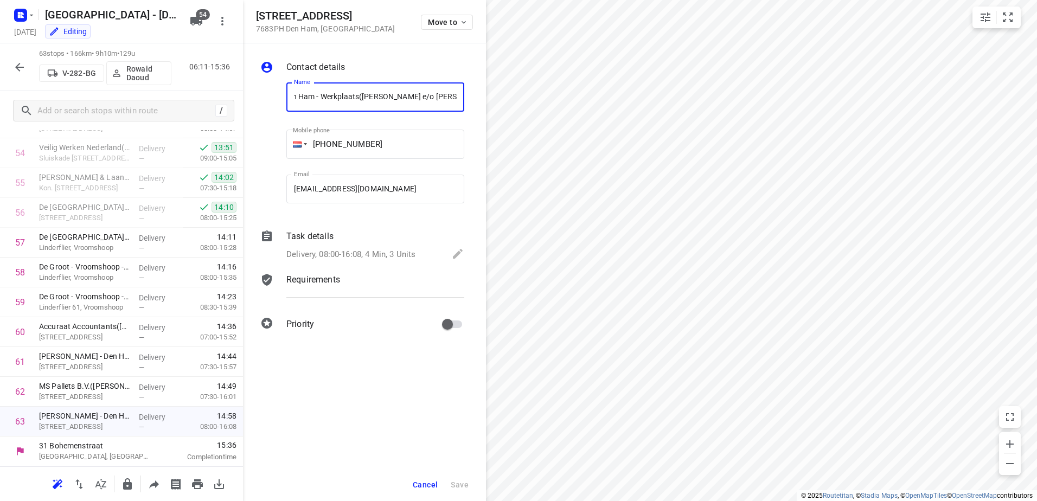
click at [336, 247] on div "Delivery, 08:00-16:08, 4 Min, 3 Units" at bounding box center [375, 254] width 178 height 15
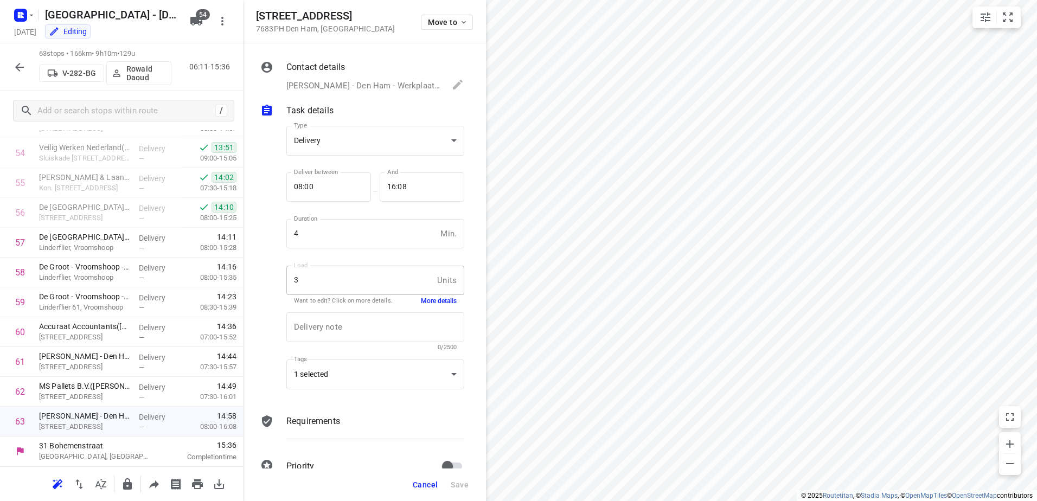
click at [424, 302] on button "More details" at bounding box center [439, 301] width 36 height 9
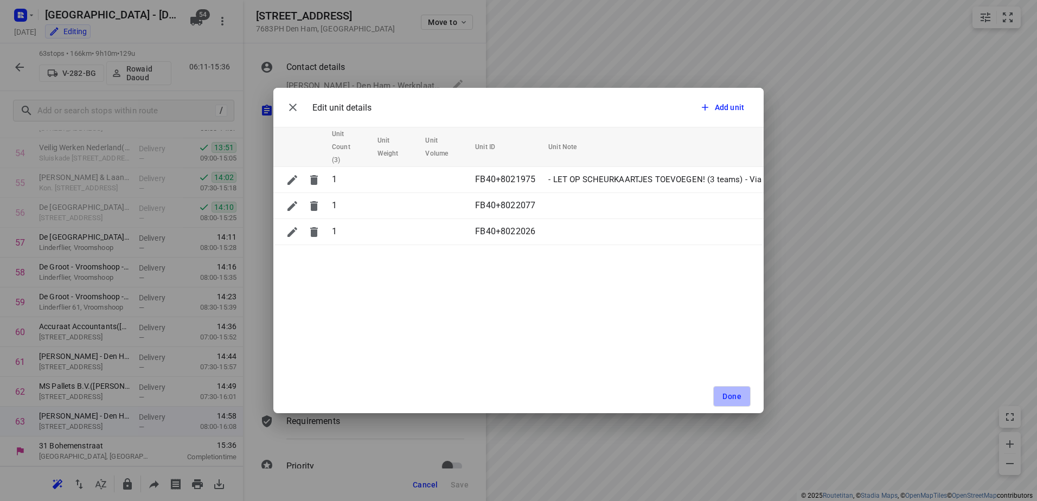
click at [747, 394] on button "Done" at bounding box center [731, 396] width 37 height 21
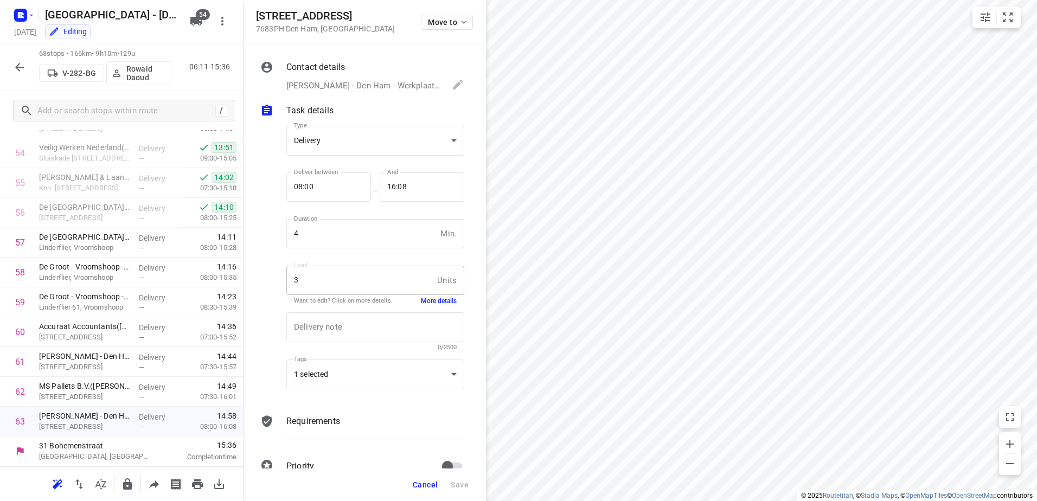
click at [418, 480] on span "Cancel" at bounding box center [425, 484] width 25 height 9
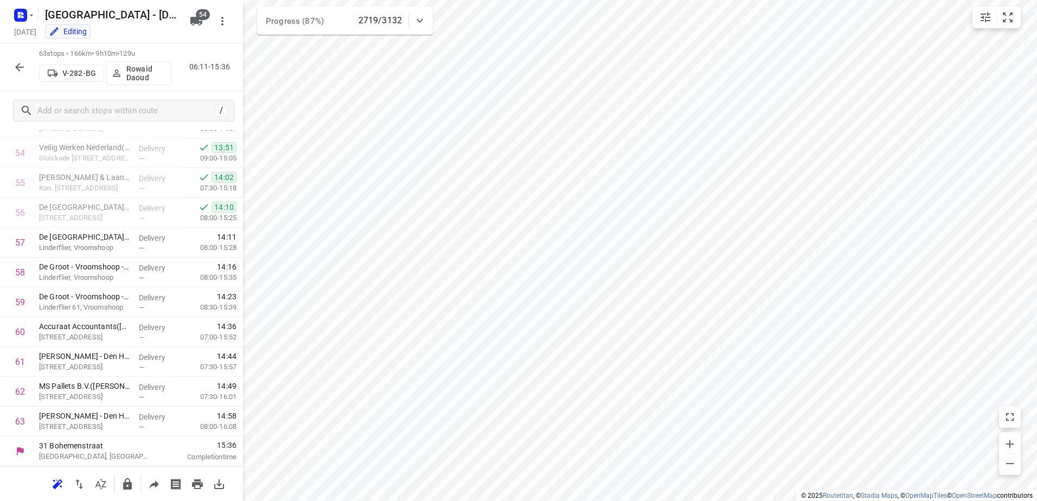
click at [0, 59] on html "i © 2025 Routetitan , © Stadia Maps , © OpenMapTiles © OpenStreetMap contributo…" at bounding box center [518, 250] width 1037 height 501
click at [418, 17] on icon at bounding box center [419, 20] width 13 height 13
click at [344, 70] on icon "button" at bounding box center [344, 67] width 13 height 13
click at [22, 69] on icon "button" at bounding box center [19, 67] width 13 height 13
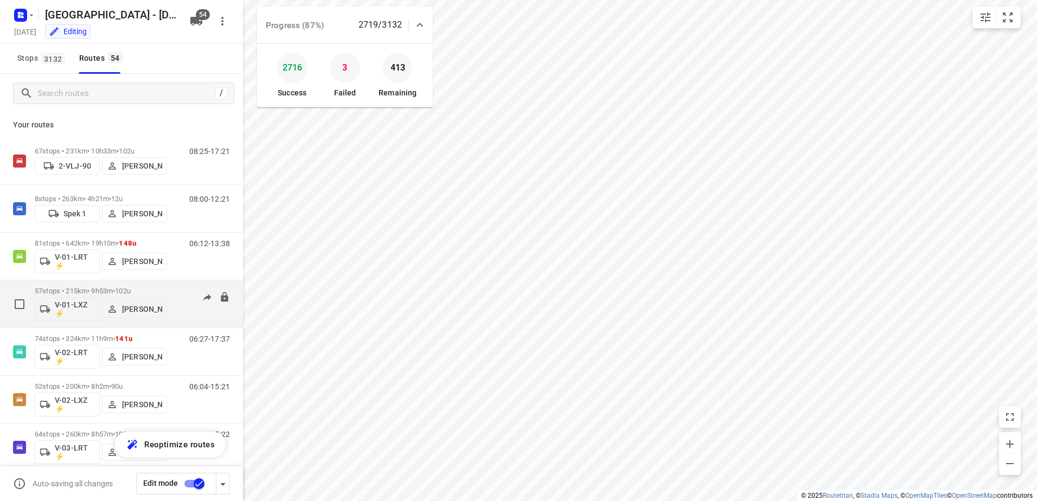
click at [177, 288] on div "08:33-18:06" at bounding box center [203, 307] width 54 height 40
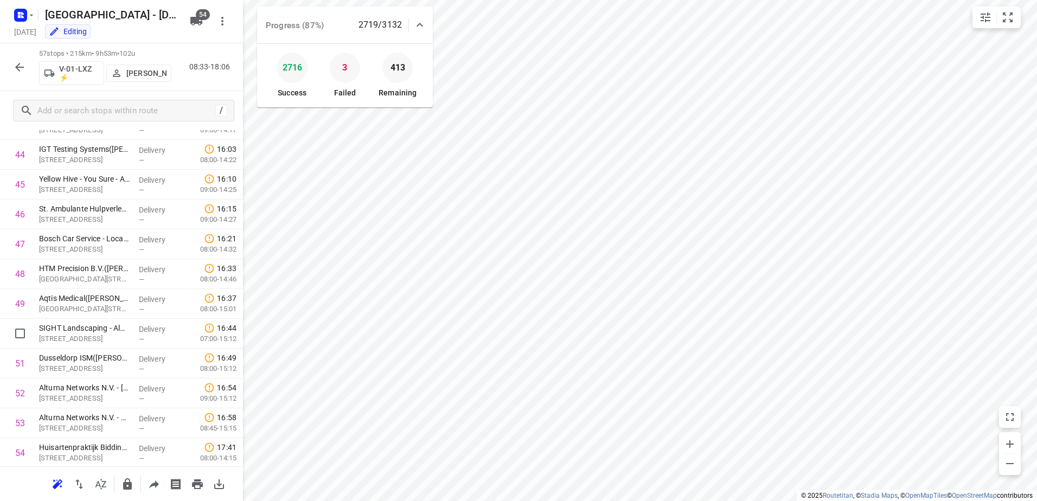
scroll to position [1448, 0]
click at [12, 65] on button "button" at bounding box center [20, 67] width 22 height 22
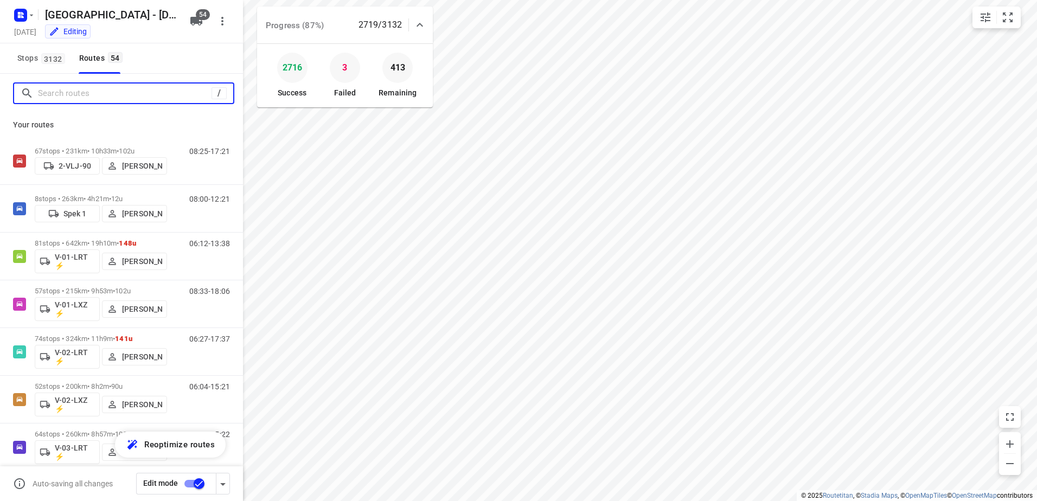
click at [108, 90] on input "Search routes" at bounding box center [125, 93] width 174 height 17
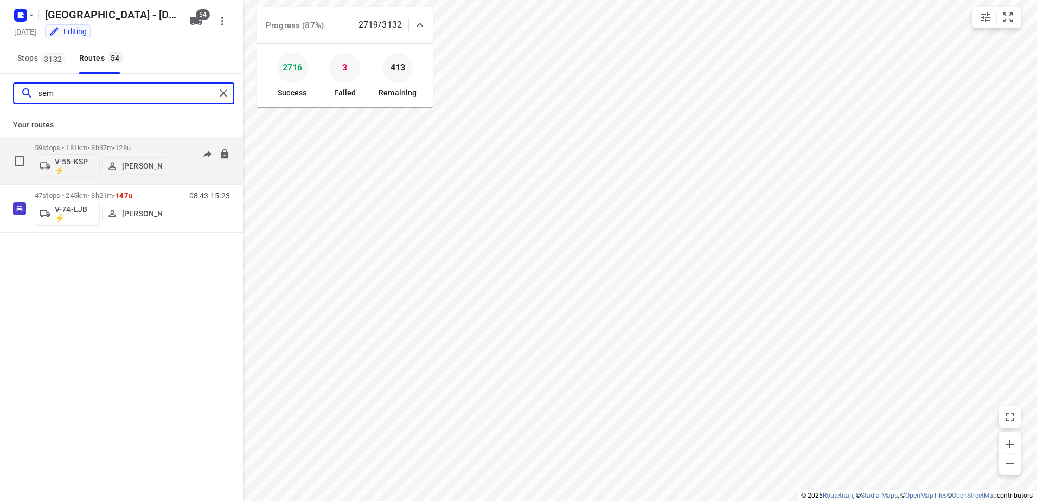
type input "sem"
click at [169, 144] on div "59 stops • 181km • 8h37m • 128u V-55-KSP ⚡ [PERSON_NAME] 06:27-14:12" at bounding box center [139, 160] width 208 height 45
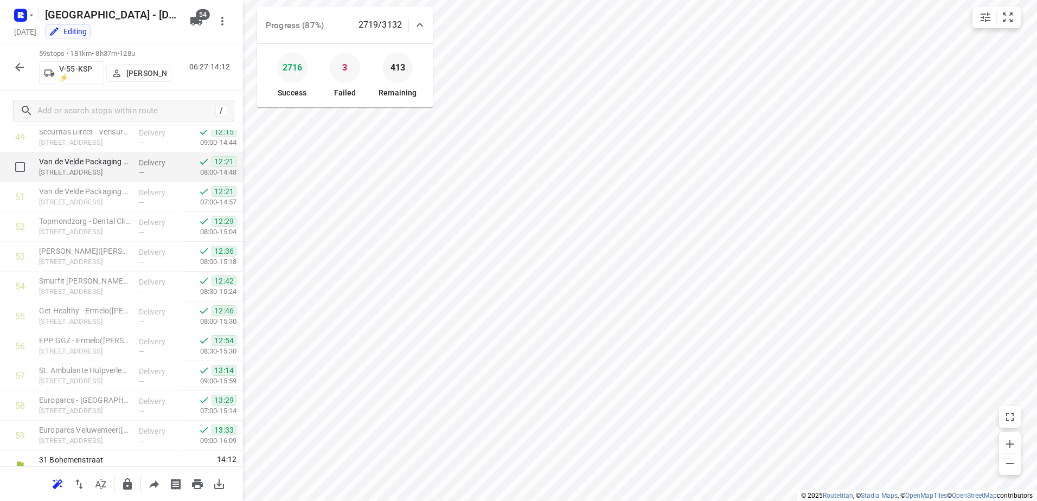
scroll to position [1507, 0]
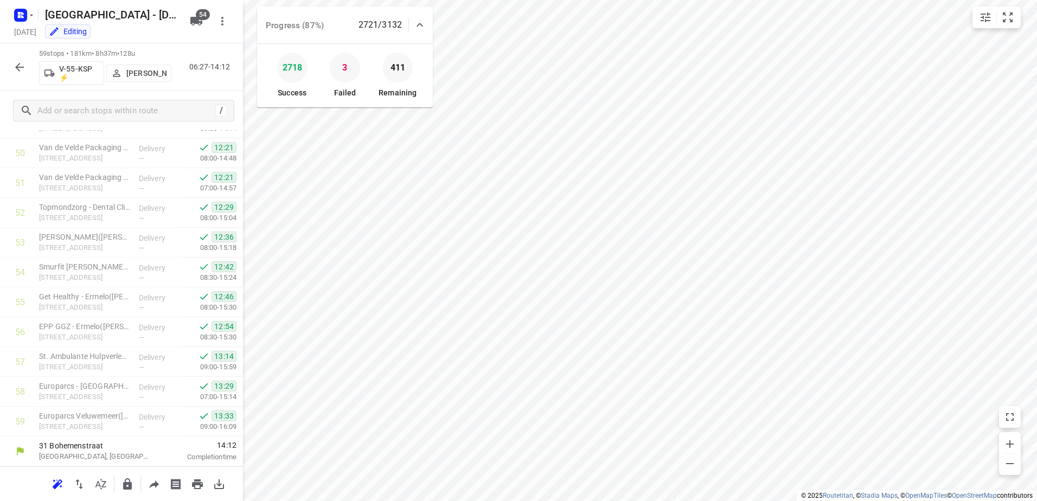
click at [22, 63] on icon "button" at bounding box center [19, 67] width 13 height 13
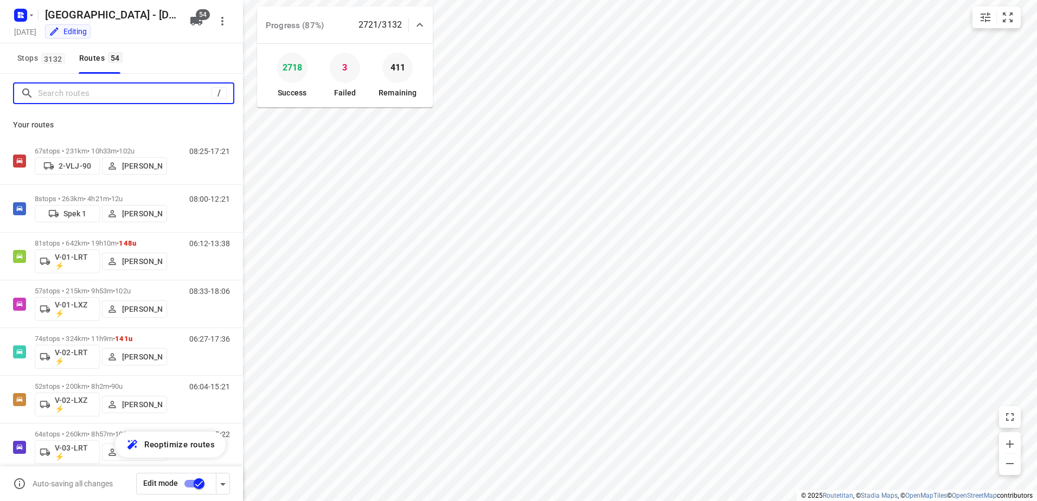
click at [91, 89] on input "Search routes" at bounding box center [125, 93] width 174 height 17
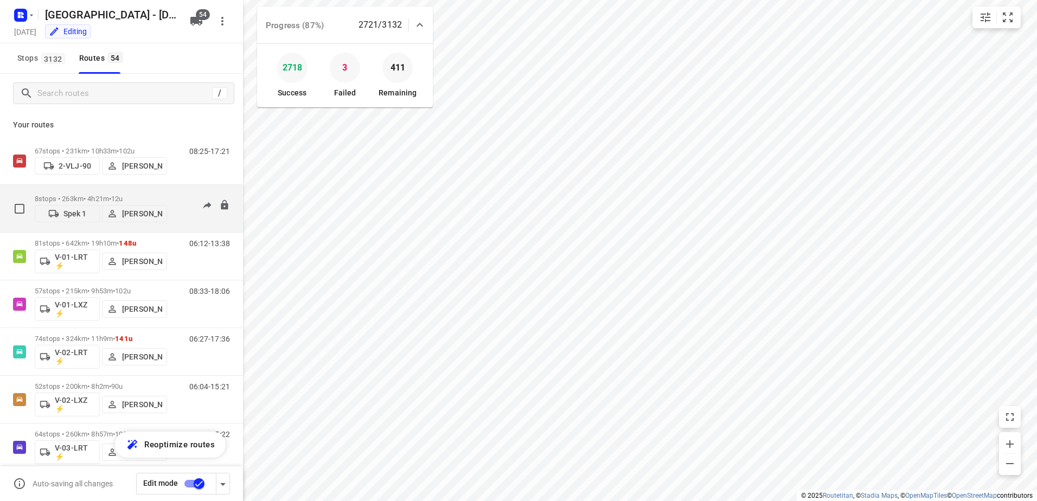
click at [176, 199] on div "08:00-12:21" at bounding box center [203, 211] width 54 height 33
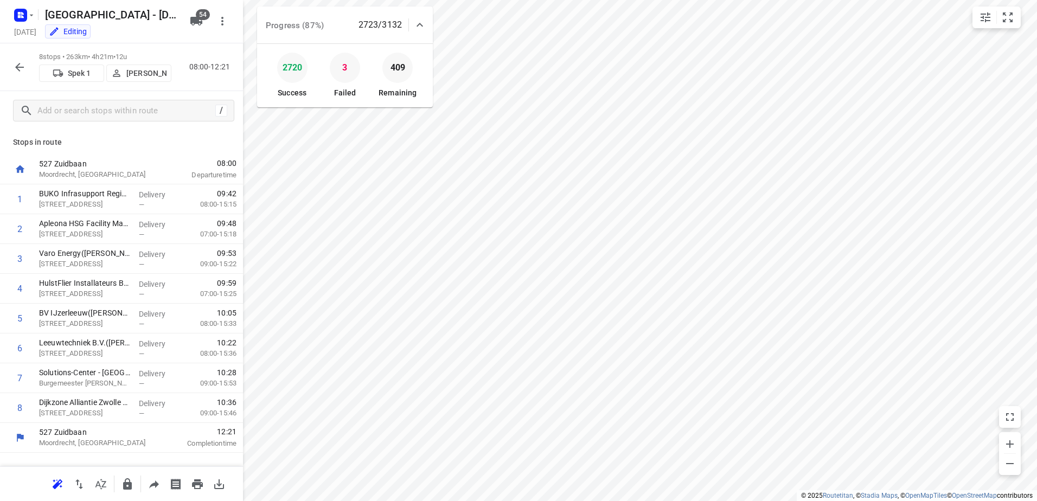
click at [141, 69] on p "[PERSON_NAME]" at bounding box center [146, 73] width 40 height 9
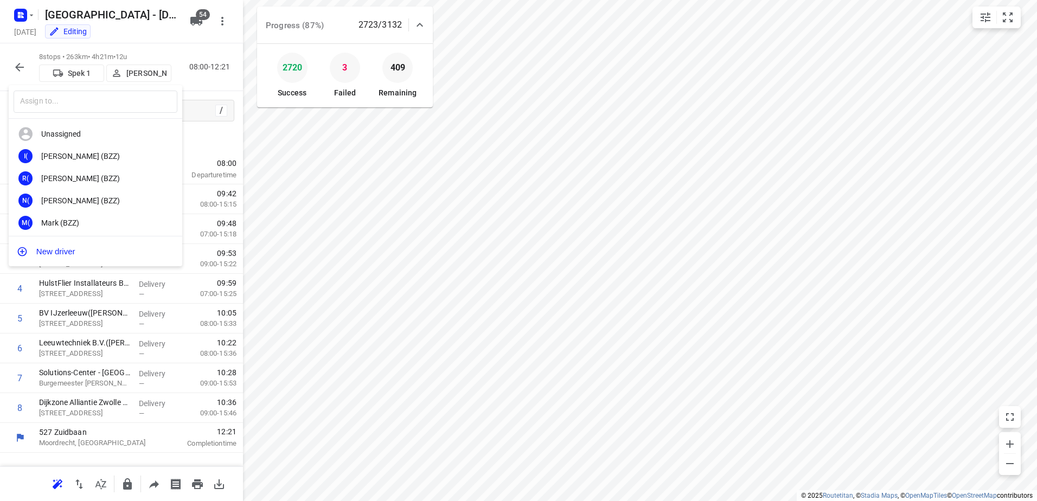
click at [195, 132] on div at bounding box center [518, 250] width 1037 height 501
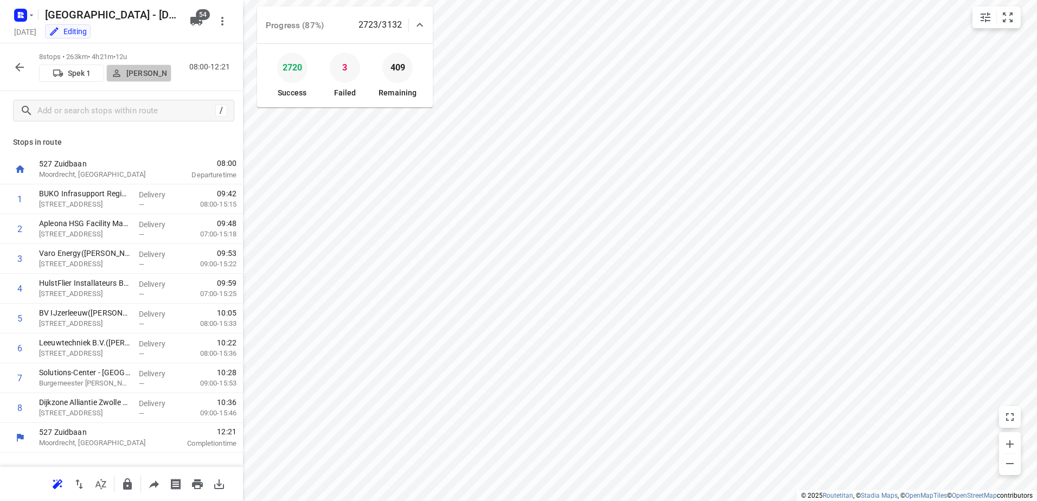
click at [143, 78] on p "[PERSON_NAME]" at bounding box center [146, 73] width 40 height 9
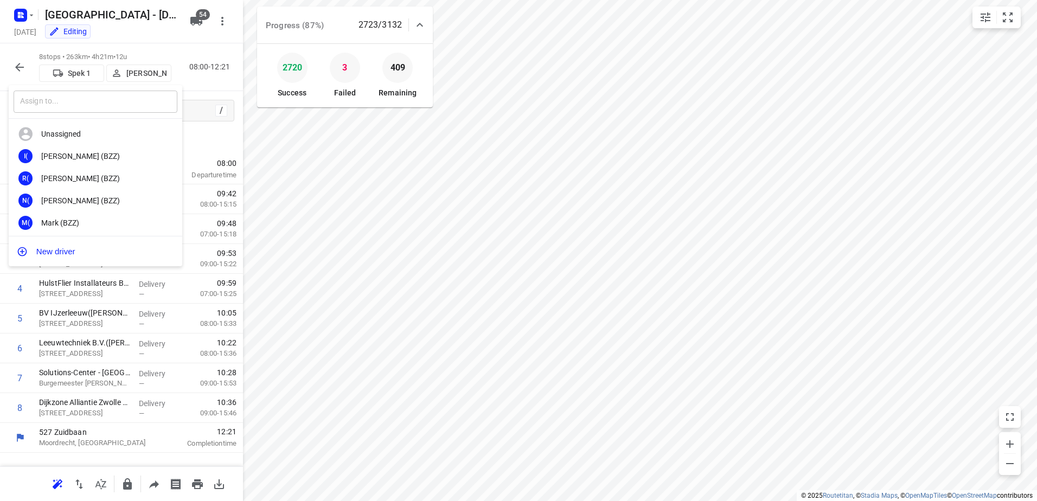
click at [125, 98] on input "text" at bounding box center [96, 102] width 164 height 22
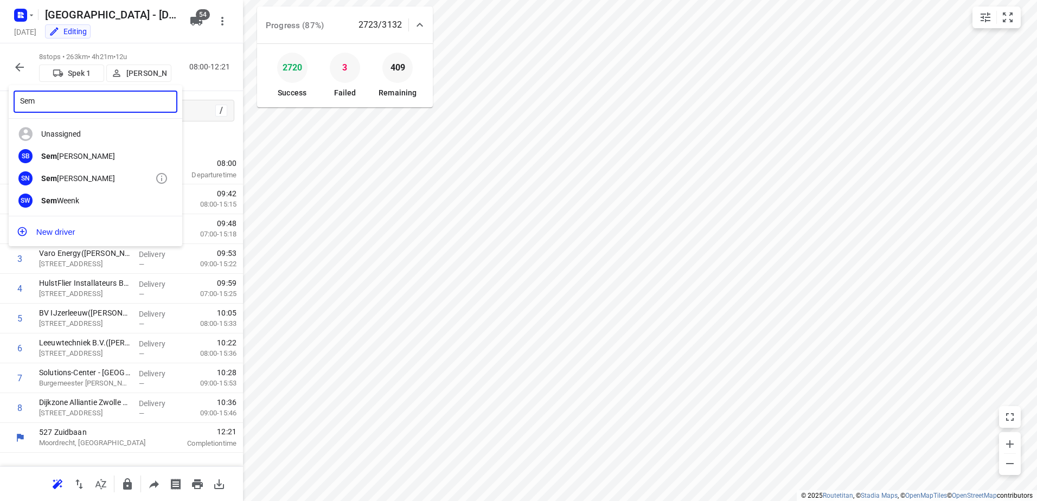
type input "Sem"
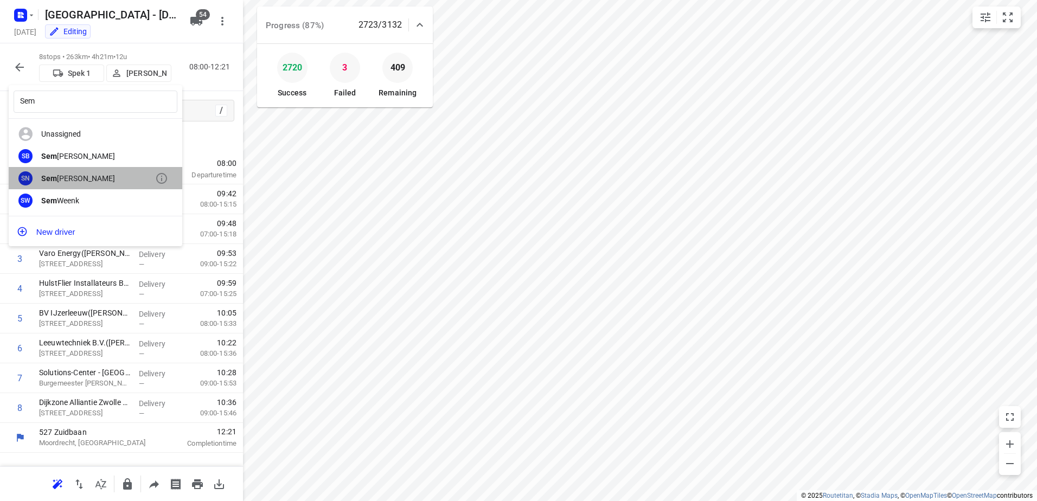
click at [94, 178] on div "[PERSON_NAME]" at bounding box center [98, 178] width 114 height 9
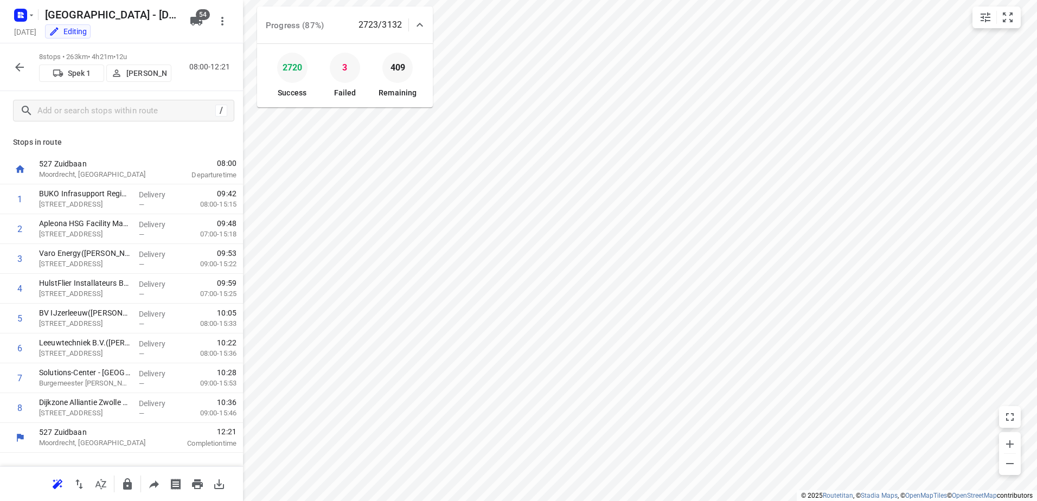
click at [15, 69] on icon "button" at bounding box center [19, 67] width 13 height 13
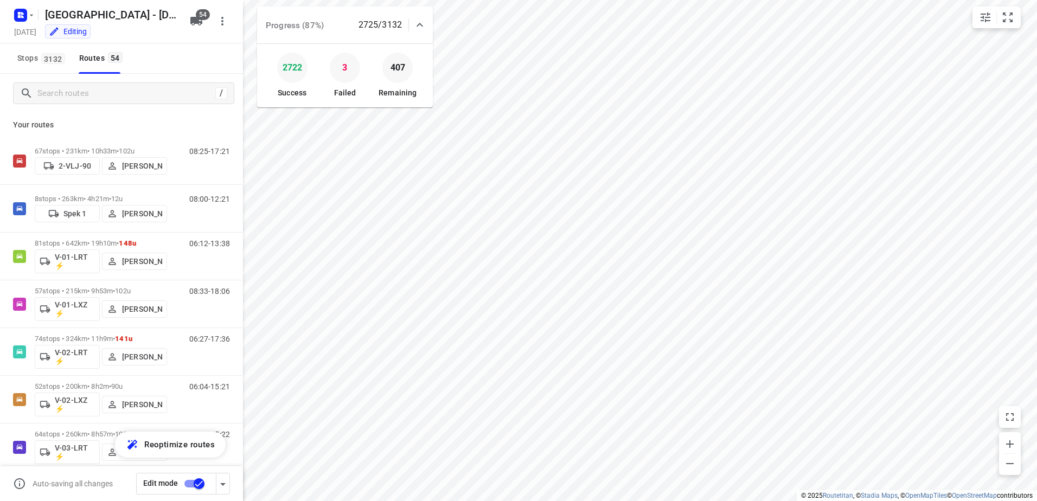
click at [423, 21] on icon at bounding box center [419, 24] width 13 height 13
